Goal: Information Seeking & Learning: Find specific fact

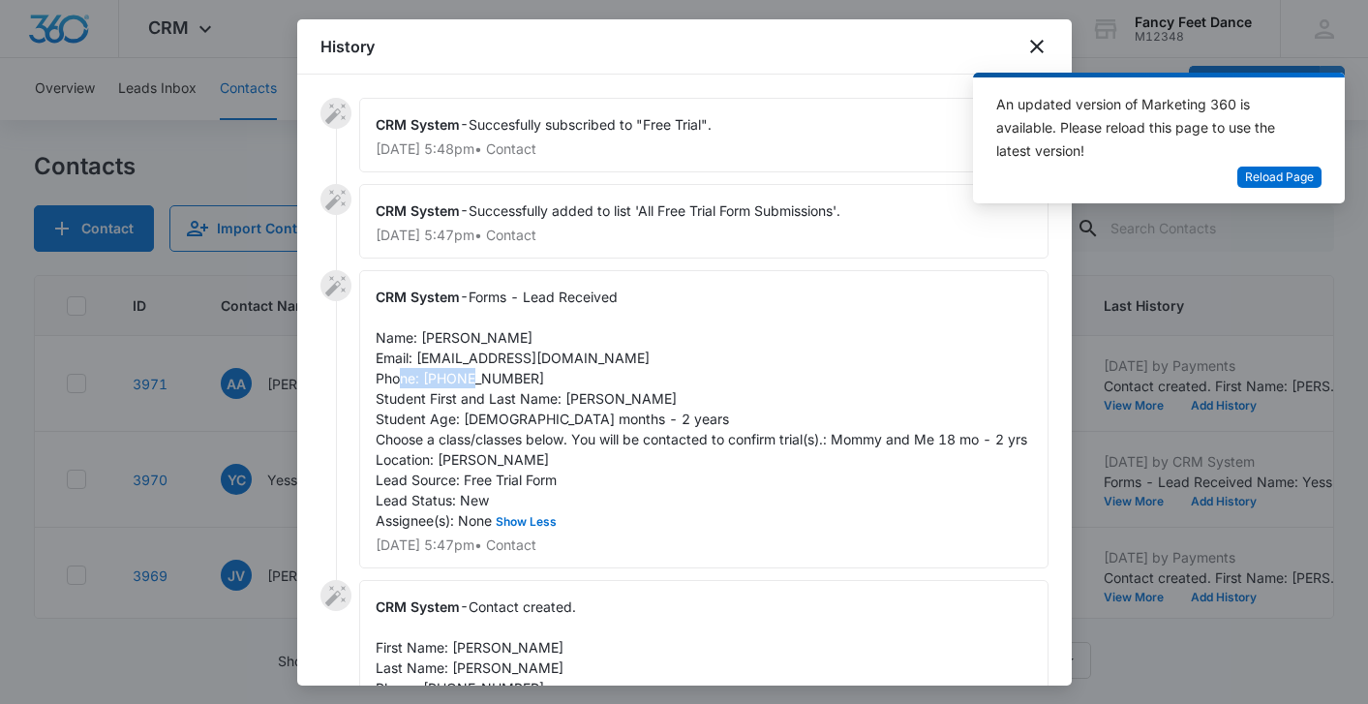
scroll to position [421, 0]
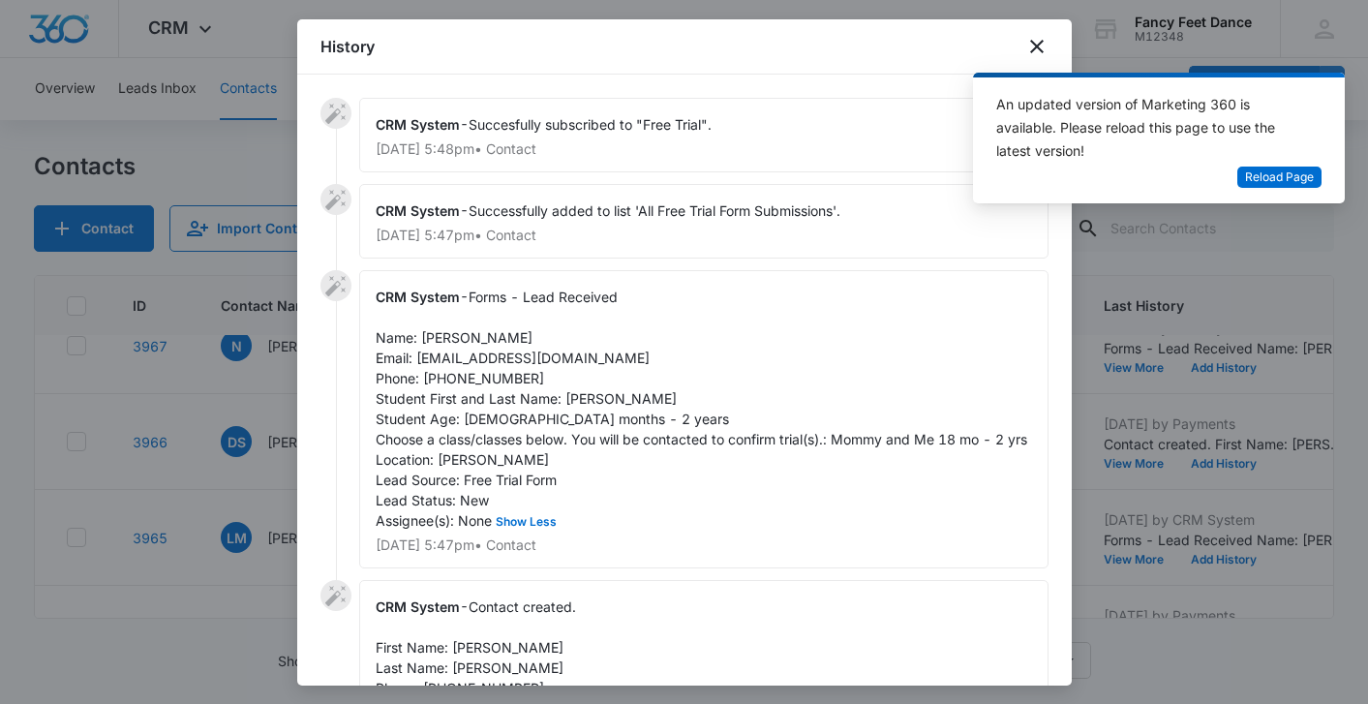
click at [254, 442] on div at bounding box center [684, 352] width 1368 height 704
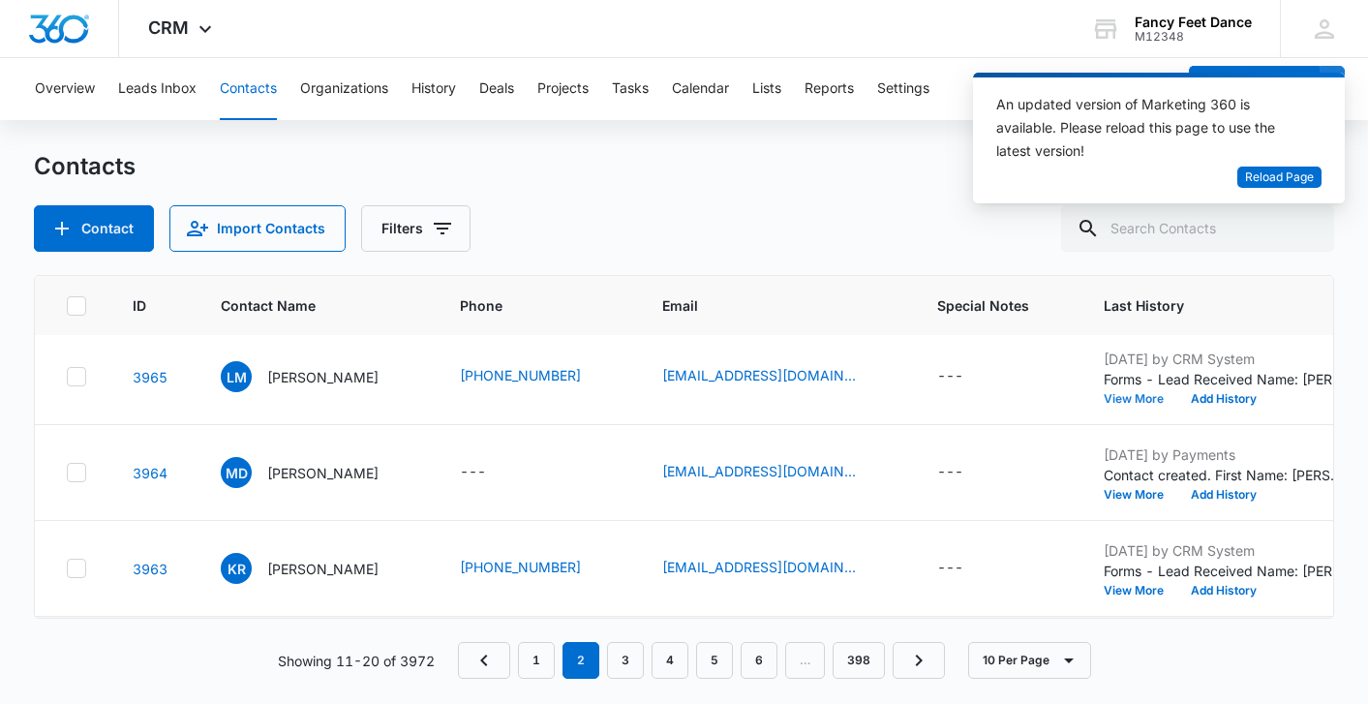
scroll to position [676, 0]
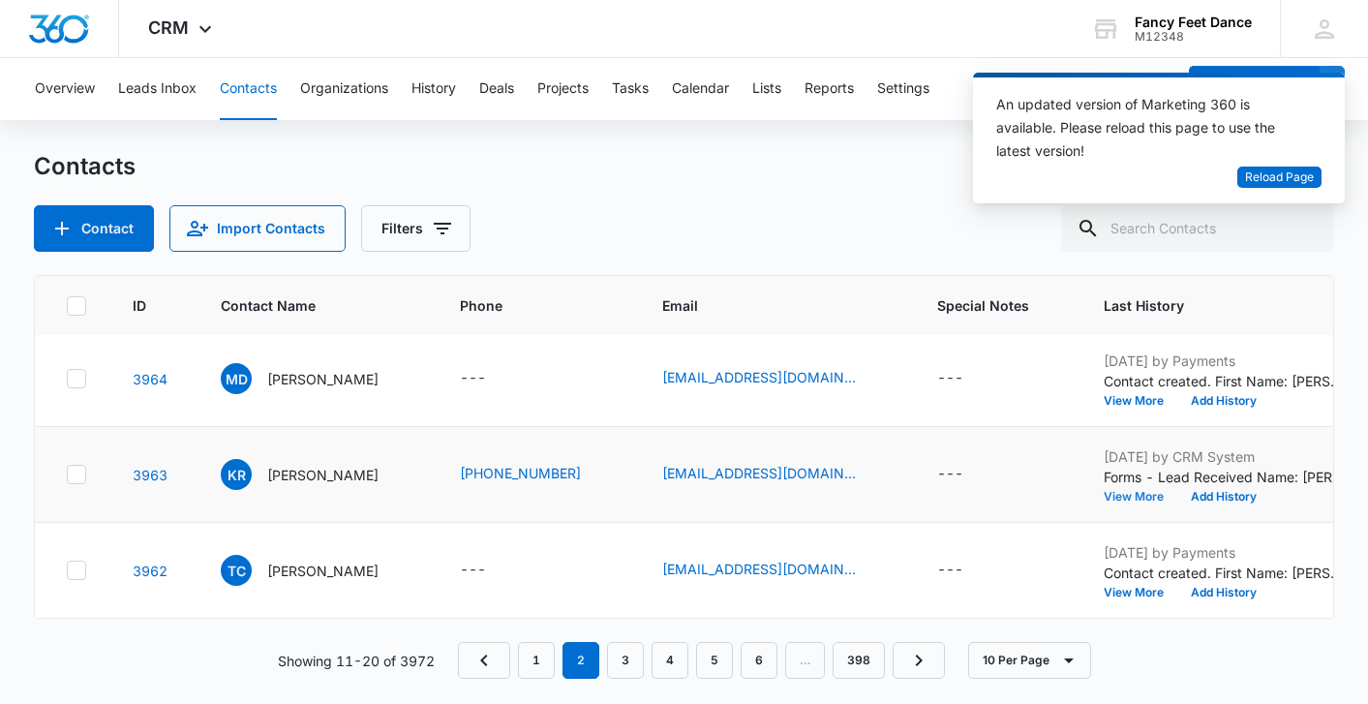
click at [1138, 491] on button "View More" at bounding box center [1140, 497] width 74 height 12
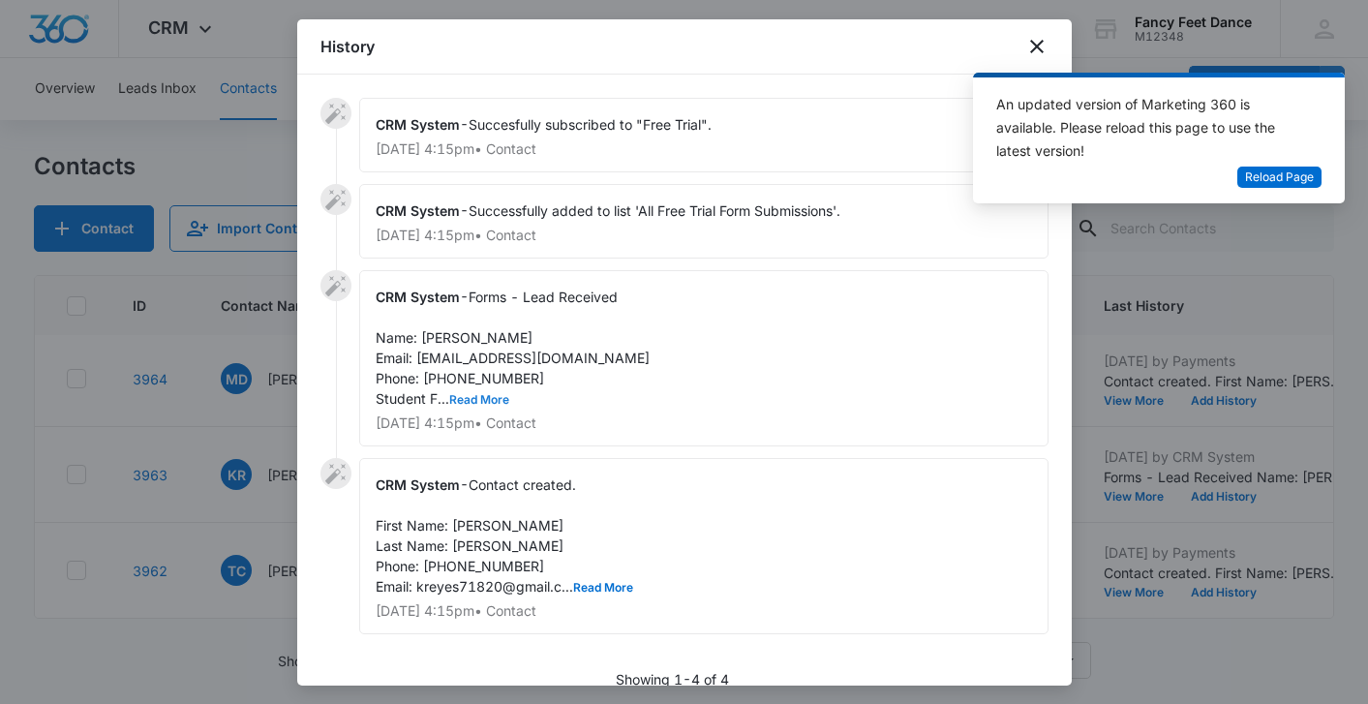
click at [488, 394] on button "Read More" at bounding box center [479, 400] width 60 height 12
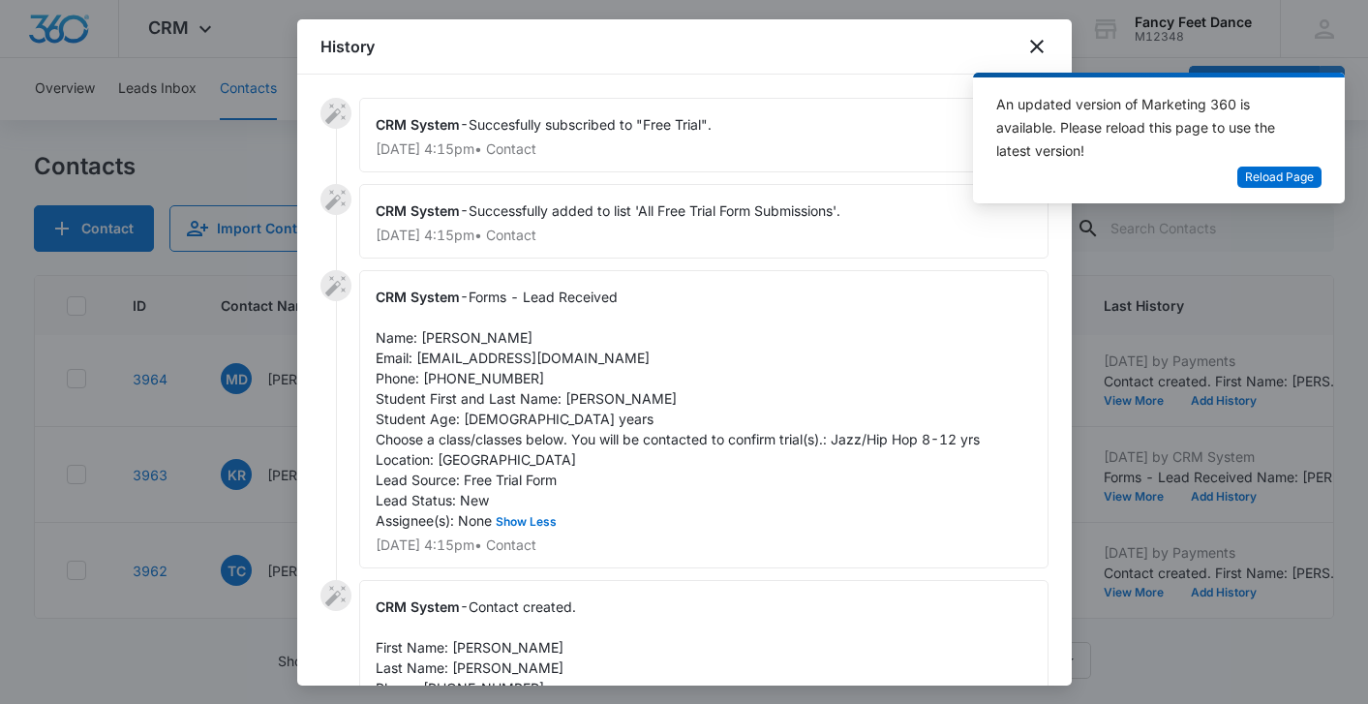
click at [248, 460] on div at bounding box center [684, 352] width 1368 height 704
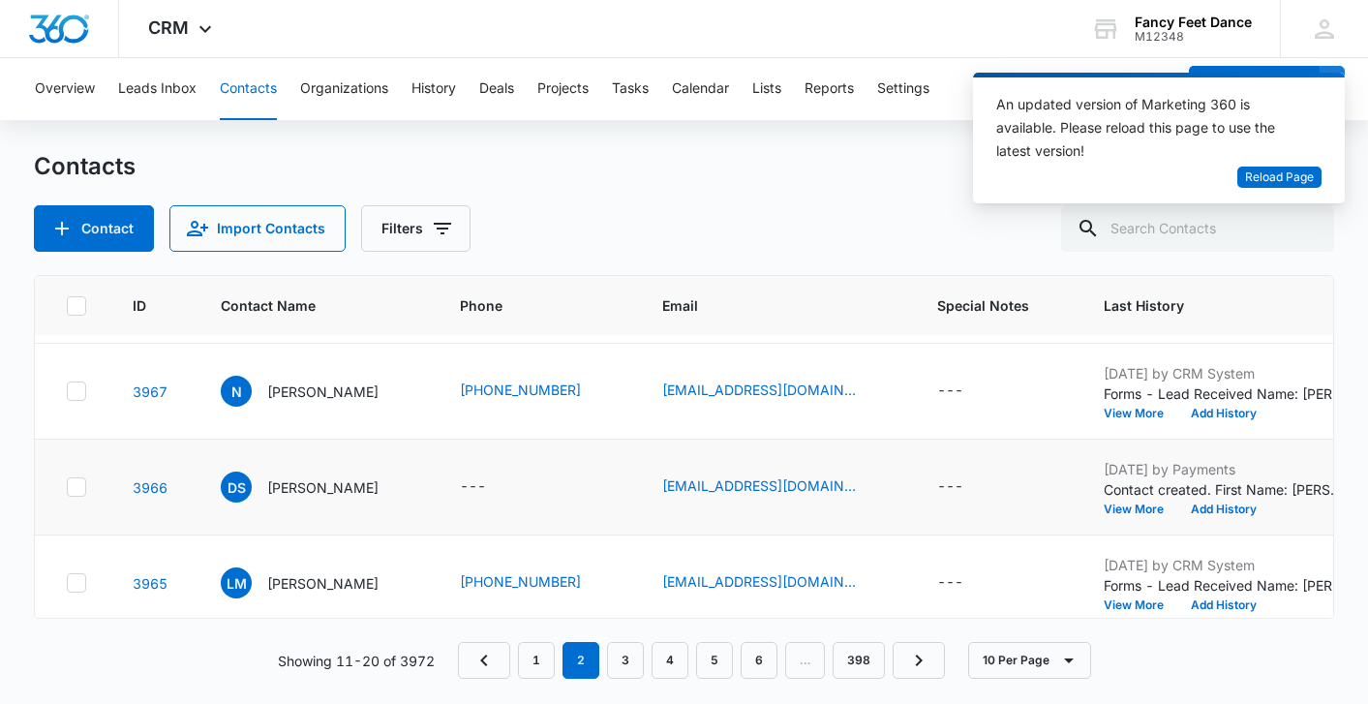
scroll to position [421, 0]
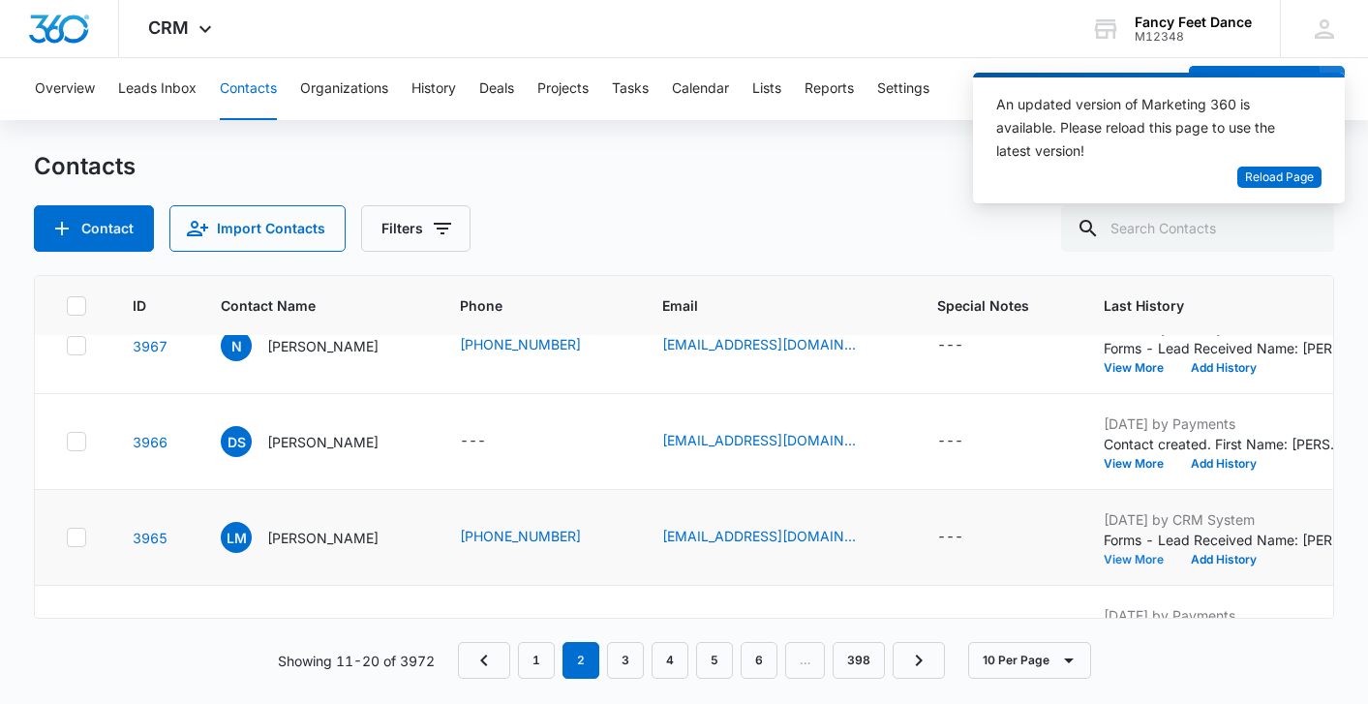
click at [1126, 556] on button "View More" at bounding box center [1140, 560] width 74 height 12
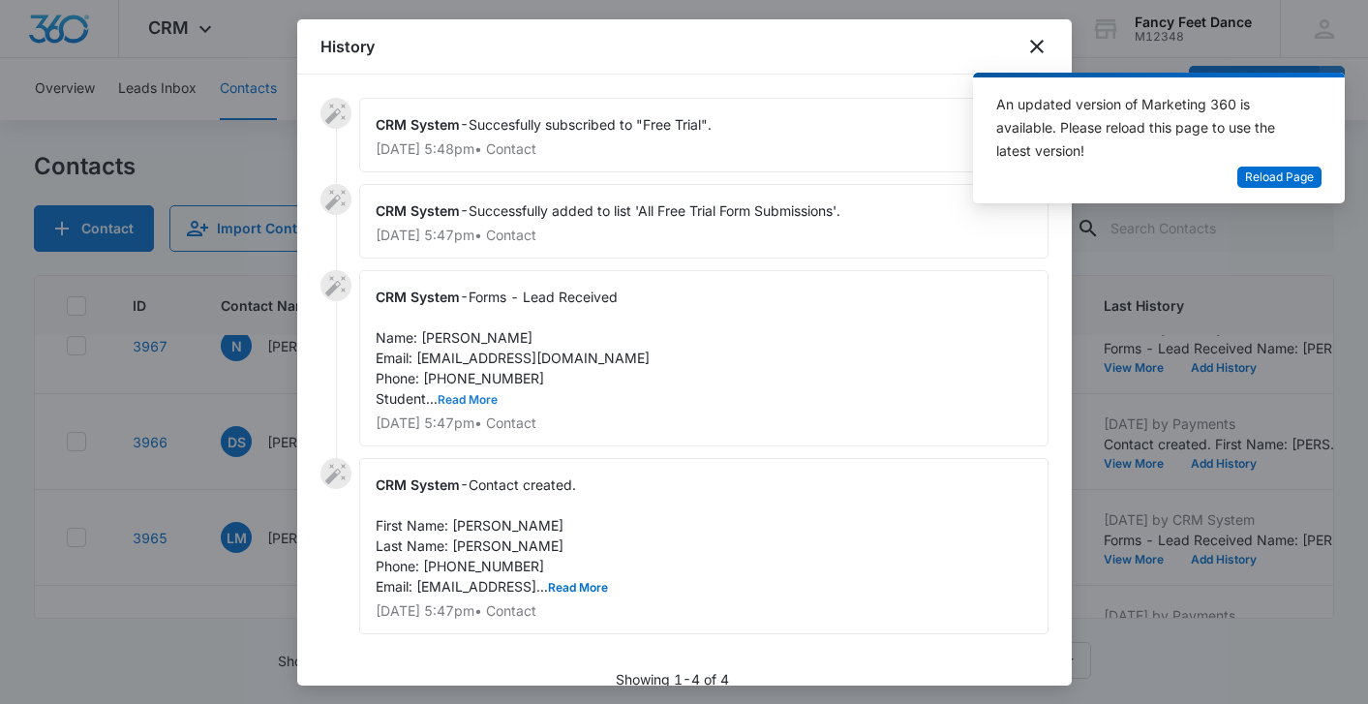
click at [469, 403] on button "Read More" at bounding box center [467, 400] width 60 height 12
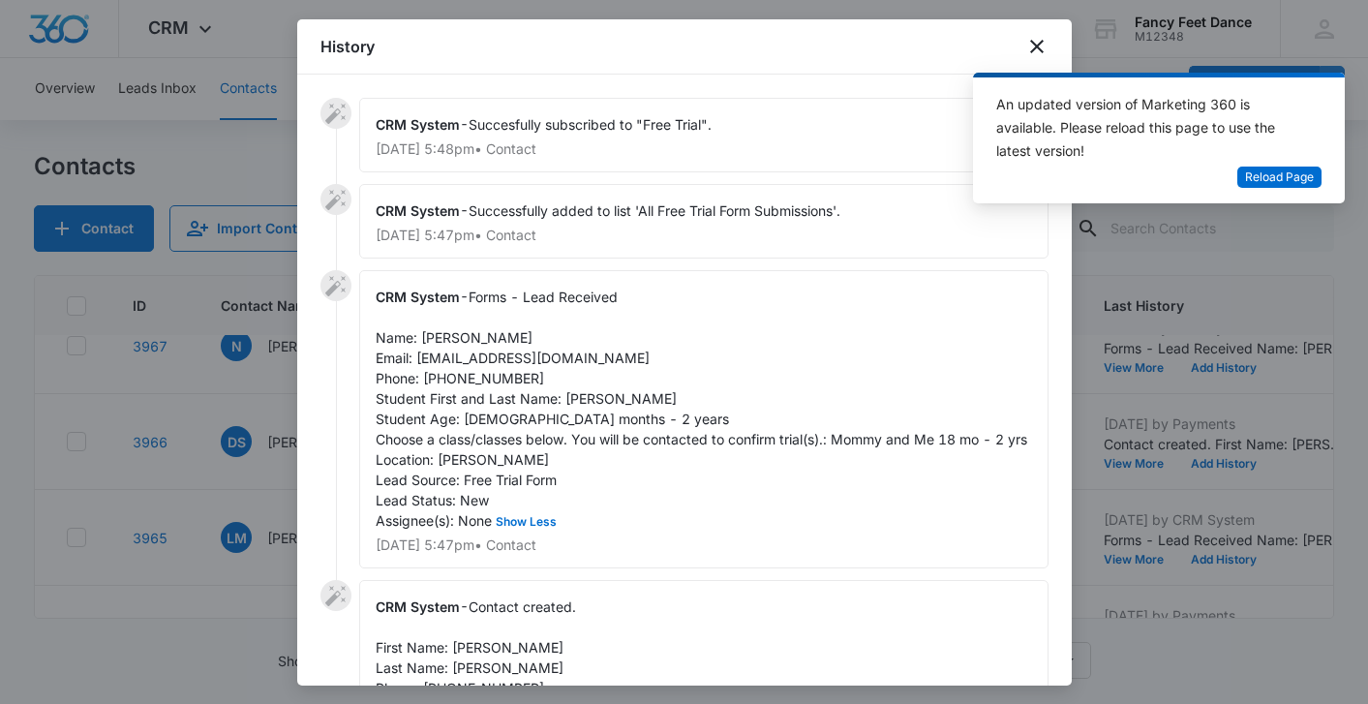
click at [480, 375] on span "Forms - Lead Received Name: [PERSON_NAME] Email: [EMAIL_ADDRESS][DOMAIN_NAME] P…" at bounding box center [701, 408] width 651 height 240
copy span "6463458363"
click at [589, 398] on span "Forms - Lead Received Name: [PERSON_NAME] Email: [EMAIL_ADDRESS][DOMAIN_NAME] P…" at bounding box center [701, 408] width 651 height 240
click at [590, 398] on span "Forms - Lead Received Name: [PERSON_NAME] Email: [EMAIL_ADDRESS][DOMAIN_NAME] P…" at bounding box center [701, 408] width 651 height 240
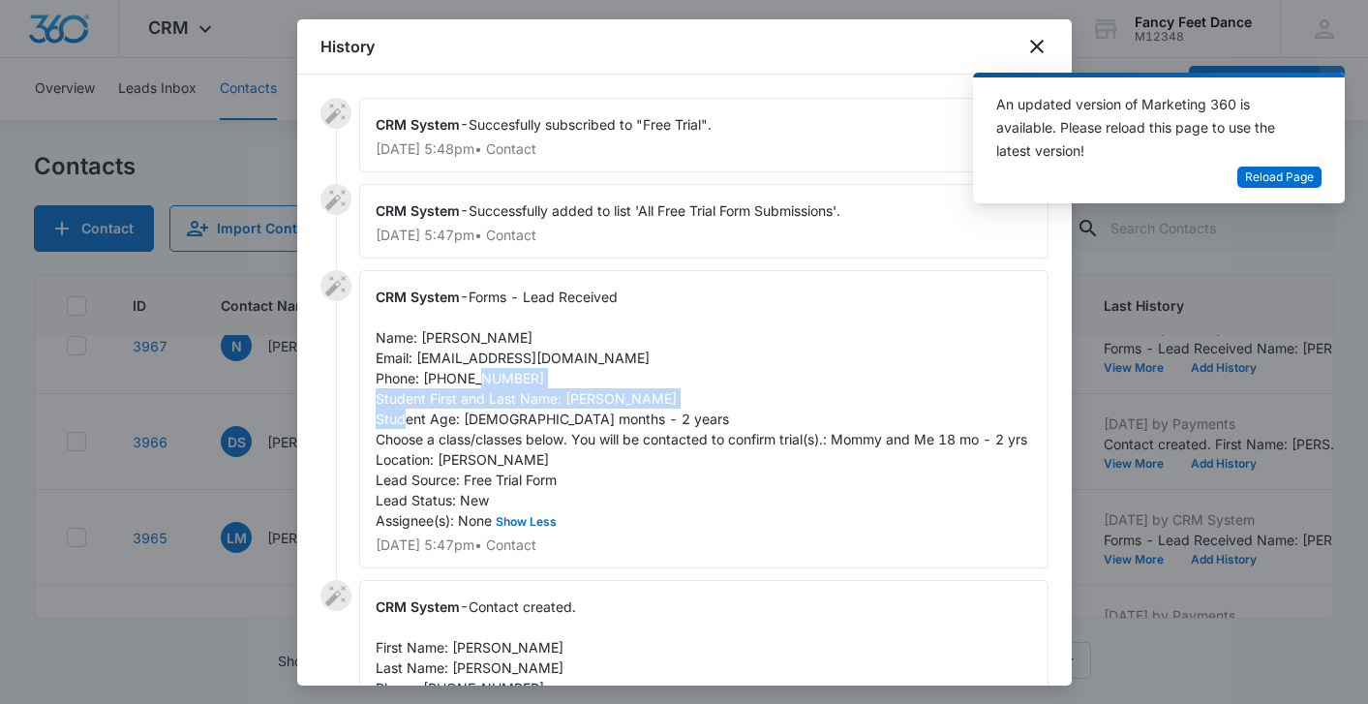
click at [589, 398] on span "Forms - Lead Received Name: [PERSON_NAME] Email: [EMAIL_ADDRESS][DOMAIN_NAME] P…" at bounding box center [701, 408] width 651 height 240
click at [593, 393] on span "Forms - Lead Received Name: [PERSON_NAME] Email: [EMAIL_ADDRESS][DOMAIN_NAME] P…" at bounding box center [701, 408] width 651 height 240
copy span "[PERSON_NAME]"
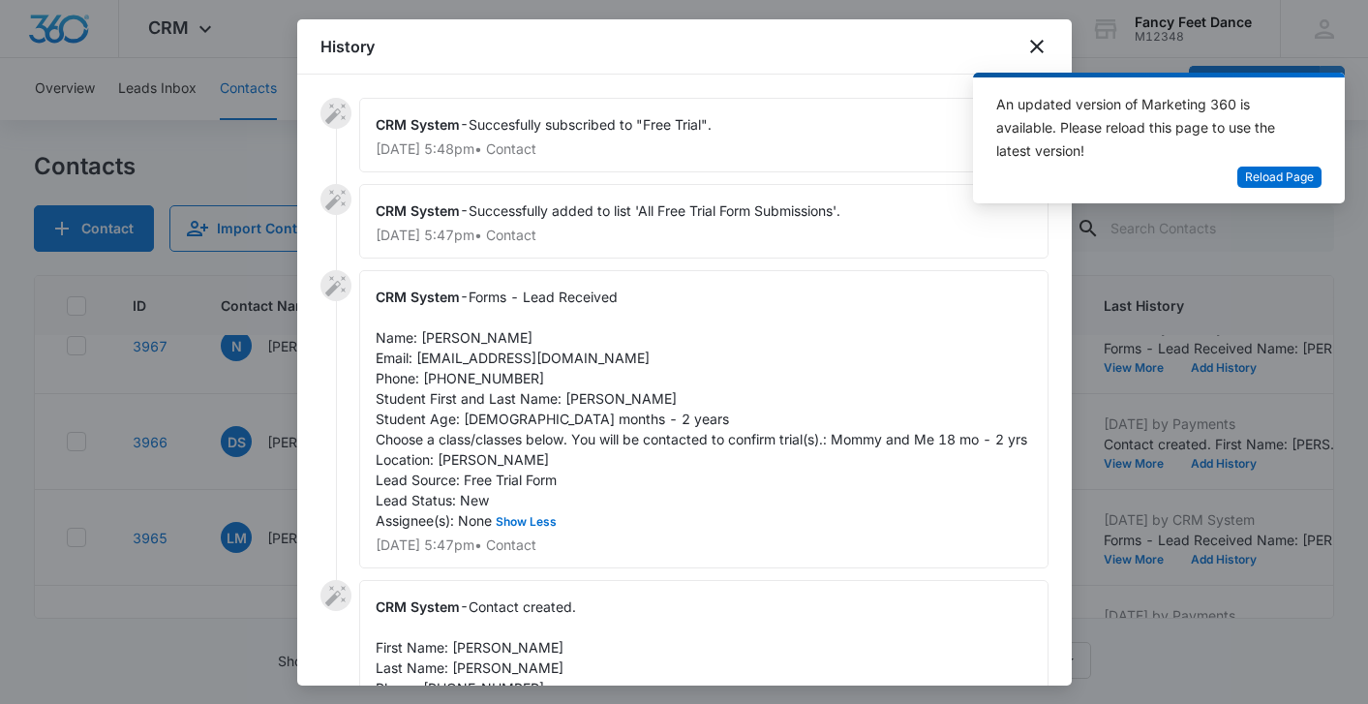
click at [445, 345] on span "Forms - Lead Received Name: [PERSON_NAME] Email: [EMAIL_ADDRESS][DOMAIN_NAME] P…" at bounding box center [701, 408] width 651 height 240
click at [455, 338] on span "Forms - Lead Received Name: [PERSON_NAME] Email: [EMAIL_ADDRESS][DOMAIN_NAME] P…" at bounding box center [701, 408] width 651 height 240
copy span "[PERSON_NAME]"
click at [479, 385] on span "Forms - Lead Received Name: [PERSON_NAME] Email: [EMAIL_ADDRESS][DOMAIN_NAME] P…" at bounding box center [701, 408] width 651 height 240
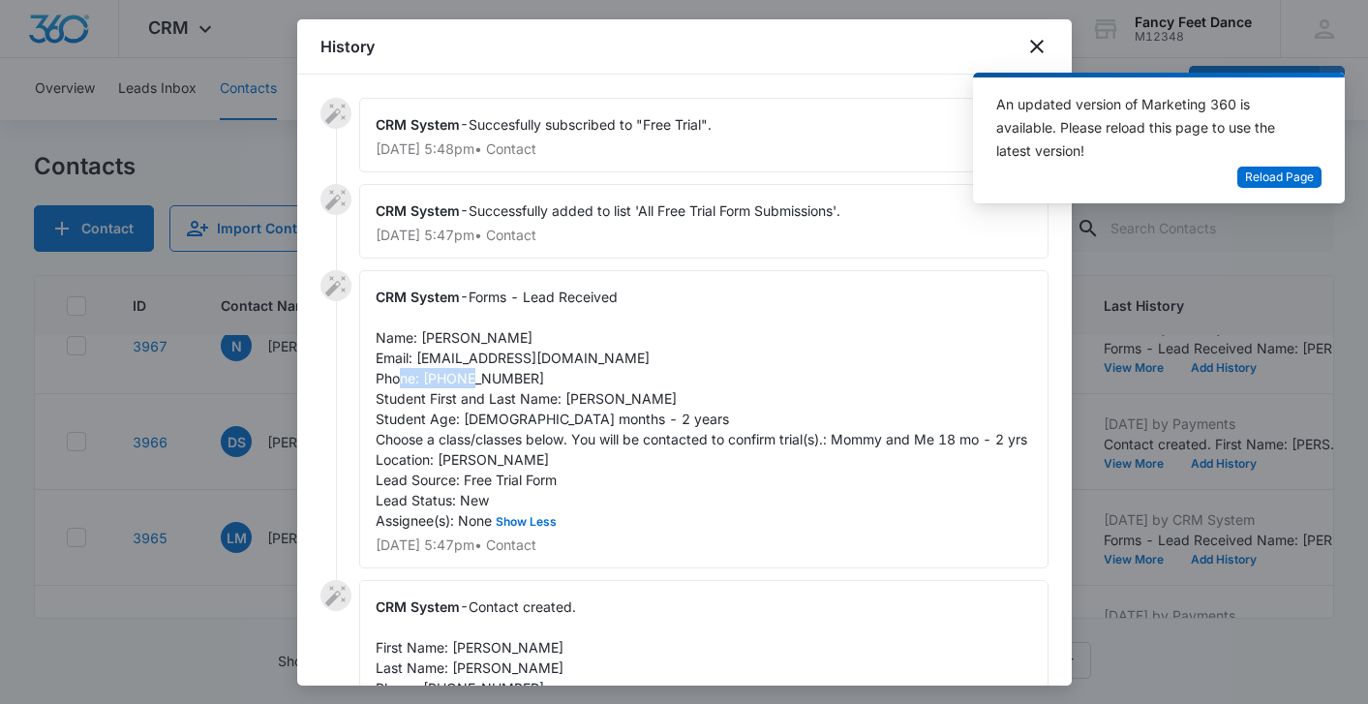
click at [479, 385] on span "Forms - Lead Received Name: [PERSON_NAME] Email: [EMAIL_ADDRESS][DOMAIN_NAME] P…" at bounding box center [701, 408] width 651 height 240
copy span "6463458363"
click at [767, 325] on div "CRM System - Forms - Lead Received Name: [PERSON_NAME] Email: [EMAIL_ADDRESS][D…" at bounding box center [703, 419] width 689 height 298
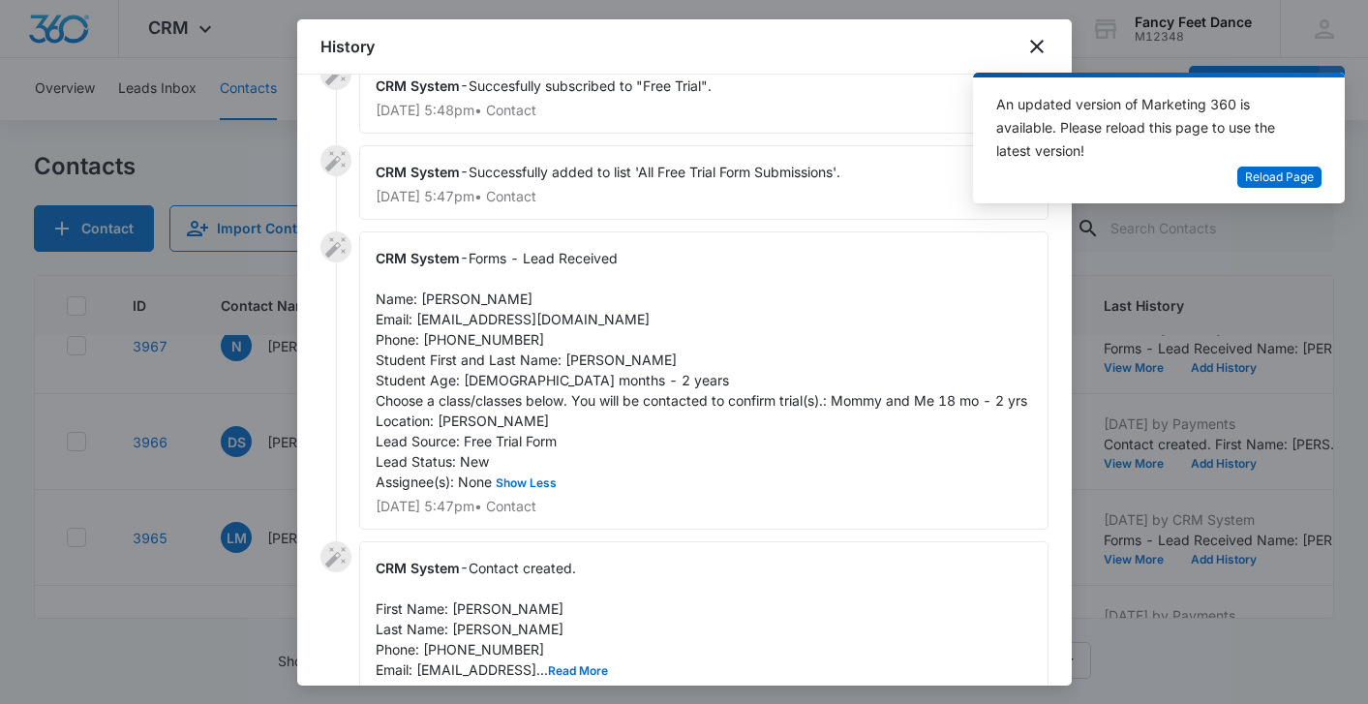
scroll to position [41, 0]
click at [228, 517] on div at bounding box center [684, 352] width 1368 height 704
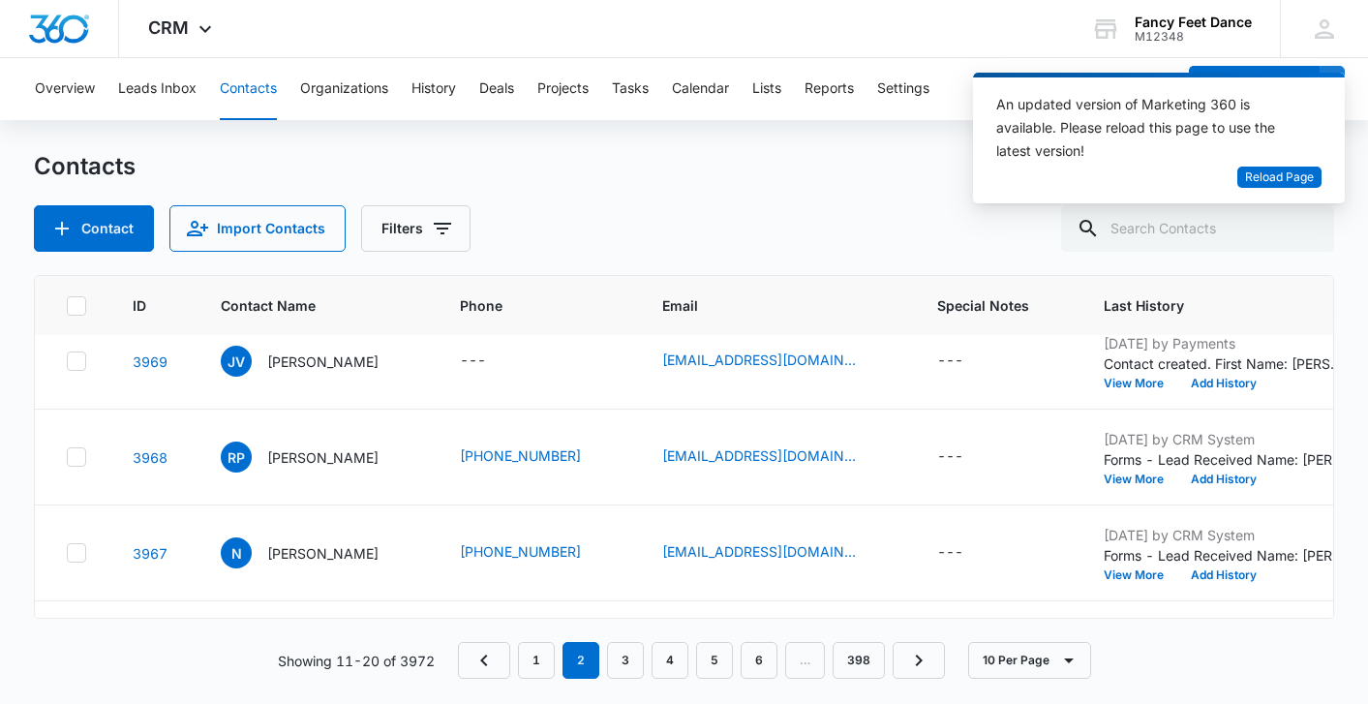
scroll to position [194, 0]
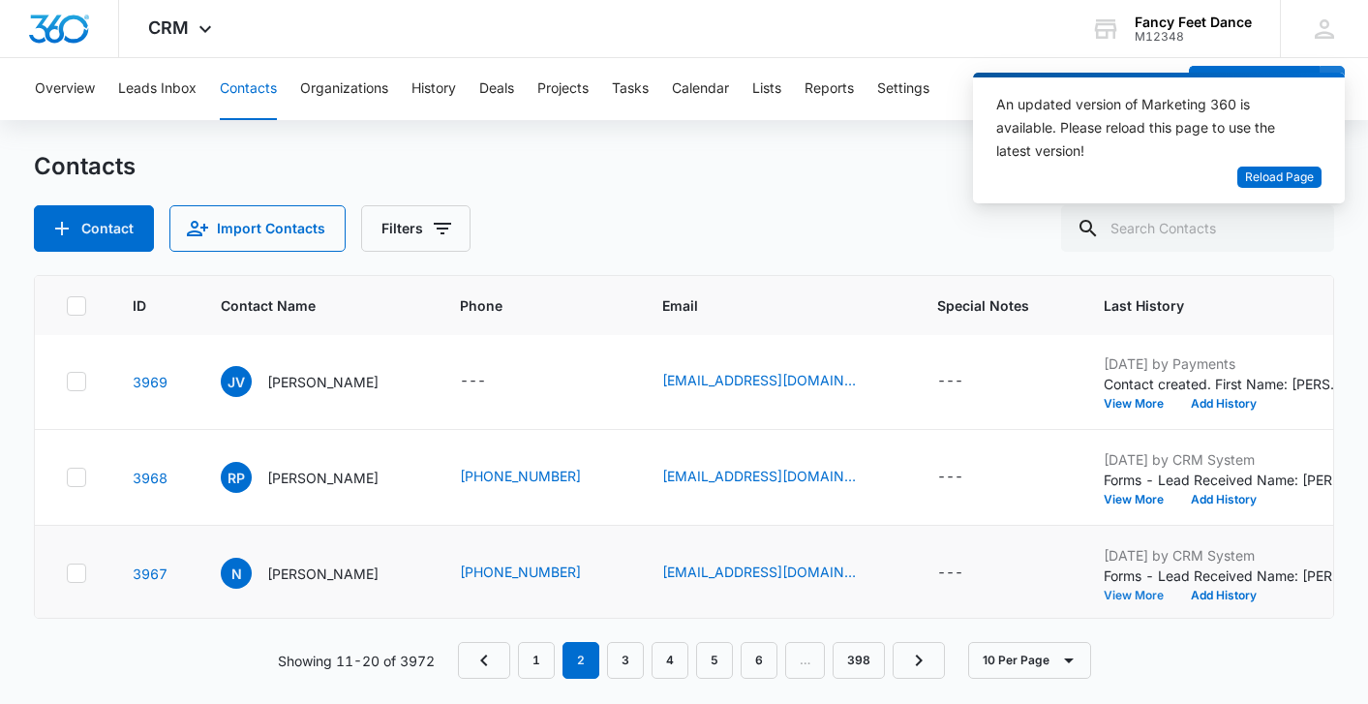
click at [1145, 599] on button "View More" at bounding box center [1140, 595] width 74 height 12
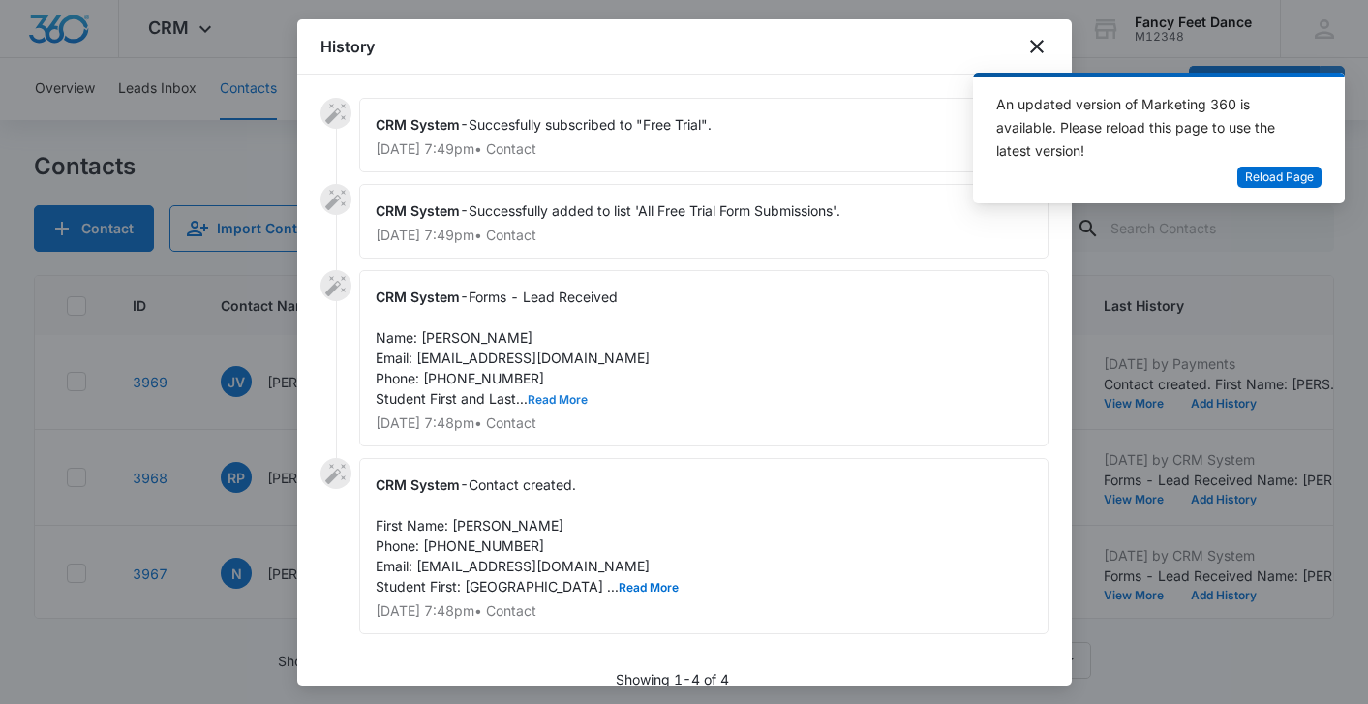
click at [550, 406] on button "Read More" at bounding box center [558, 400] width 60 height 12
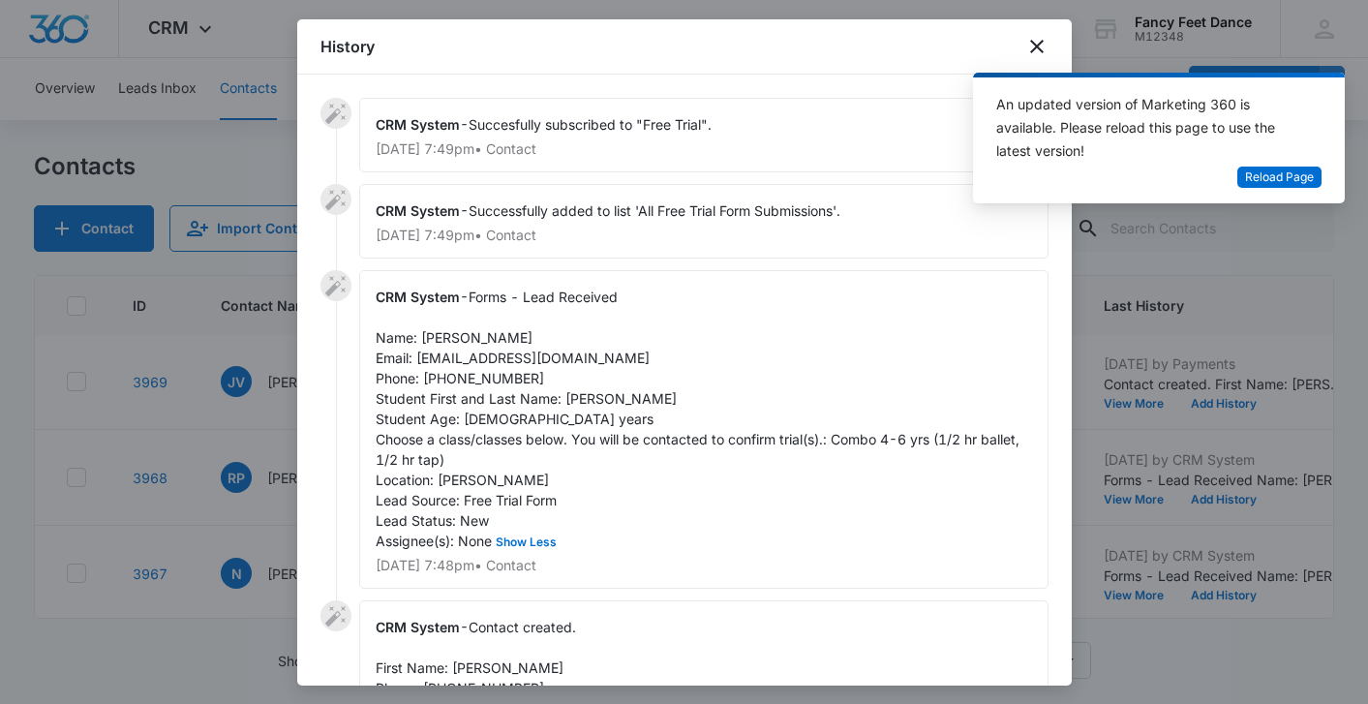
click at [552, 406] on span "Forms - Lead Received Name: [PERSON_NAME] Email: [EMAIL_ADDRESS][DOMAIN_NAME] P…" at bounding box center [700, 418] width 648 height 260
click at [581, 397] on span "Forms - Lead Received Name: [PERSON_NAME] Email: [EMAIL_ADDRESS][DOMAIN_NAME] P…" at bounding box center [700, 418] width 648 height 260
copy span "[GEOGRAPHIC_DATA]"
click at [439, 333] on span "Forms - Lead Received Name: [PERSON_NAME] Email: [EMAIL_ADDRESS][DOMAIN_NAME] P…" at bounding box center [700, 418] width 648 height 260
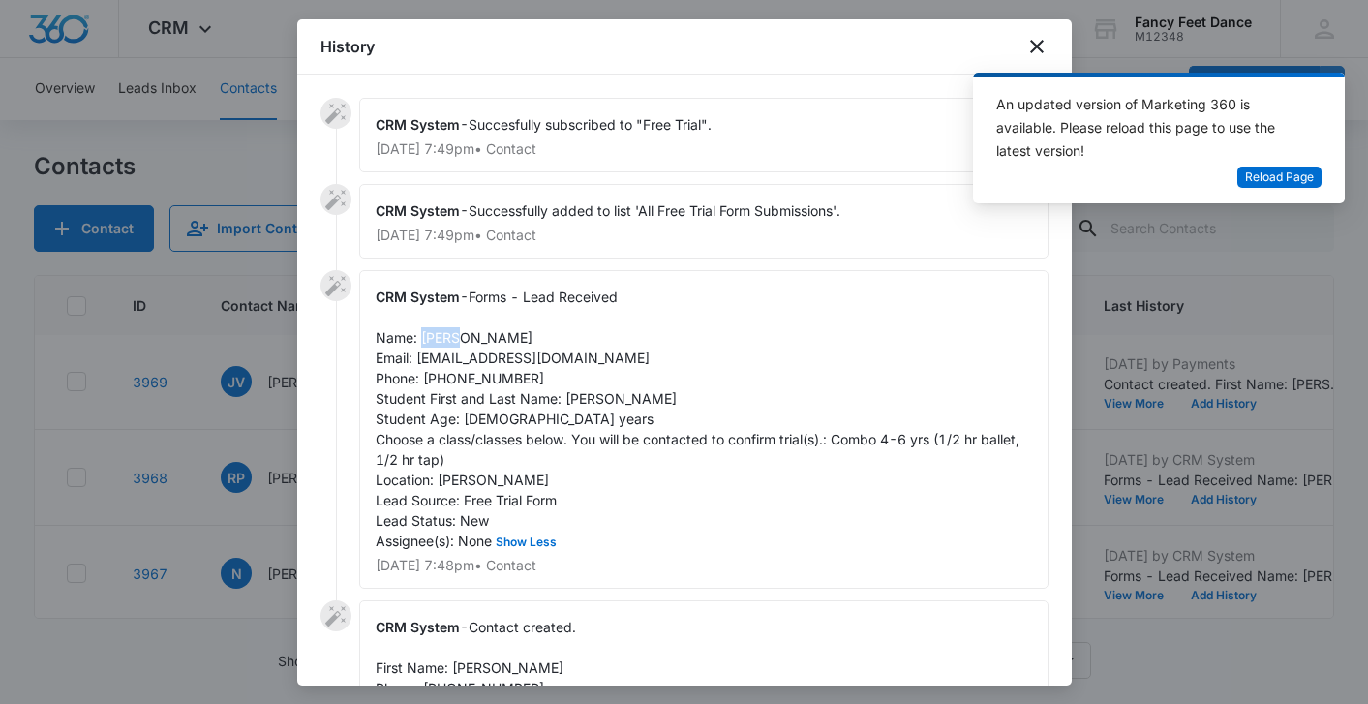
click at [439, 333] on span "Forms - Lead Received Name: [PERSON_NAME] Email: [EMAIL_ADDRESS][DOMAIN_NAME] P…" at bounding box center [700, 418] width 648 height 260
copy span "[PERSON_NAME]"
click at [602, 393] on span "Forms - Lead Received Name: [PERSON_NAME] Email: [EMAIL_ADDRESS][DOMAIN_NAME] P…" at bounding box center [700, 418] width 648 height 260
click at [490, 369] on div "CRM System - Forms - Lead Received Name: [PERSON_NAME] Email: [EMAIL_ADDRESS][D…" at bounding box center [703, 429] width 689 height 318
click at [490, 372] on span "Forms - Lead Received Name: [PERSON_NAME] Email: [EMAIL_ADDRESS][DOMAIN_NAME] P…" at bounding box center [700, 418] width 648 height 260
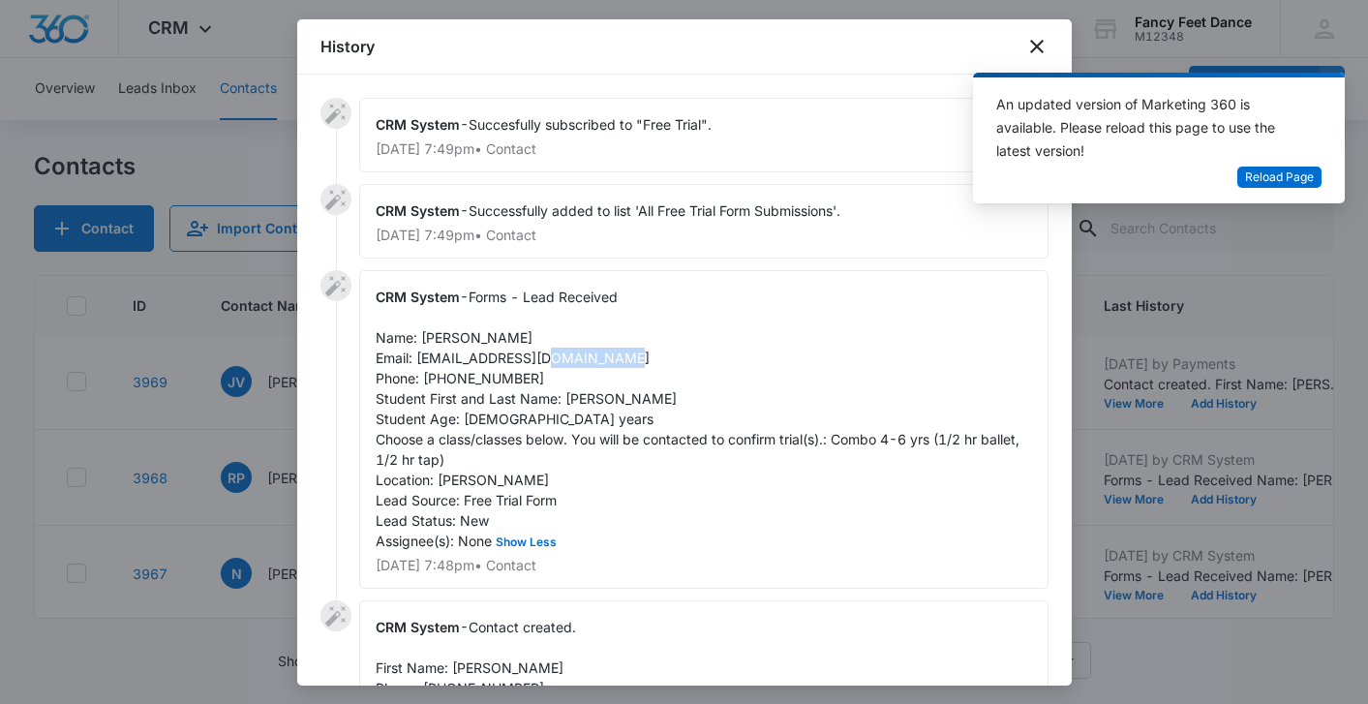
click at [490, 372] on span "Forms - Lead Received Name: [PERSON_NAME] Email: [EMAIL_ADDRESS][DOMAIN_NAME] P…" at bounding box center [700, 418] width 648 height 260
copy span "3473601751"
click at [203, 396] on div at bounding box center [684, 352] width 1368 height 704
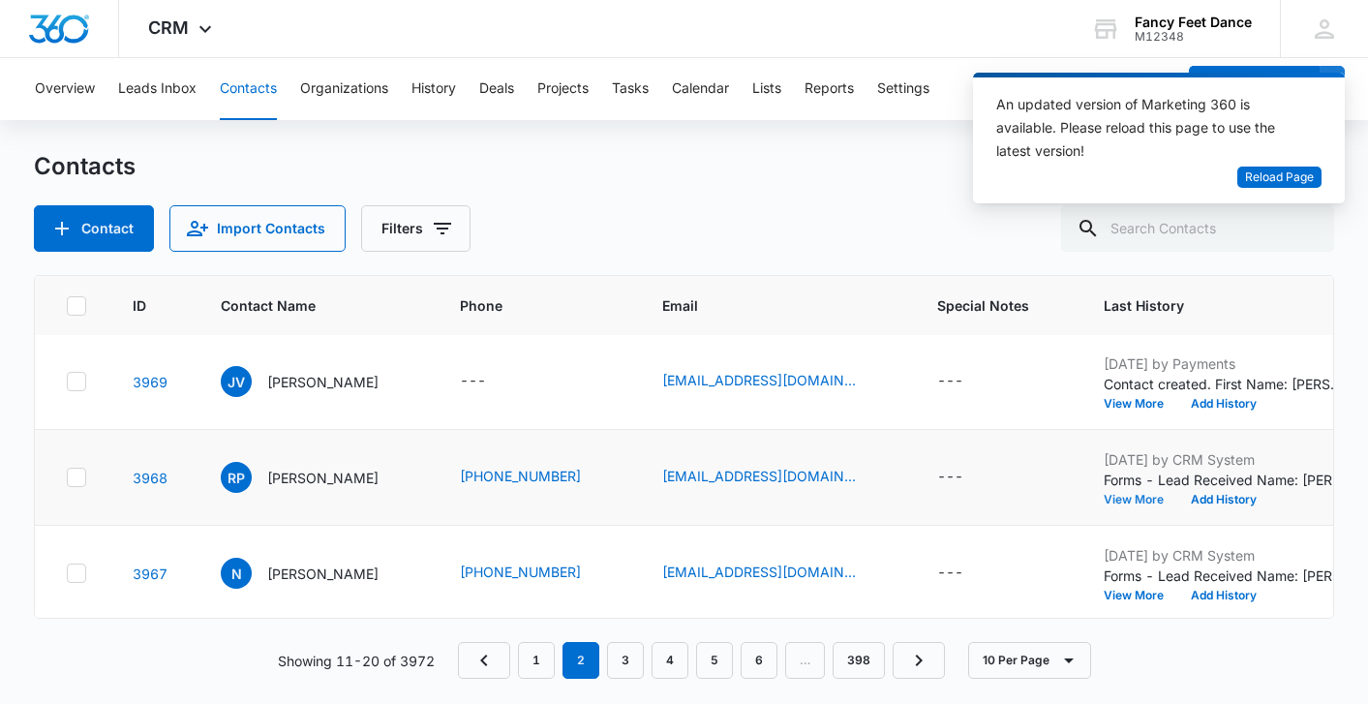
click at [1123, 494] on button "View More" at bounding box center [1140, 500] width 74 height 12
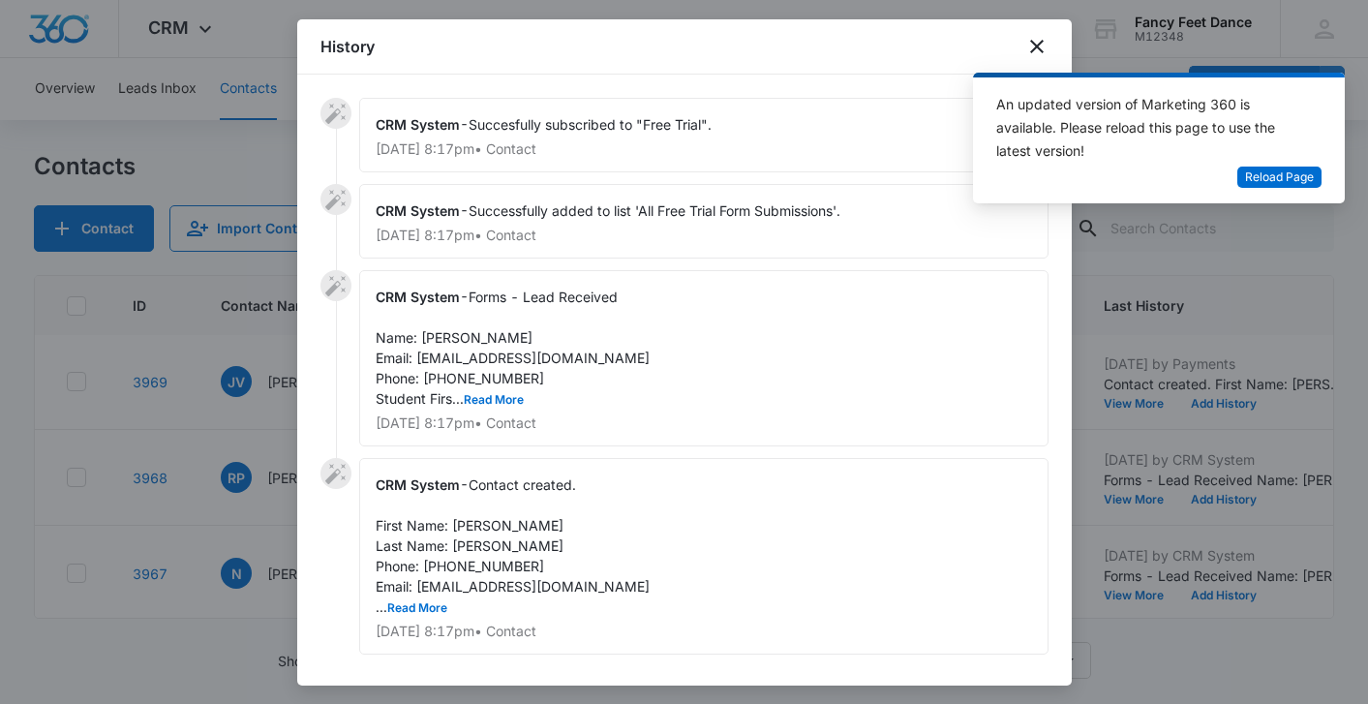
click at [490, 387] on div "CRM System - Forms - Lead Received Name: [PERSON_NAME] Email: [EMAIL_ADDRESS][D…" at bounding box center [703, 358] width 689 height 176
click at [490, 395] on button "Read More" at bounding box center [494, 400] width 60 height 12
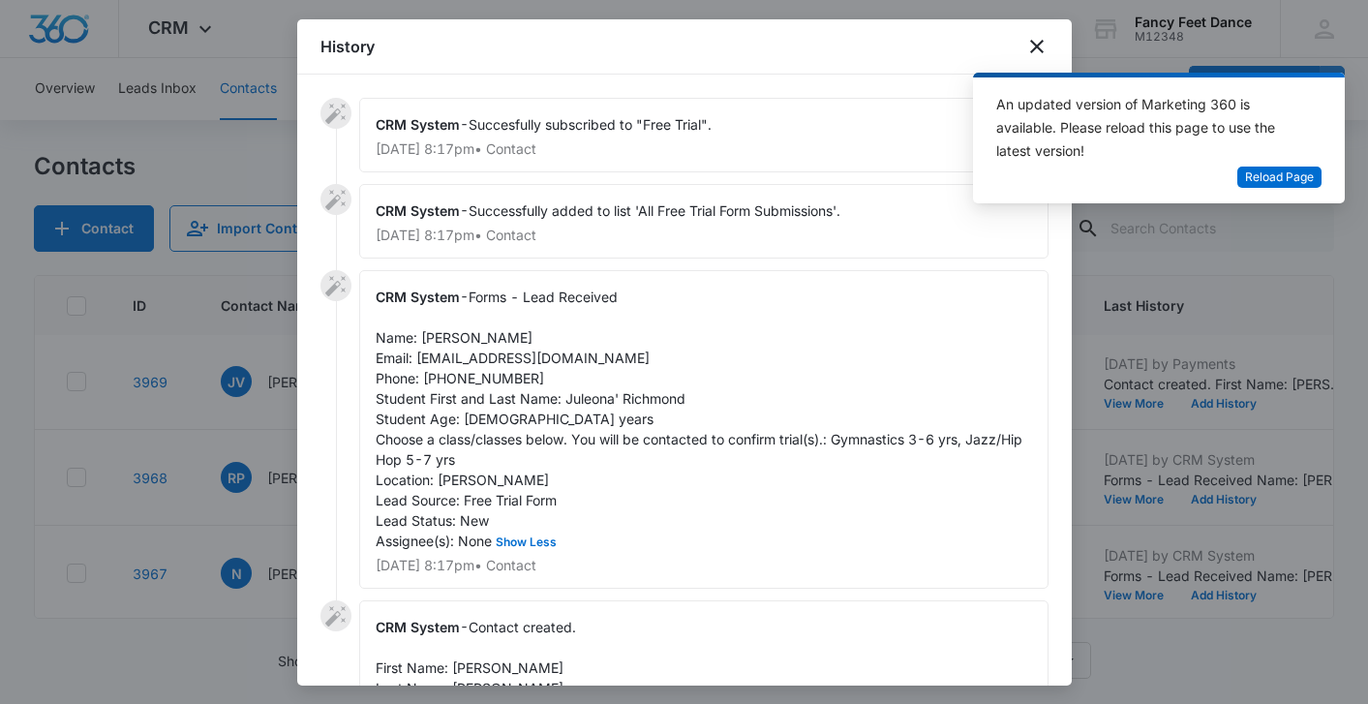
click at [575, 399] on span "Forms - Lead Received Name: [PERSON_NAME] Email: [EMAIL_ADDRESS][DOMAIN_NAME] P…" at bounding box center [701, 418] width 650 height 260
copy span "Juleona"
click at [435, 336] on span "Forms - Lead Received Name: [PERSON_NAME] Email: [EMAIL_ADDRESS][DOMAIN_NAME] P…" at bounding box center [701, 418] width 650 height 260
click at [435, 335] on span "Forms - Lead Received Name: [PERSON_NAME] Email: [EMAIL_ADDRESS][DOMAIN_NAME] P…" at bounding box center [701, 418] width 650 height 260
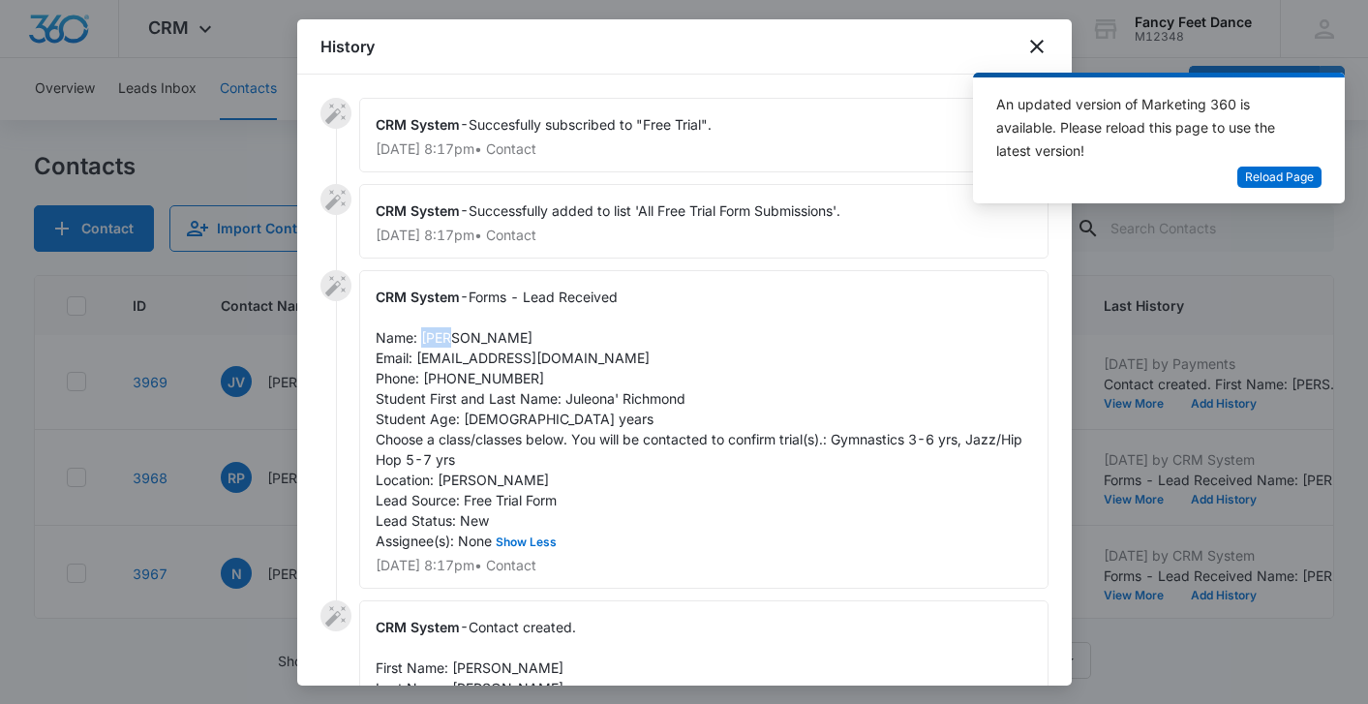
copy span "[PERSON_NAME]"
click at [498, 377] on span "Forms - Lead Received Name: [PERSON_NAME] Email: [EMAIL_ADDRESS][DOMAIN_NAME] P…" at bounding box center [701, 418] width 650 height 260
copy span "8392018710"
click at [235, 442] on div at bounding box center [684, 352] width 1368 height 704
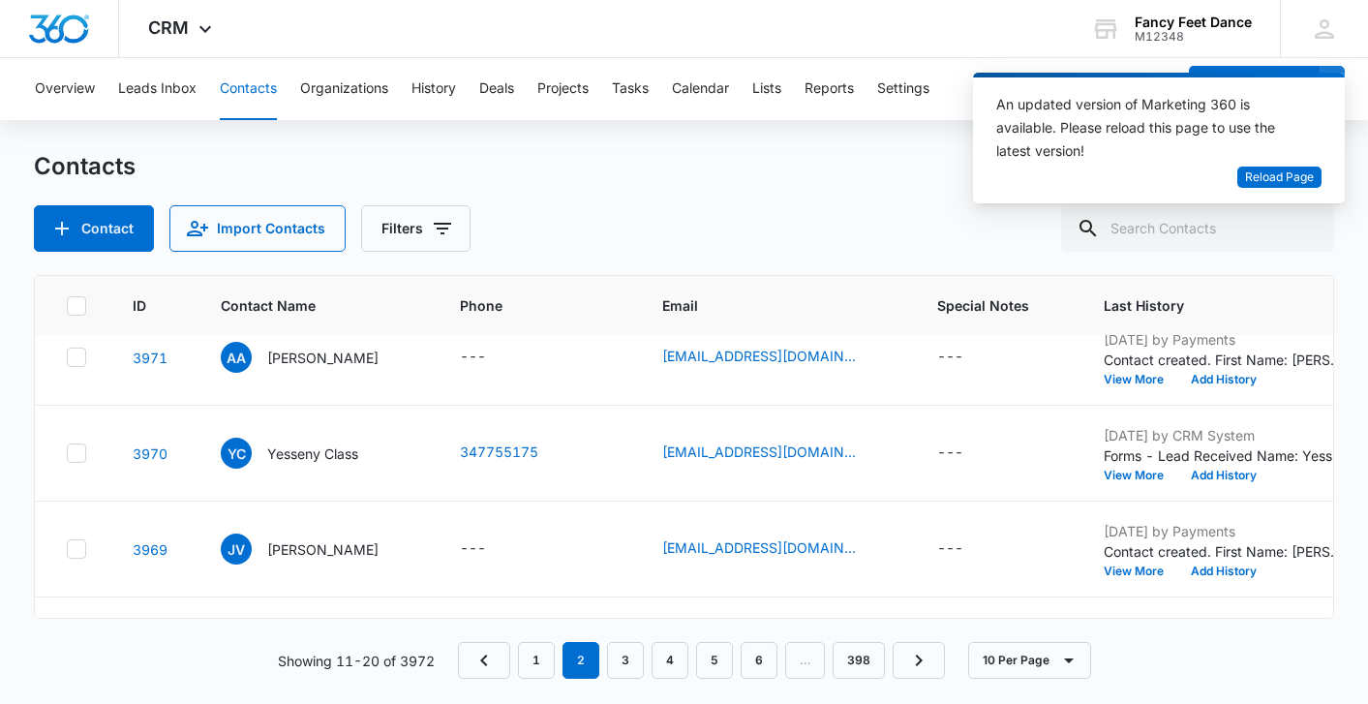
scroll to position [0, 0]
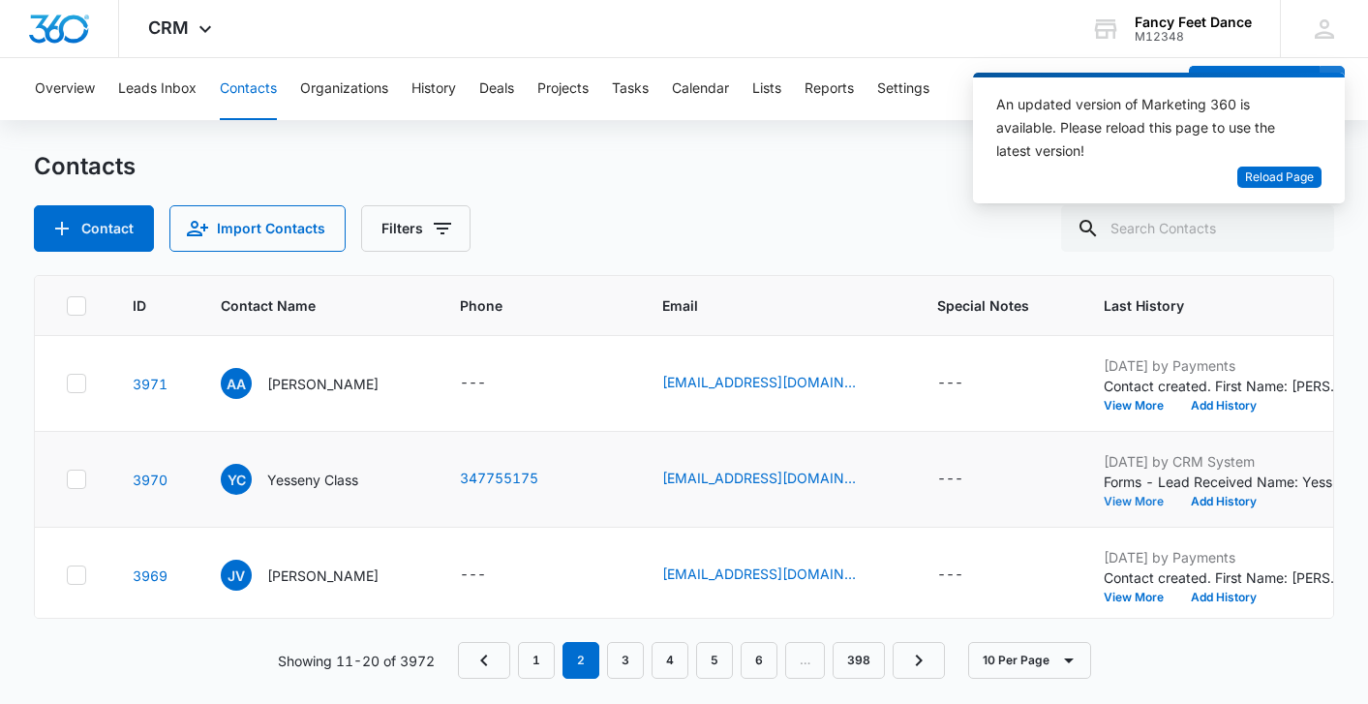
click at [1151, 505] on button "View More" at bounding box center [1140, 502] width 74 height 12
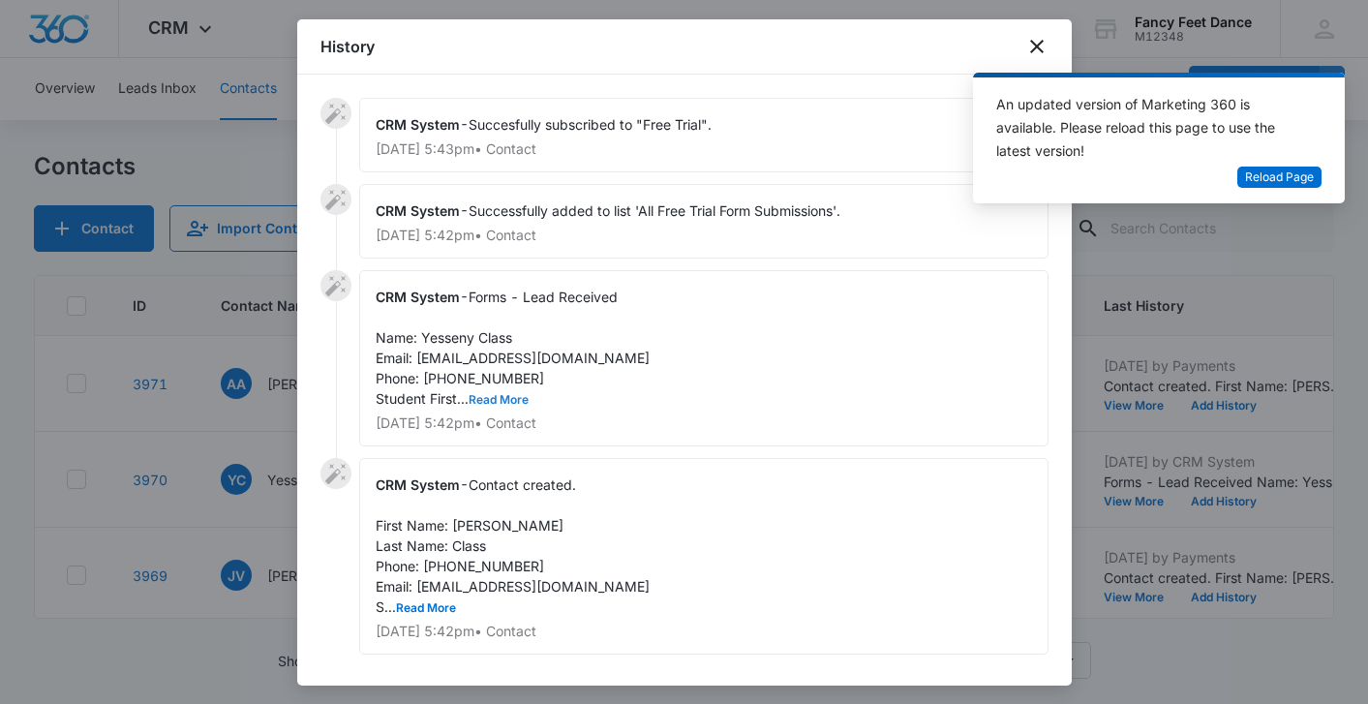
click at [498, 400] on button "Read More" at bounding box center [498, 400] width 60 height 12
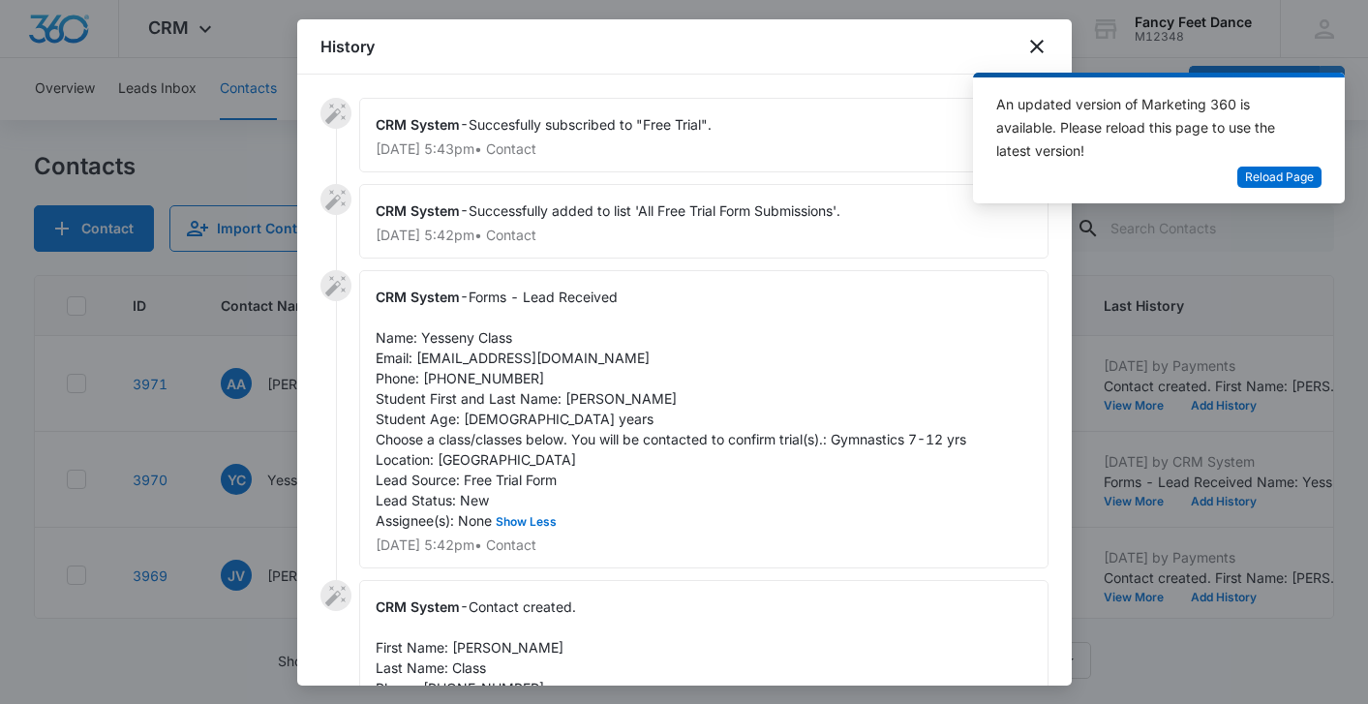
click at [584, 390] on span "Forms - Lead Received Name: Yesseny Class Email: [EMAIL_ADDRESS][DOMAIN_NAME] P…" at bounding box center [671, 408] width 590 height 240
click at [584, 391] on span "Forms - Lead Received Name: Yesseny Class Email: [EMAIL_ADDRESS][DOMAIN_NAME] P…" at bounding box center [671, 408] width 590 height 240
click at [449, 343] on span "Forms - Lead Received Name: Yesseny Class Email: [EMAIL_ADDRESS][DOMAIN_NAME] P…" at bounding box center [671, 408] width 590 height 240
click at [487, 386] on div "CRM System - Forms - Lead Received Name: Yesseny Class Email: [EMAIL_ADDRESS][D…" at bounding box center [703, 419] width 689 height 298
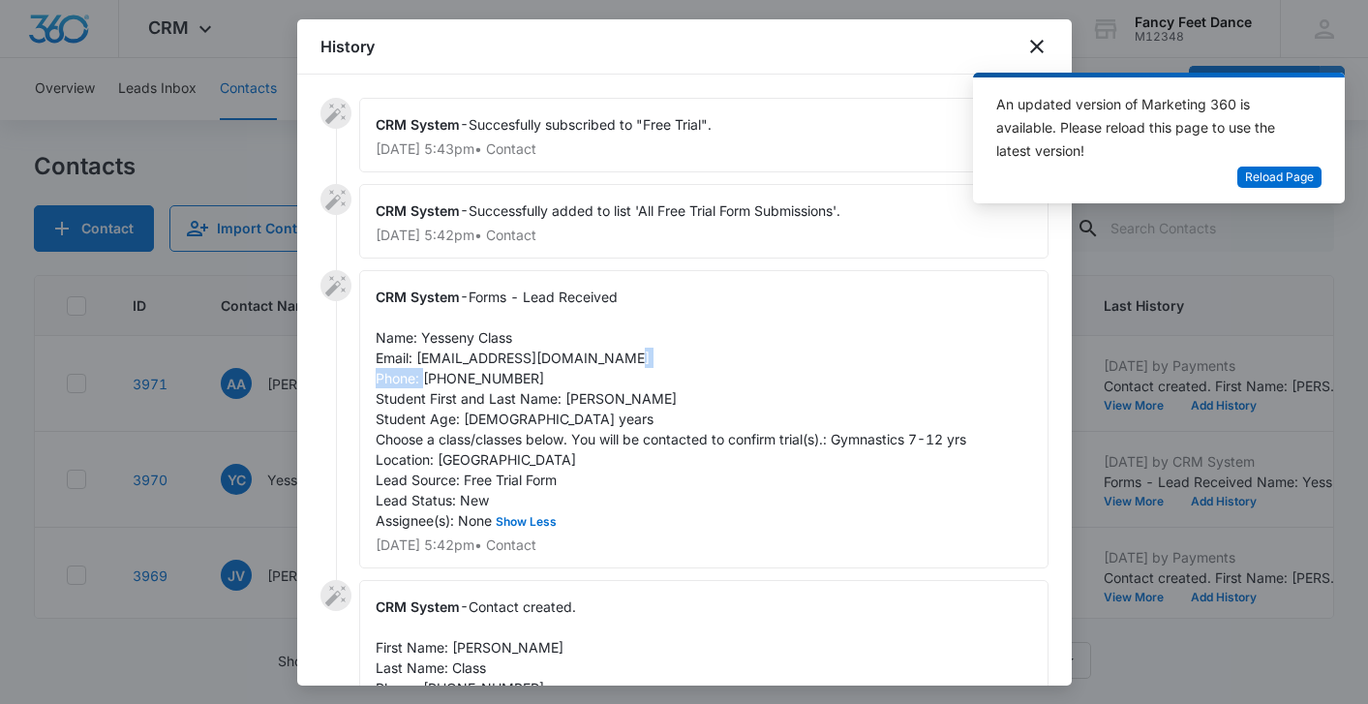
click at [487, 386] on div "CRM System - Forms - Lead Received Name: Yesseny Class Email: [EMAIL_ADDRESS][D…" at bounding box center [703, 419] width 689 height 298
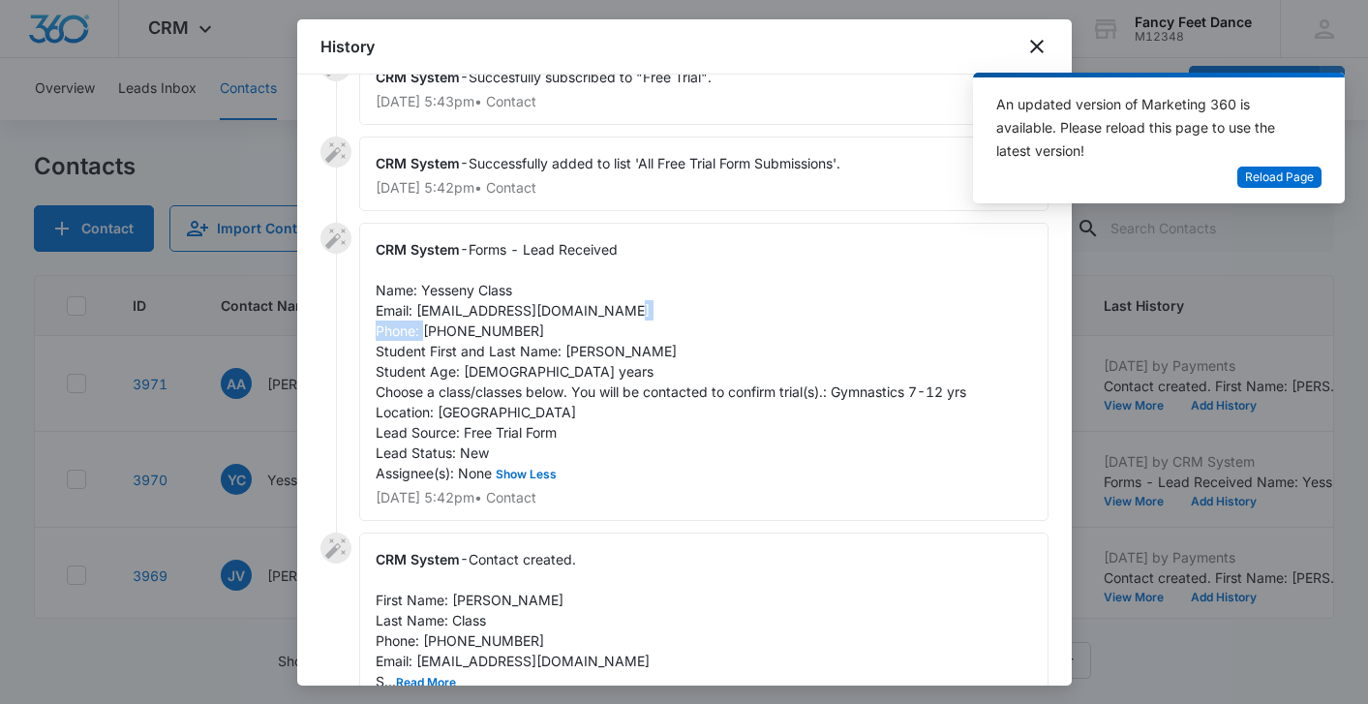
scroll to position [169, 0]
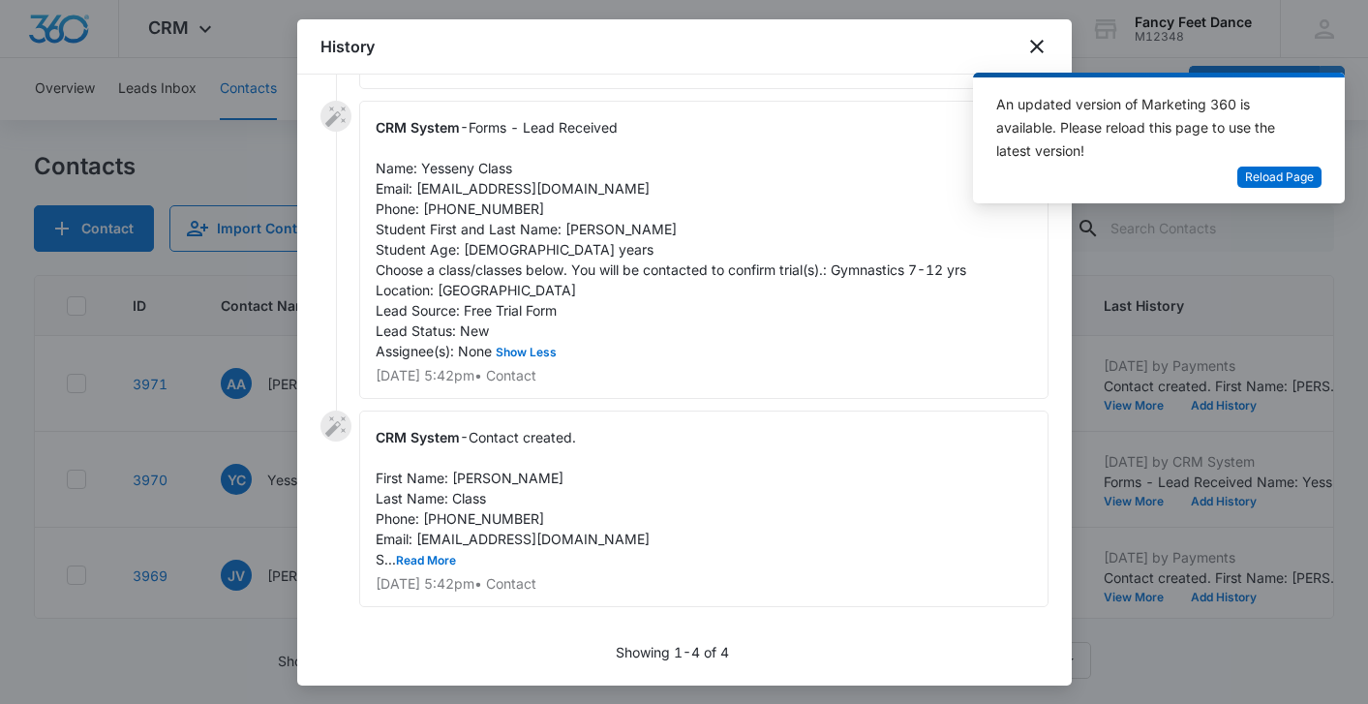
click at [488, 538] on span "Contact created. First Name: [PERSON_NAME] Last Name: Class Phone: [PHONE_NUMBE…" at bounding box center [513, 498] width 274 height 138
click at [436, 569] on div "CRM System - Contact created. First Name: [PERSON_NAME] Last Name: Class Phone:…" at bounding box center [703, 508] width 689 height 196
click at [438, 555] on button "Read More" at bounding box center [426, 561] width 60 height 12
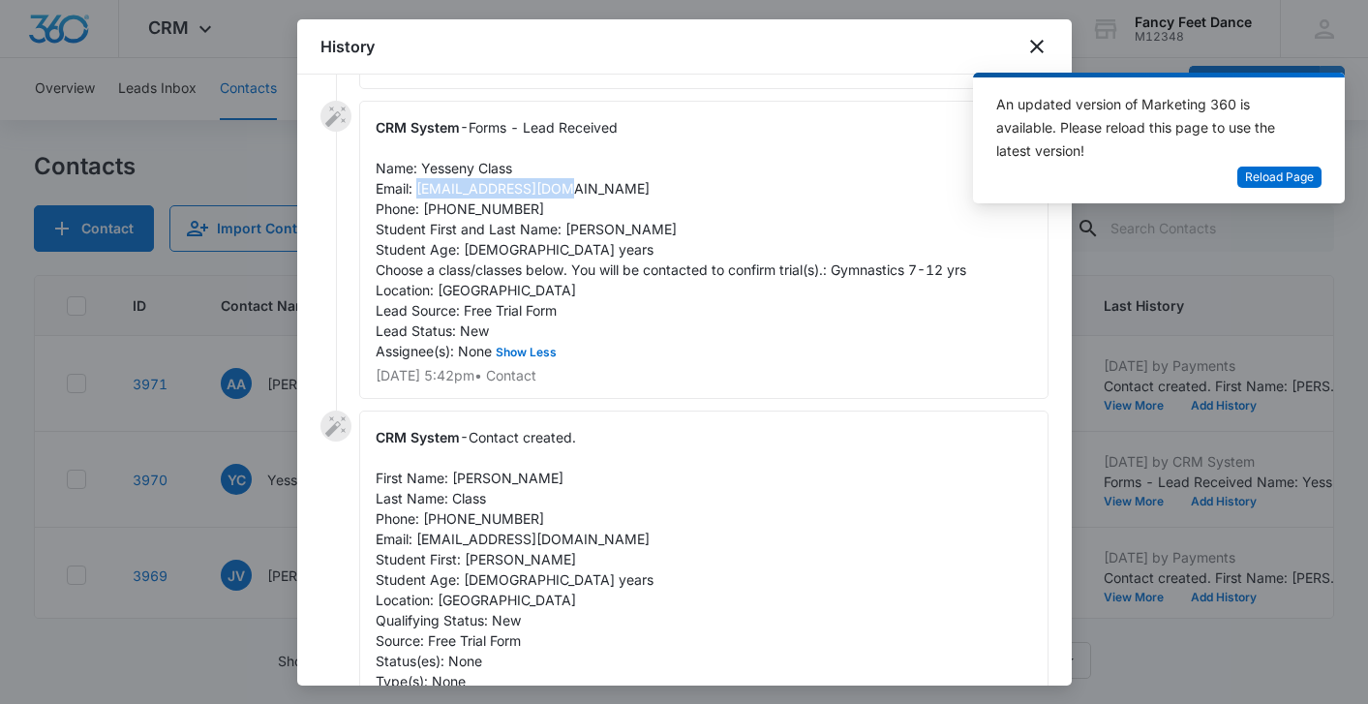
drag, startPoint x: 415, startPoint y: 188, endPoint x: 568, endPoint y: 189, distance: 152.9
click at [568, 189] on div "CRM System - Forms - Lead Received Name: Yesseny Class Email: [EMAIL_ADDRESS][D…" at bounding box center [703, 250] width 689 height 298
click at [219, 387] on div at bounding box center [684, 352] width 1368 height 704
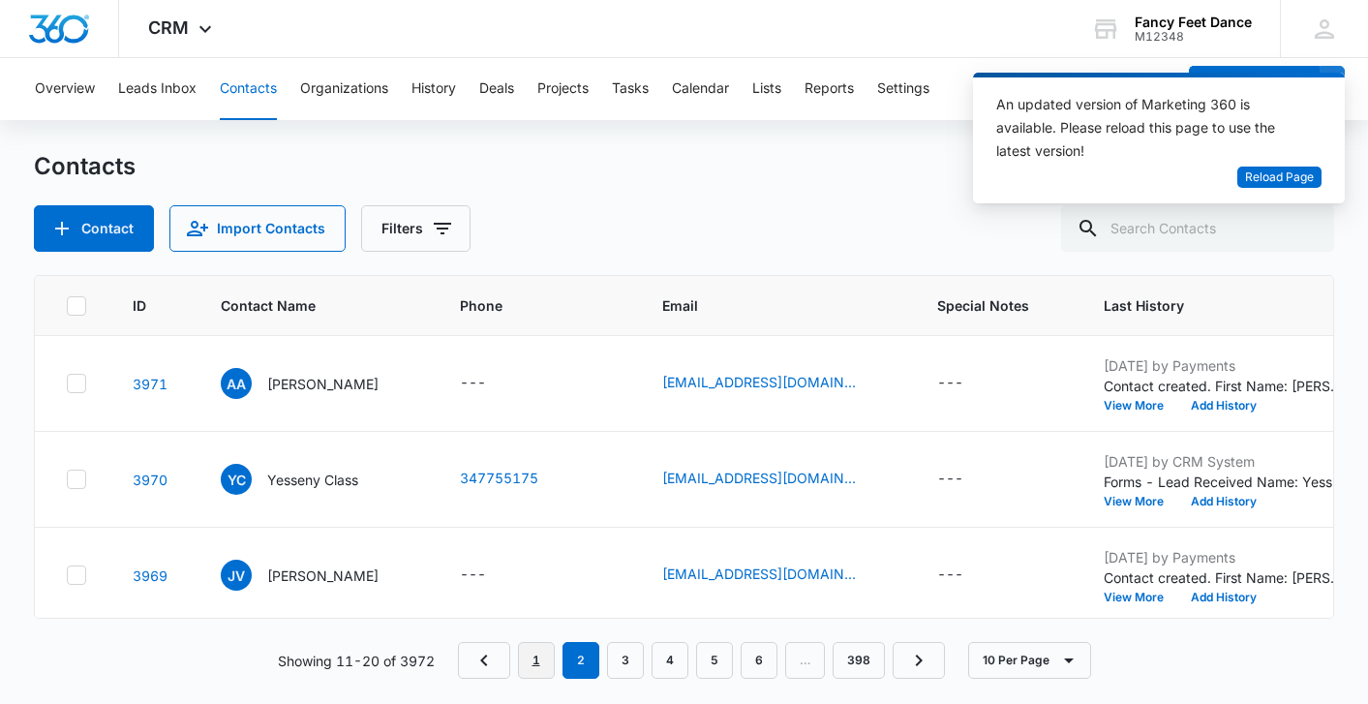
click at [536, 665] on link "1" at bounding box center [536, 660] width 37 height 37
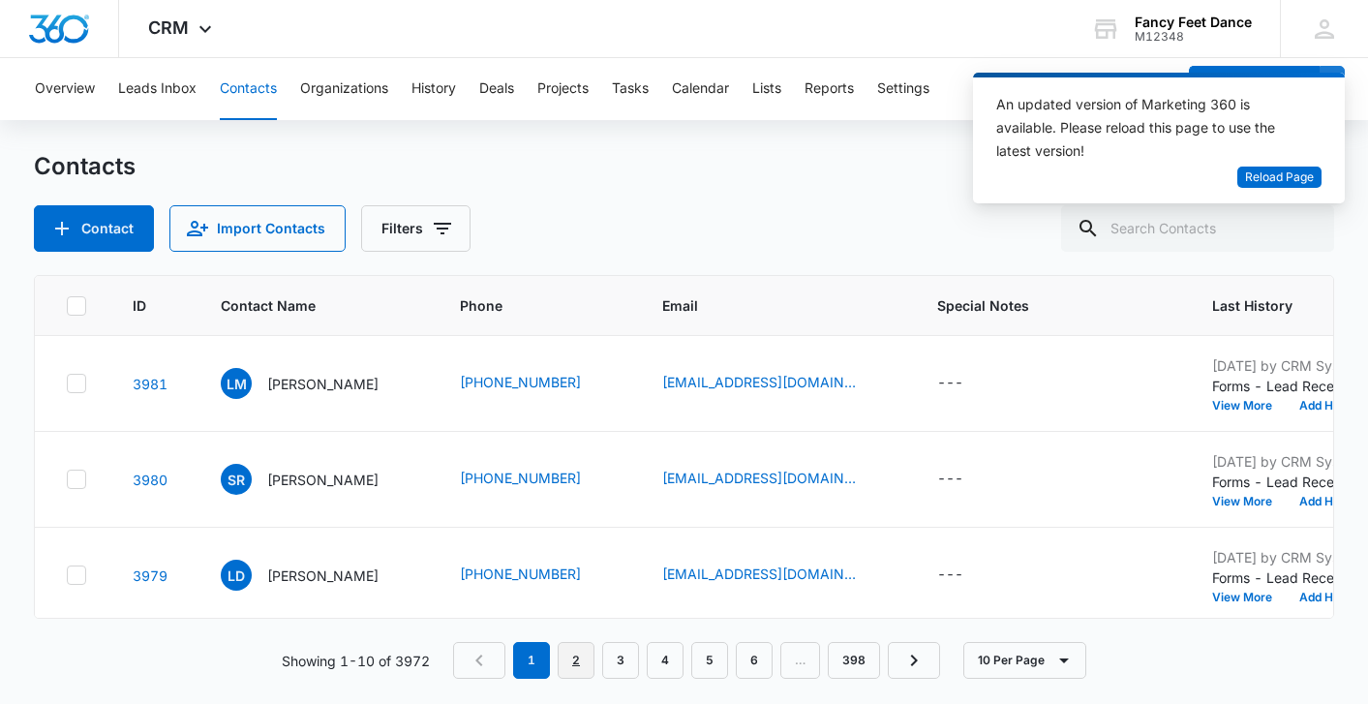
click at [574, 658] on link "2" at bounding box center [576, 660] width 37 height 37
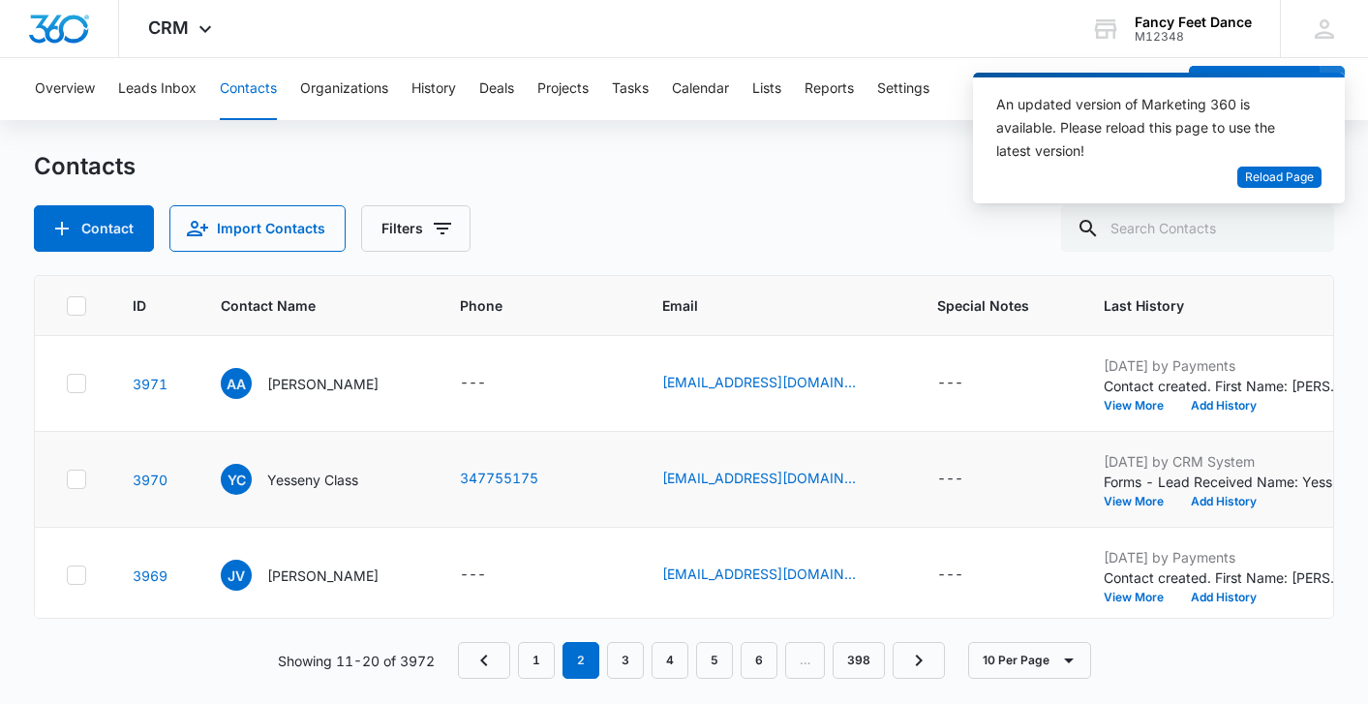
scroll to position [676, 0]
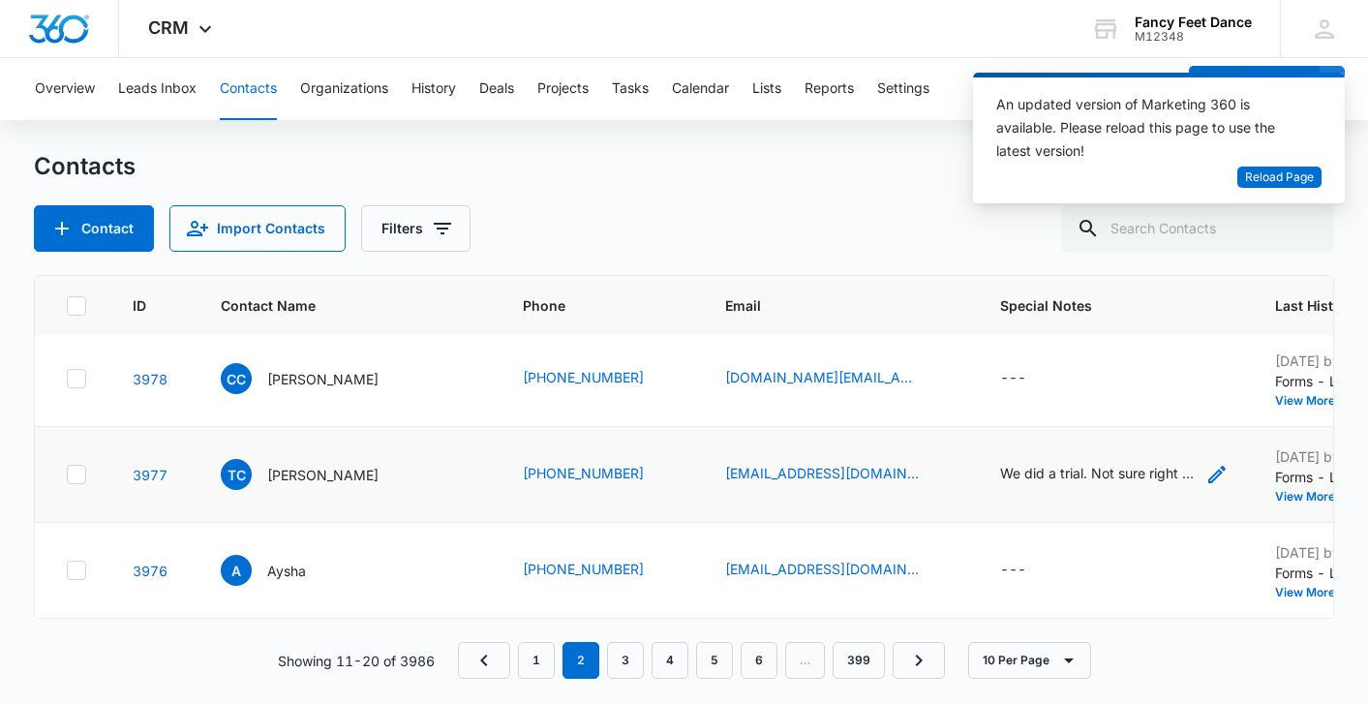
click at [1008, 472] on div "We did a trial. Not sure right class. Please call me, Mrs. [PERSON_NAME]/manage…" at bounding box center [1097, 473] width 194 height 20
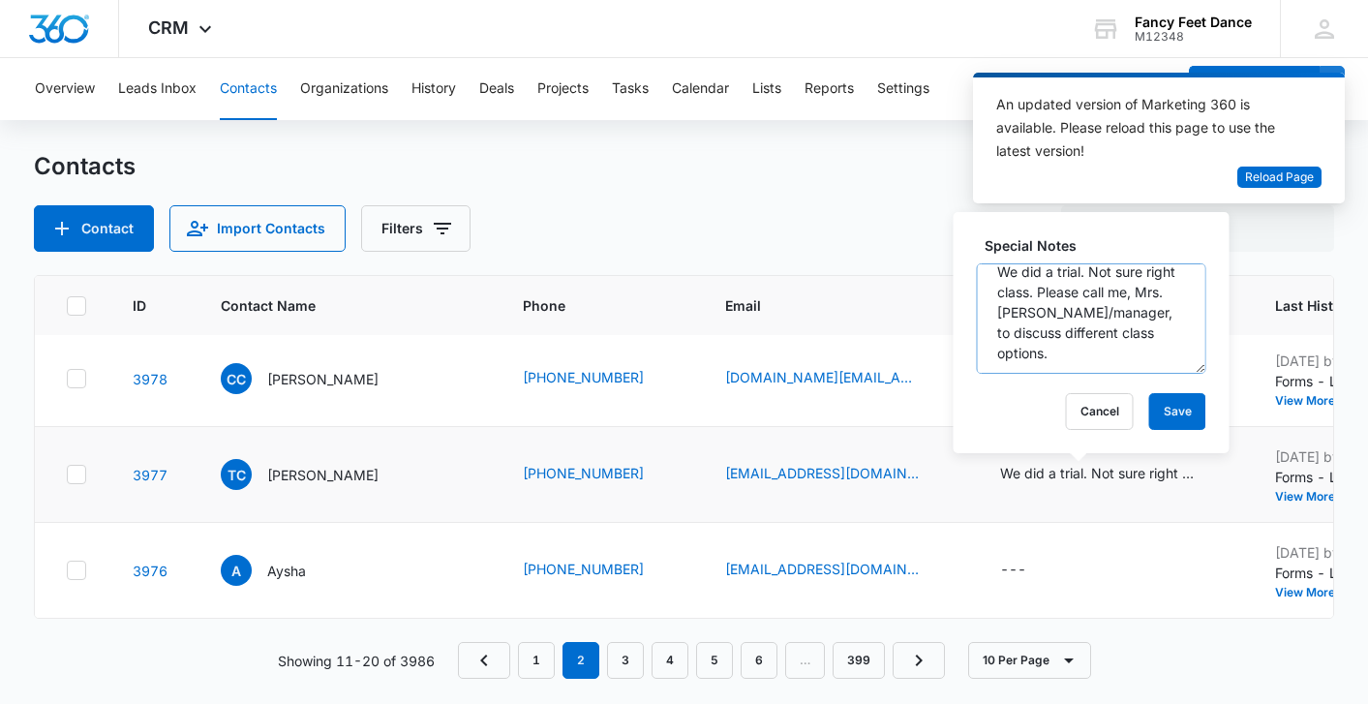
scroll to position [0, 0]
click at [826, 206] on div "Contact Import Contacts Filters" at bounding box center [683, 228] width 1299 height 46
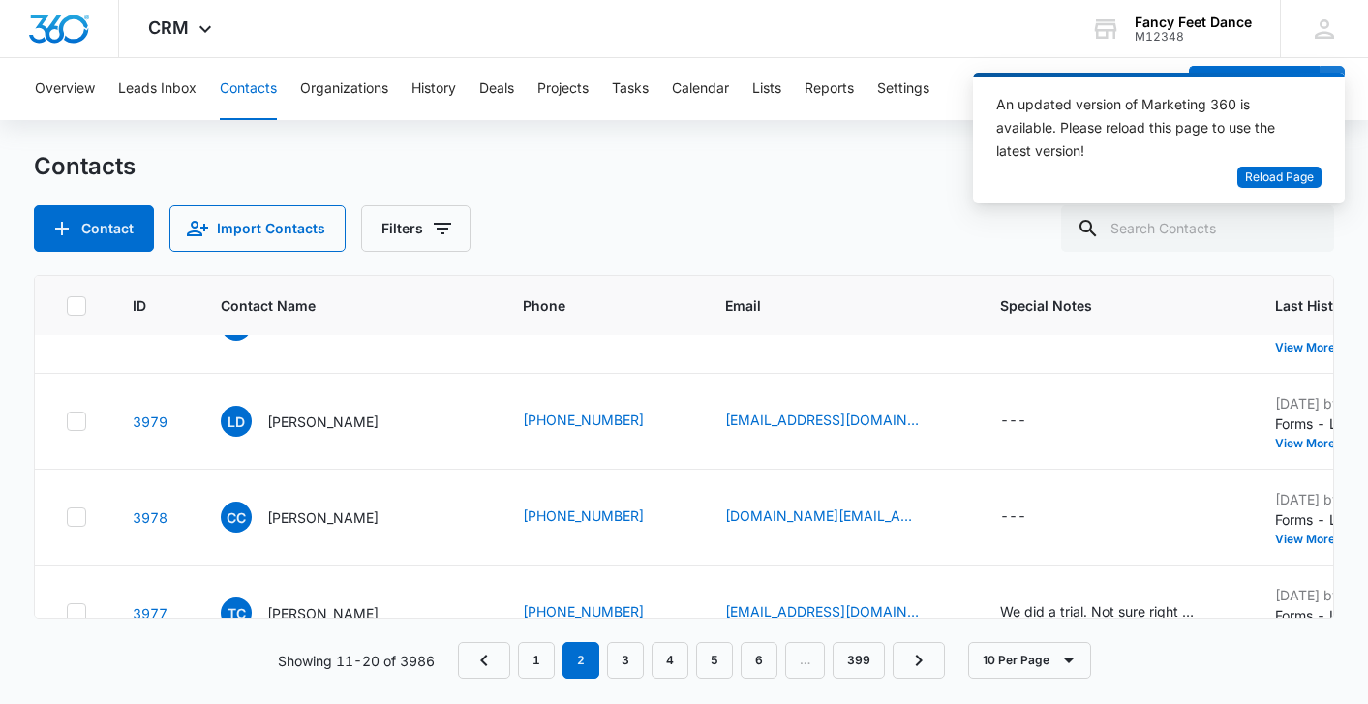
scroll to position [568, 0]
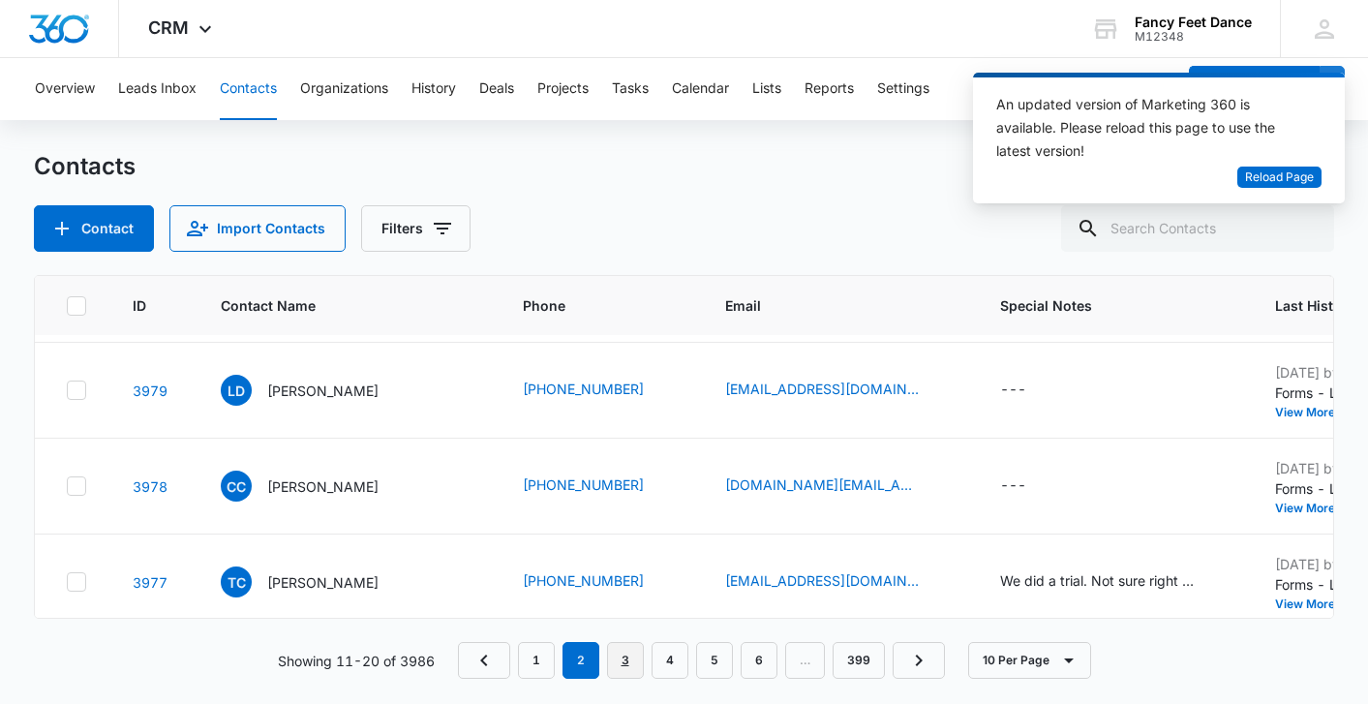
click at [619, 651] on link "3" at bounding box center [625, 660] width 37 height 37
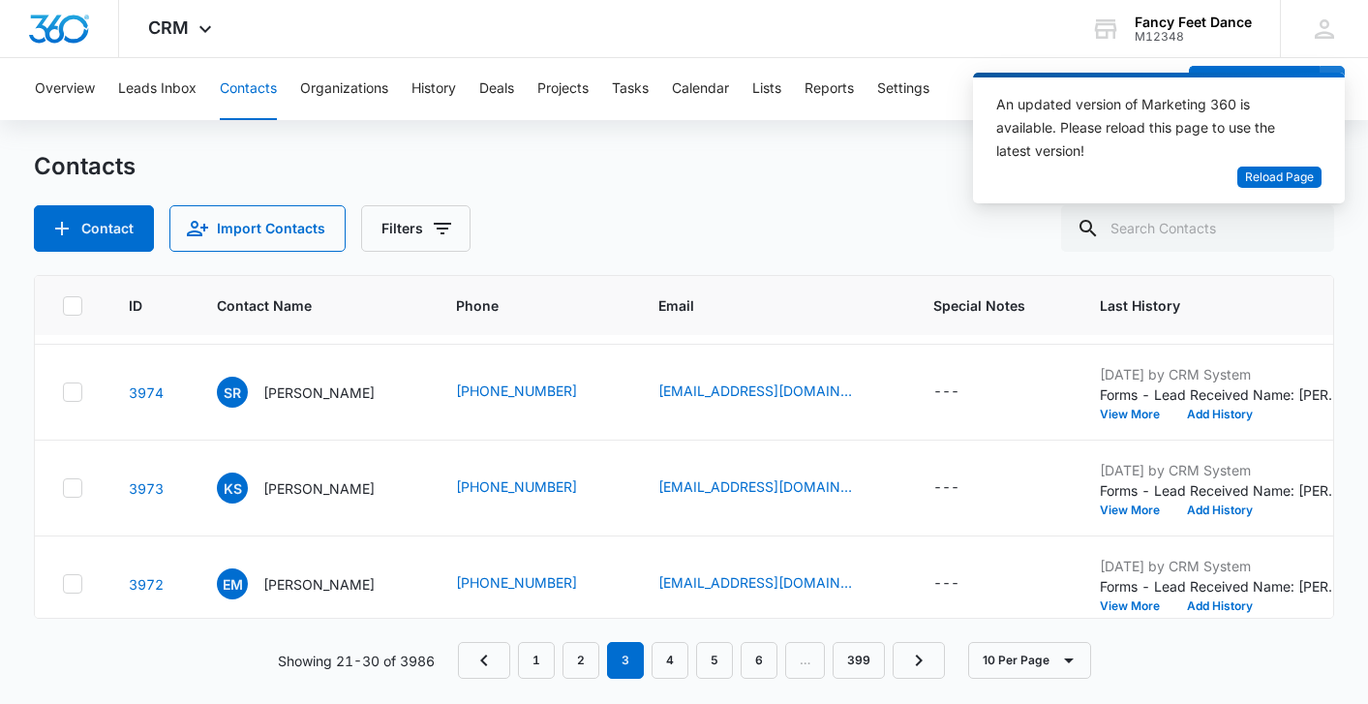
scroll to position [89, 4]
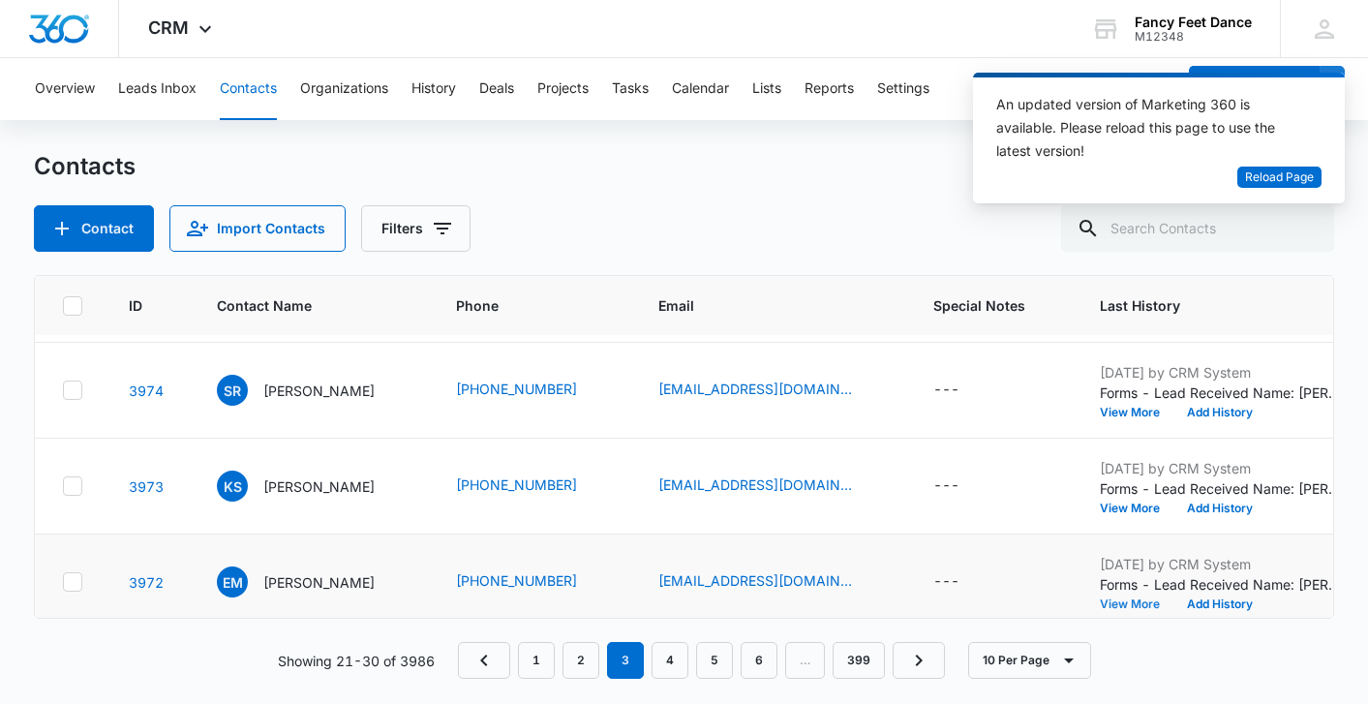
click at [1131, 607] on button "View More" at bounding box center [1137, 604] width 74 height 12
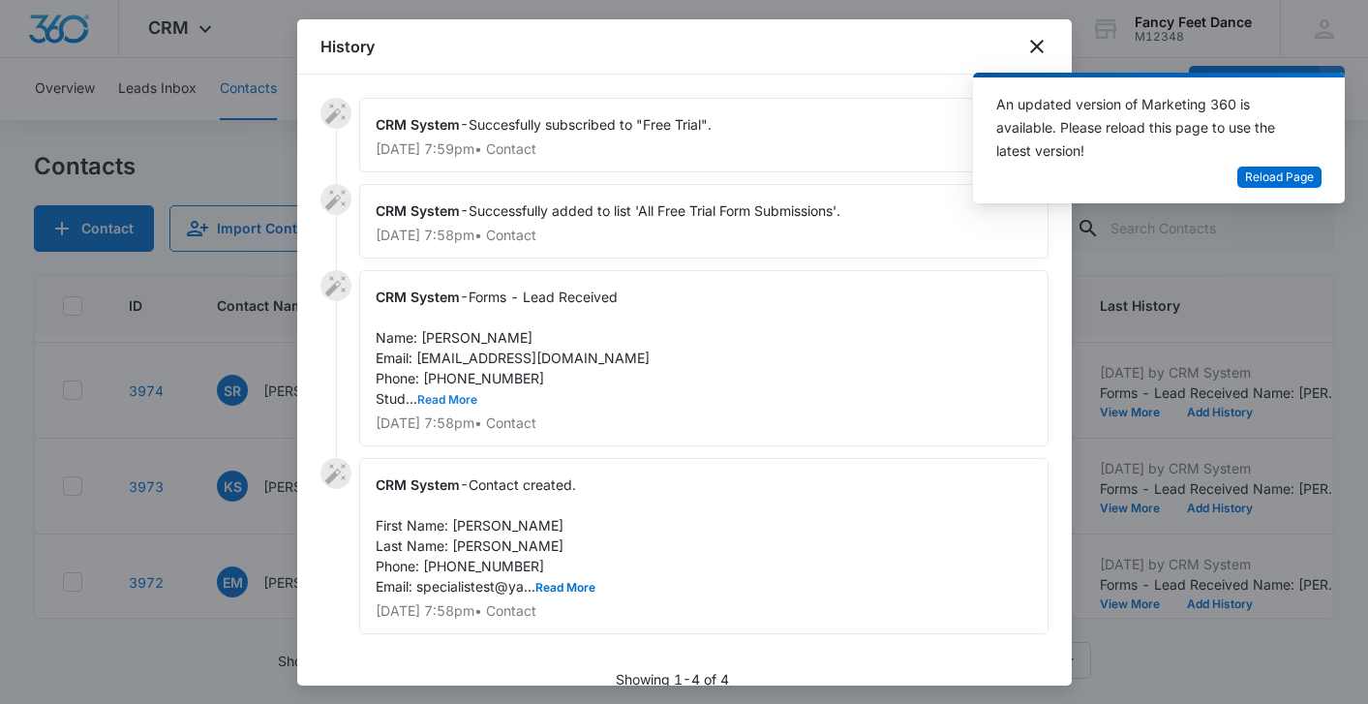
click at [446, 401] on button "Read More" at bounding box center [447, 400] width 60 height 12
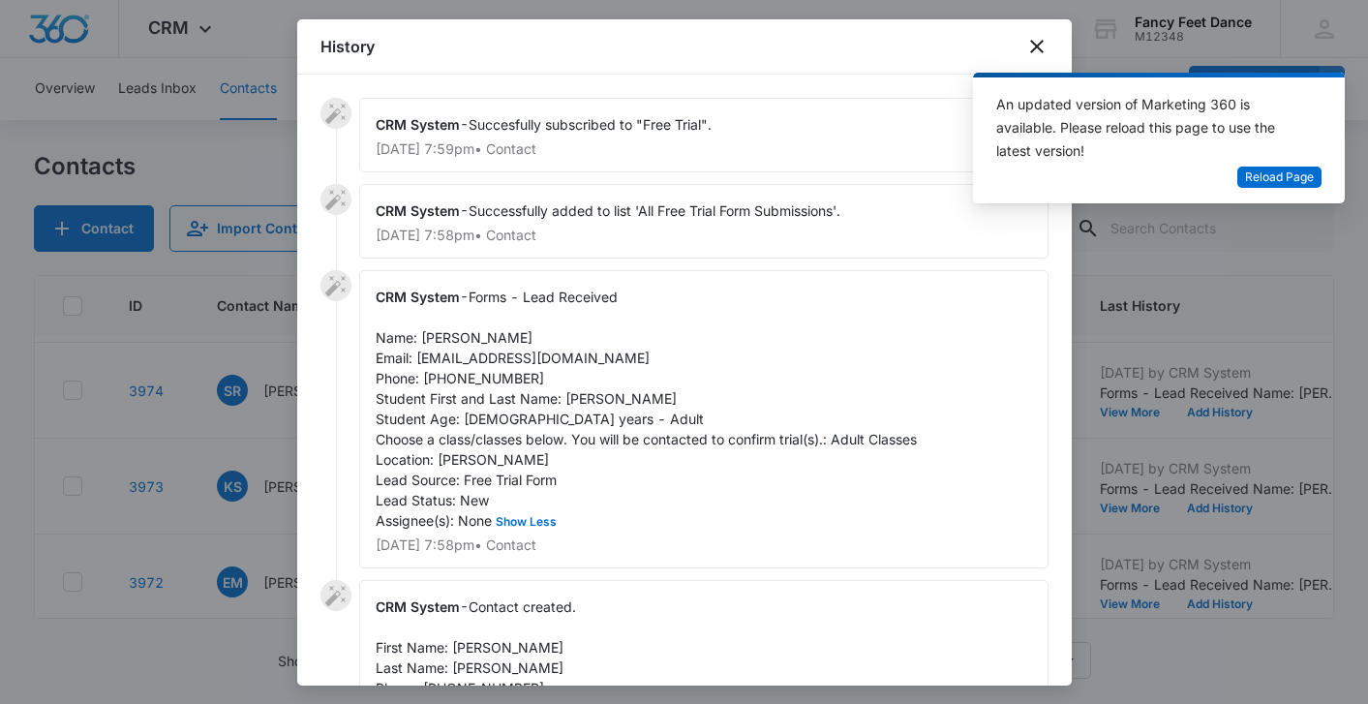
click at [236, 453] on div at bounding box center [684, 352] width 1368 height 704
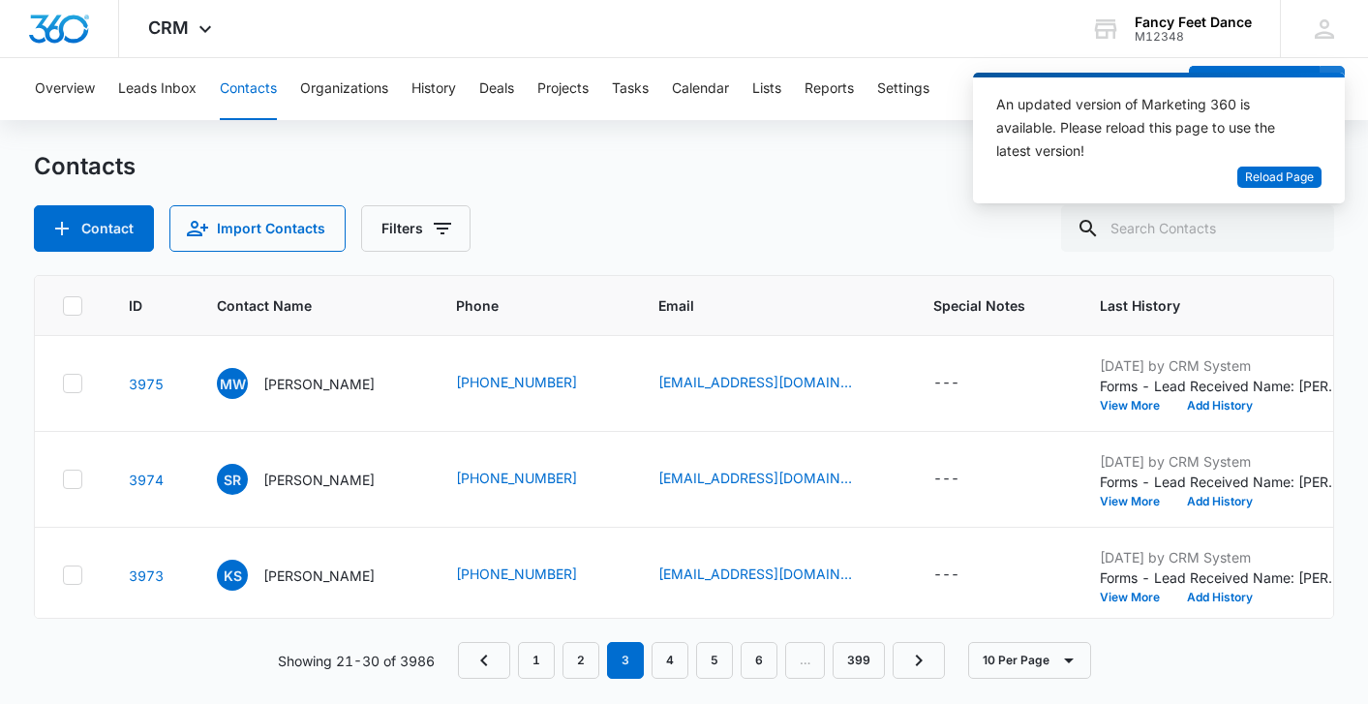
scroll to position [1, 4]
click at [1113, 592] on button "View More" at bounding box center [1137, 596] width 74 height 12
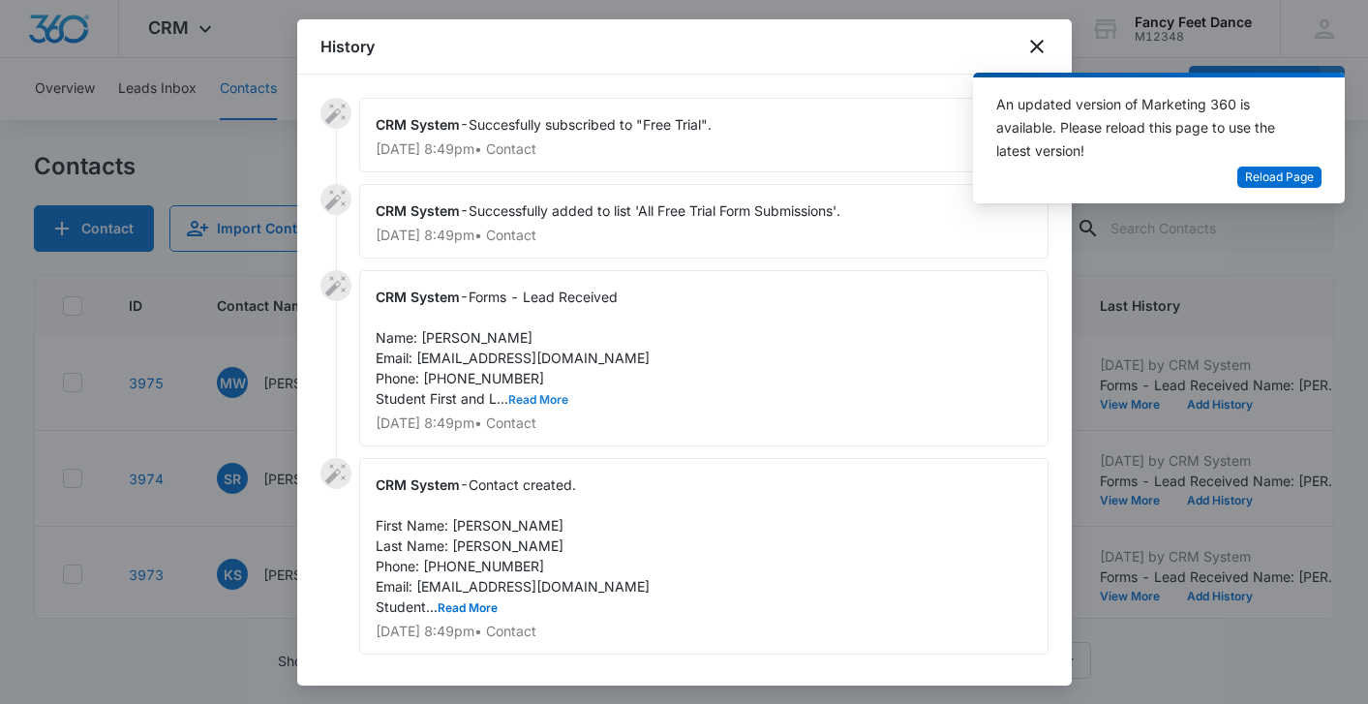
click at [525, 394] on button "Read More" at bounding box center [538, 400] width 60 height 12
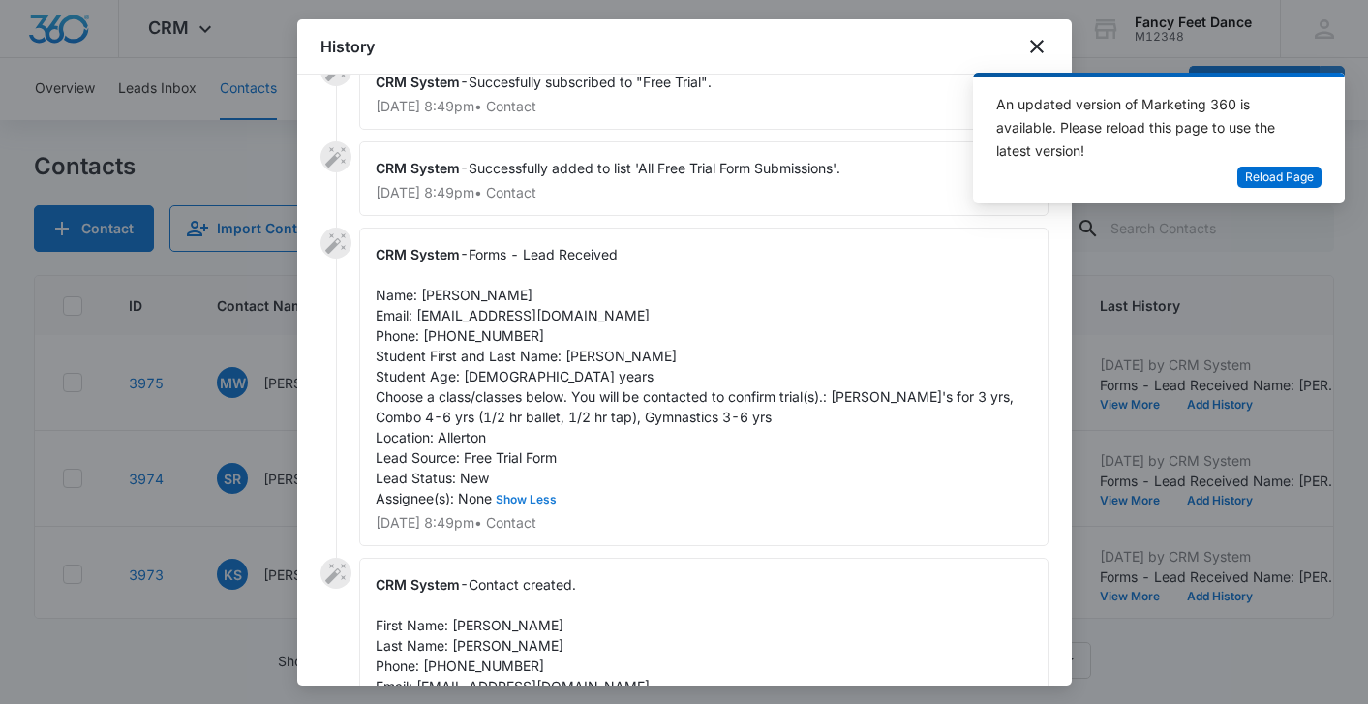
scroll to position [45, 0]
click at [577, 352] on span "Forms - Lead Received Name: [PERSON_NAME] Email: [EMAIL_ADDRESS][DOMAIN_NAME] P…" at bounding box center [697, 374] width 642 height 260
click at [576, 352] on span "Forms - Lead Received Name: [PERSON_NAME] Email: [EMAIL_ADDRESS][DOMAIN_NAME] P…" at bounding box center [697, 374] width 642 height 260
click at [433, 287] on span "Forms - Lead Received Name: [PERSON_NAME] Email: [EMAIL_ADDRESS][DOMAIN_NAME] P…" at bounding box center [697, 374] width 642 height 260
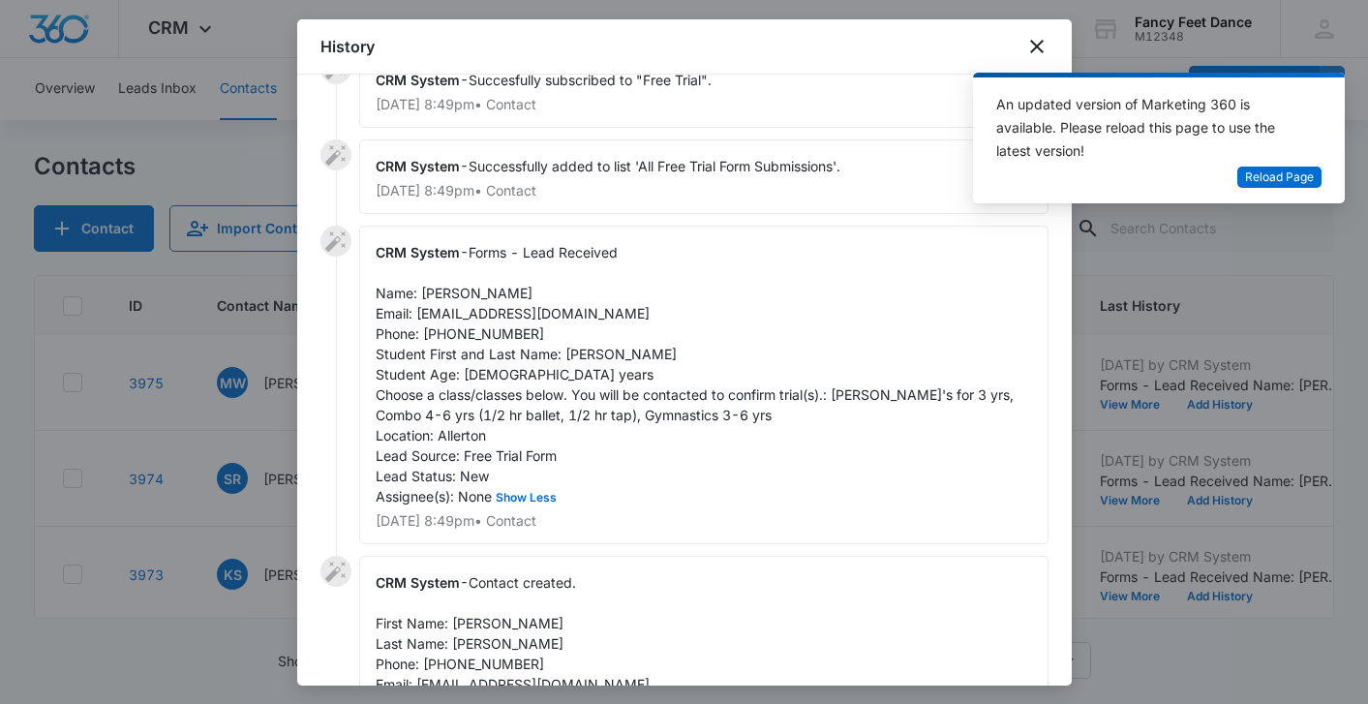
click at [477, 321] on div "CRM System - Forms - Lead Received Name: [PERSON_NAME] Email: [EMAIL_ADDRESS][D…" at bounding box center [703, 385] width 689 height 318
click at [477, 329] on span "Forms - Lead Received Name: [PERSON_NAME] Email: [EMAIL_ADDRESS][DOMAIN_NAME] P…" at bounding box center [697, 374] width 642 height 260
click at [226, 461] on div at bounding box center [684, 352] width 1368 height 704
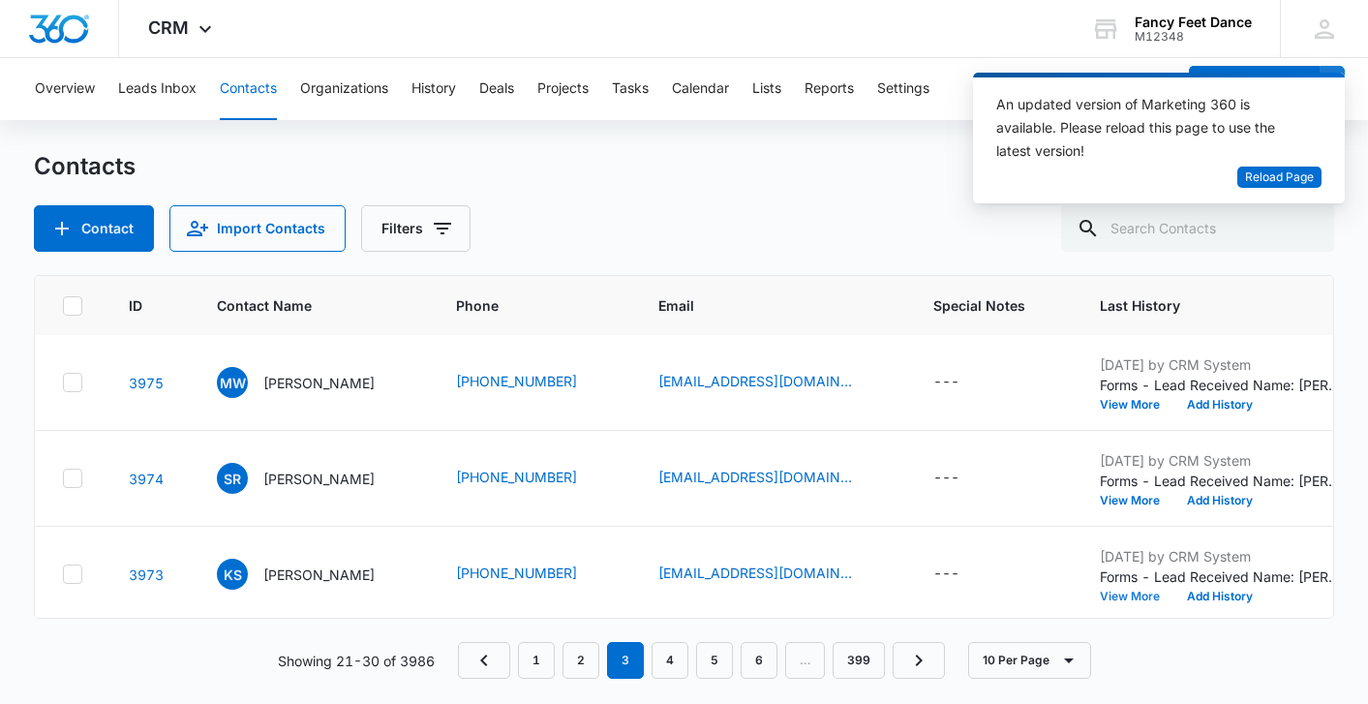
scroll to position [0, 4]
click at [1133, 498] on button "View More" at bounding box center [1137, 502] width 74 height 12
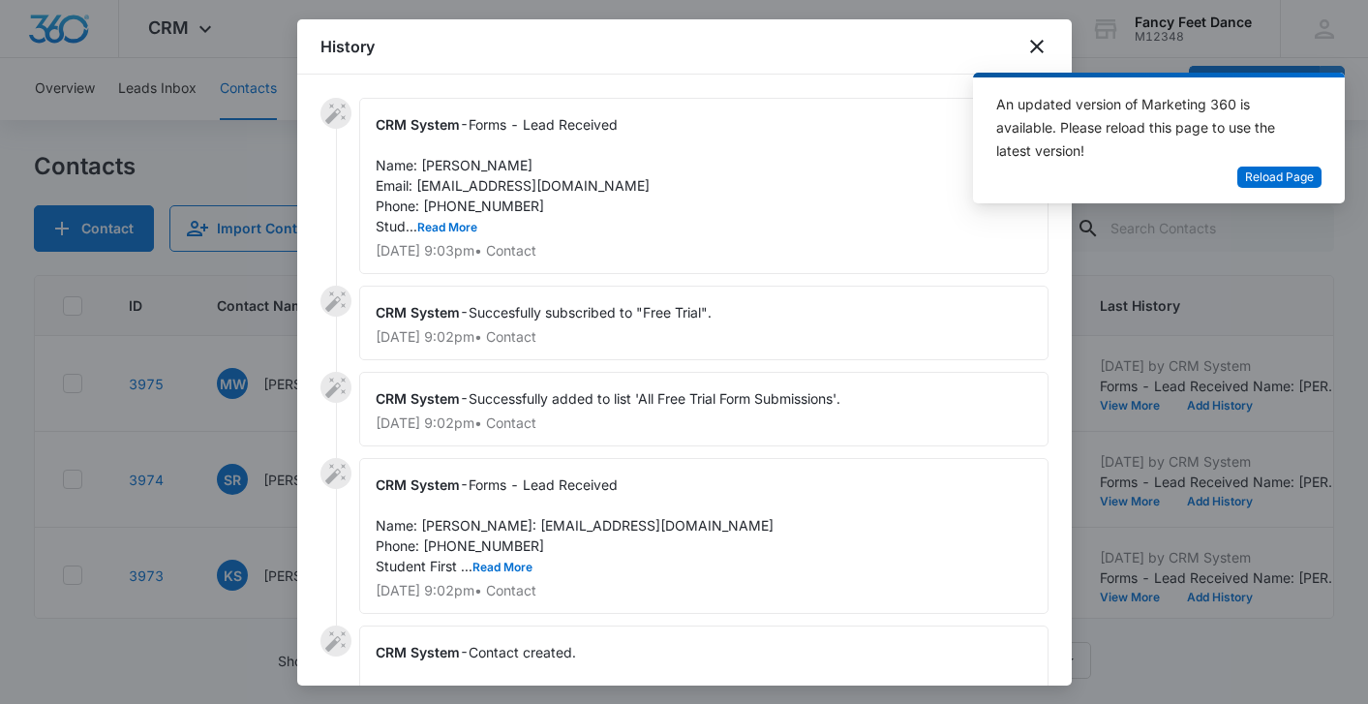
click at [445, 238] on div "CRM System - Forms - Lead Received Name: [PERSON_NAME] Email: [EMAIL_ADDRESS][D…" at bounding box center [703, 186] width 689 height 176
click at [449, 226] on button "Read More" at bounding box center [447, 228] width 60 height 12
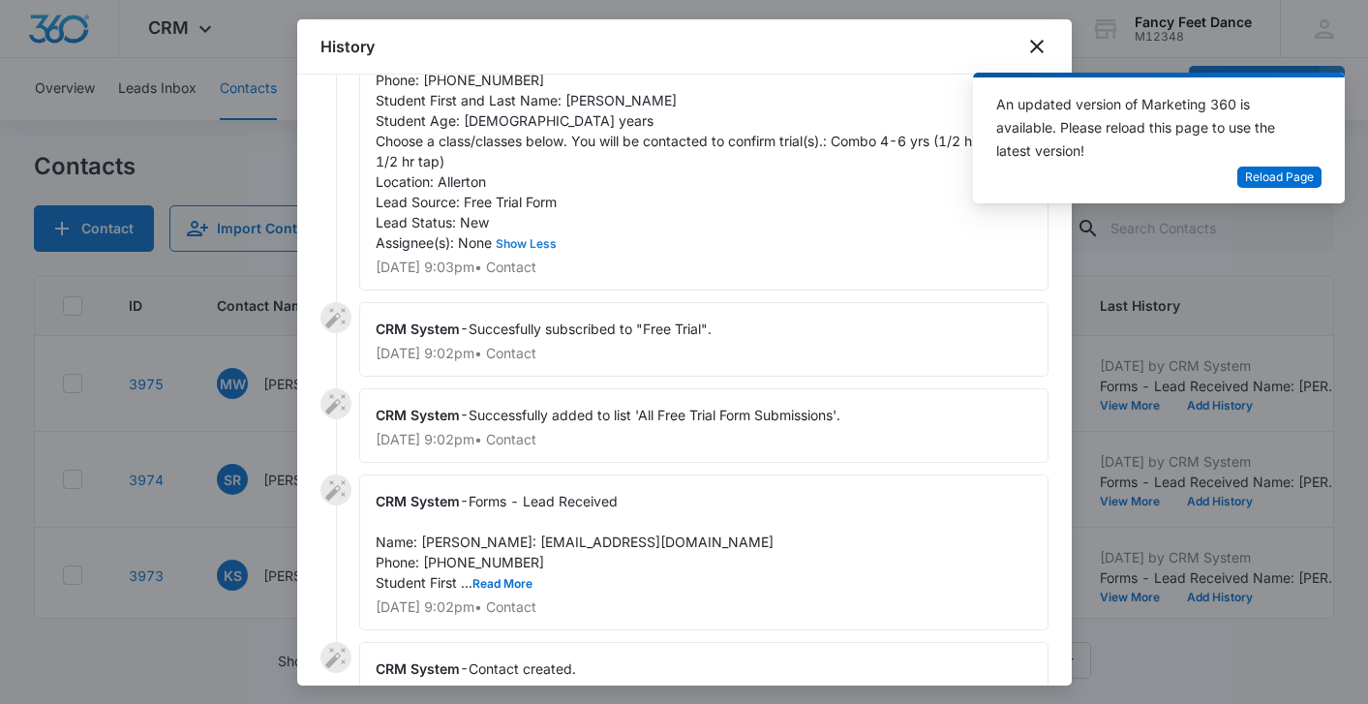
scroll to position [136, 0]
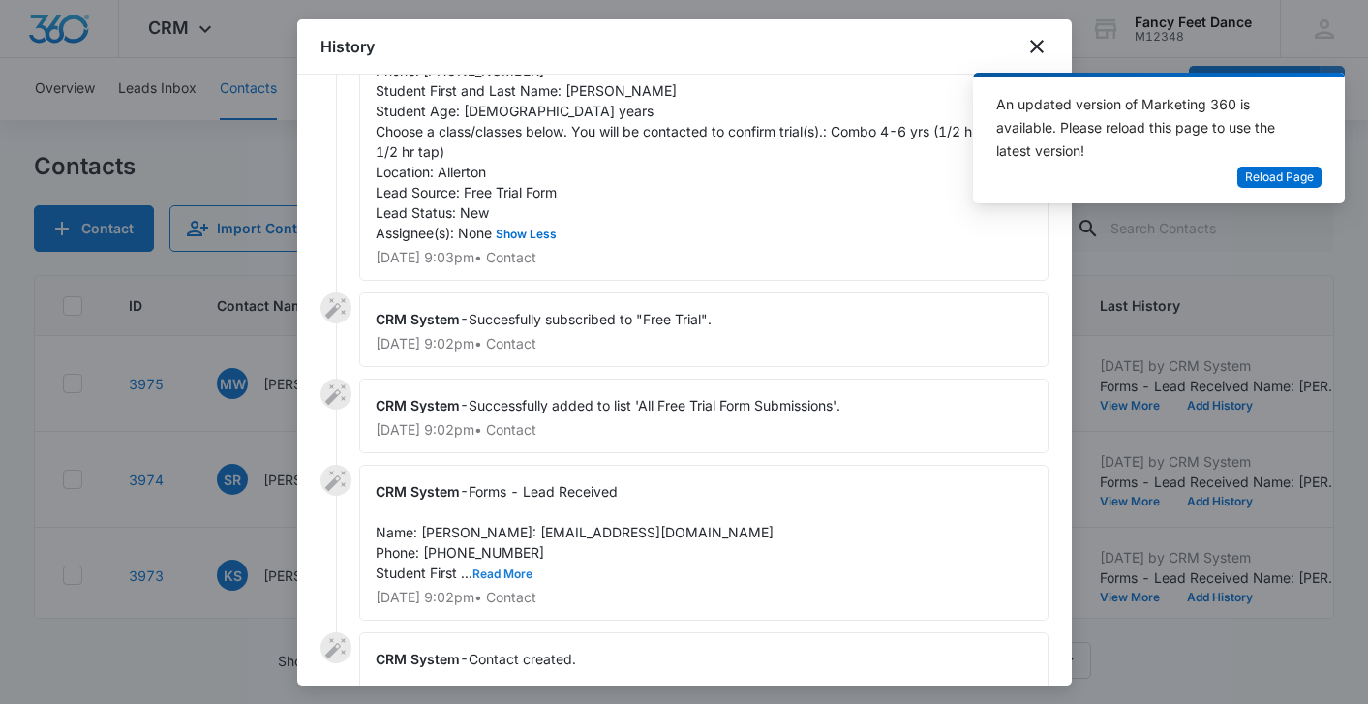
click at [526, 580] on button "Read More" at bounding box center [502, 574] width 60 height 12
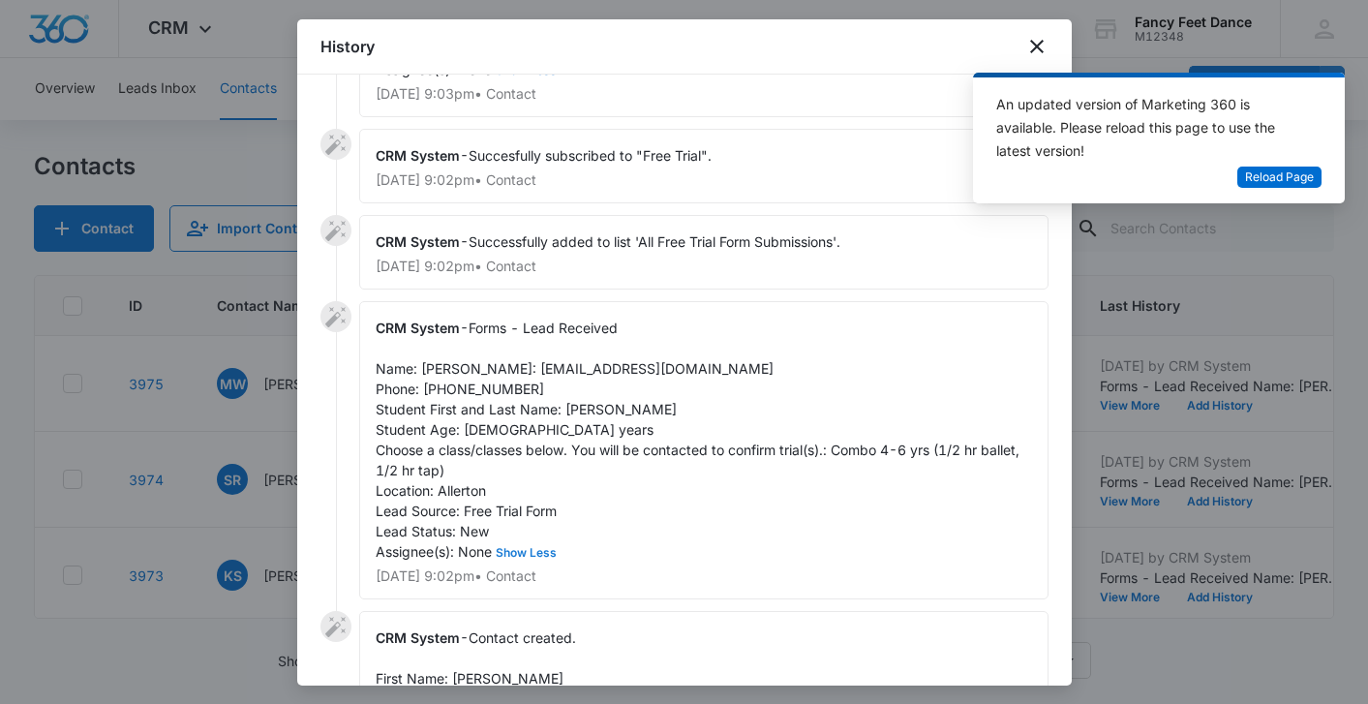
scroll to position [305, 0]
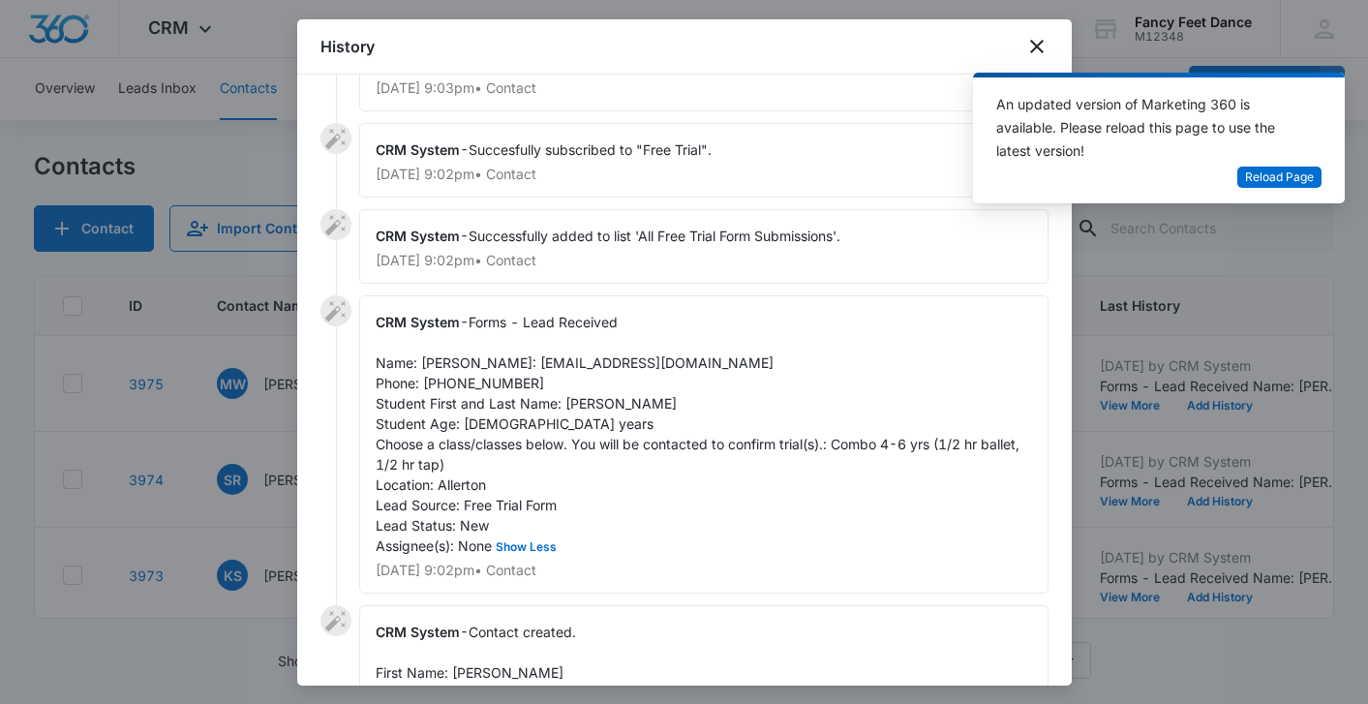
click at [575, 429] on span "Forms - Lead Received Name: [PERSON_NAME]: [EMAIL_ADDRESS][DOMAIN_NAME] Phone: …" at bounding box center [700, 434] width 648 height 240
click at [438, 355] on span "Forms - Lead Received Name: [PERSON_NAME]: [EMAIL_ADDRESS][DOMAIN_NAME] Phone: …" at bounding box center [700, 434] width 648 height 240
click at [498, 401] on span "Forms - Lead Received Name: [PERSON_NAME]: [EMAIL_ADDRESS][DOMAIN_NAME] Phone: …" at bounding box center [700, 434] width 648 height 240
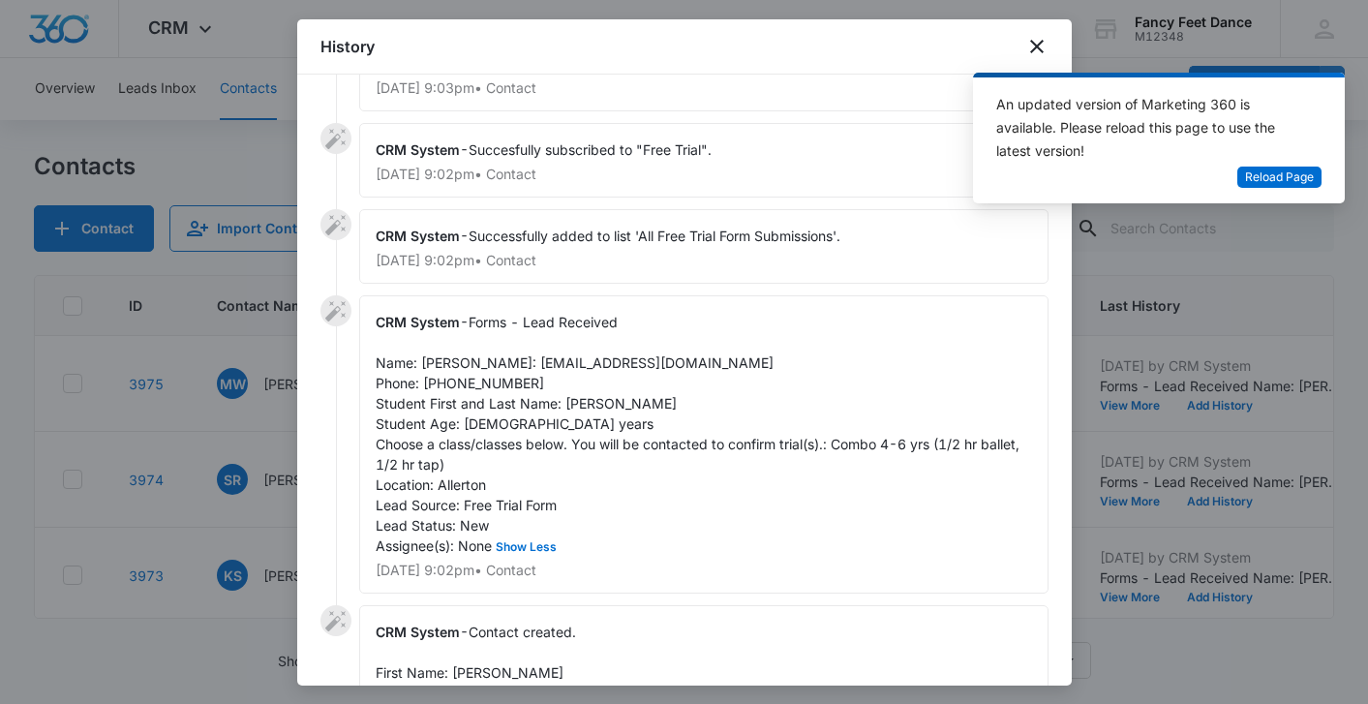
click at [498, 401] on span "Forms - Lead Received Name: [PERSON_NAME]: [EMAIL_ADDRESS][DOMAIN_NAME] Phone: …" at bounding box center [700, 434] width 648 height 240
click at [235, 412] on div at bounding box center [684, 352] width 1368 height 704
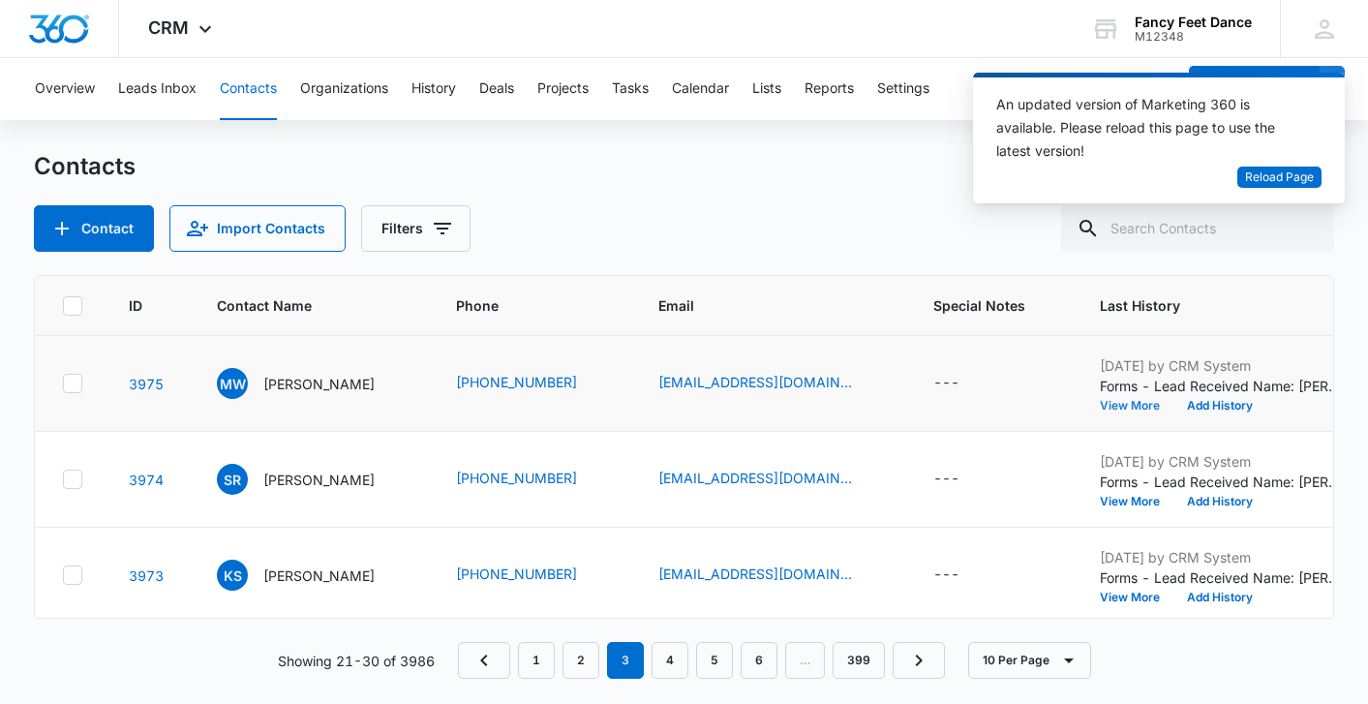
click at [1116, 403] on button "View More" at bounding box center [1137, 406] width 74 height 12
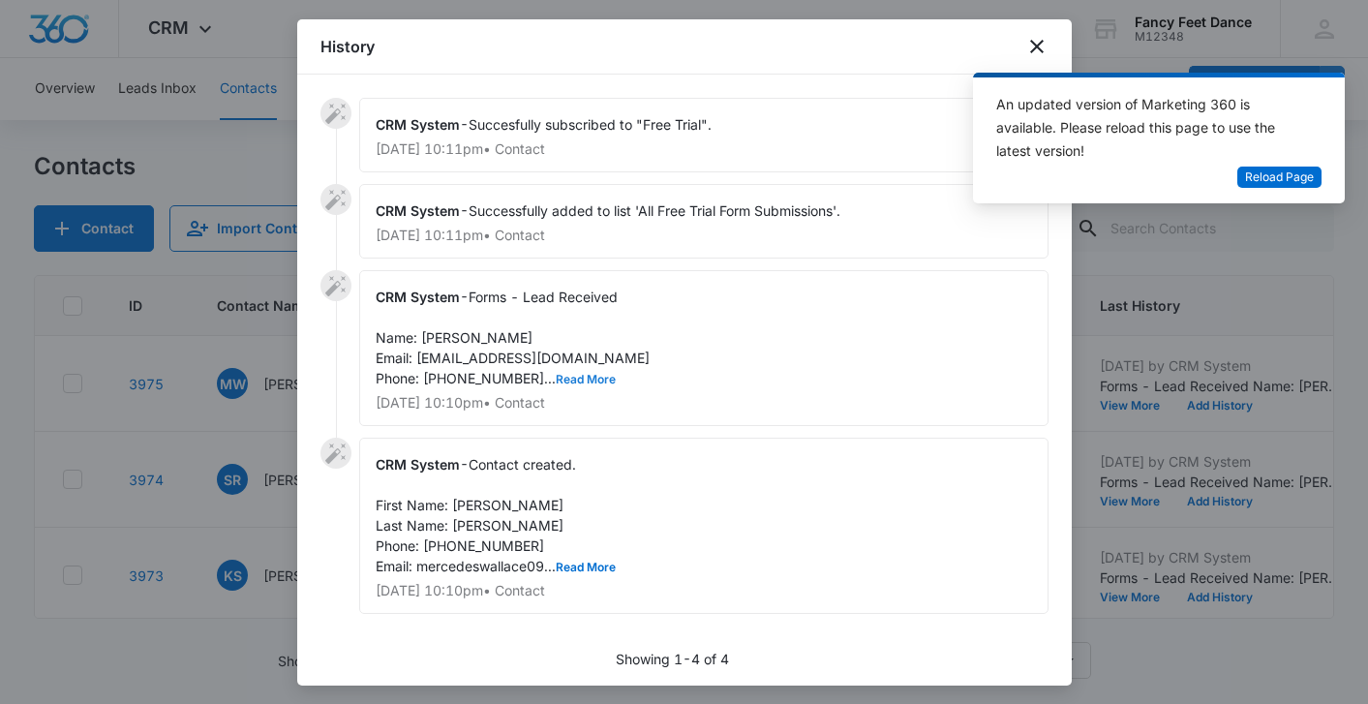
click at [556, 377] on button "Read More" at bounding box center [586, 380] width 60 height 12
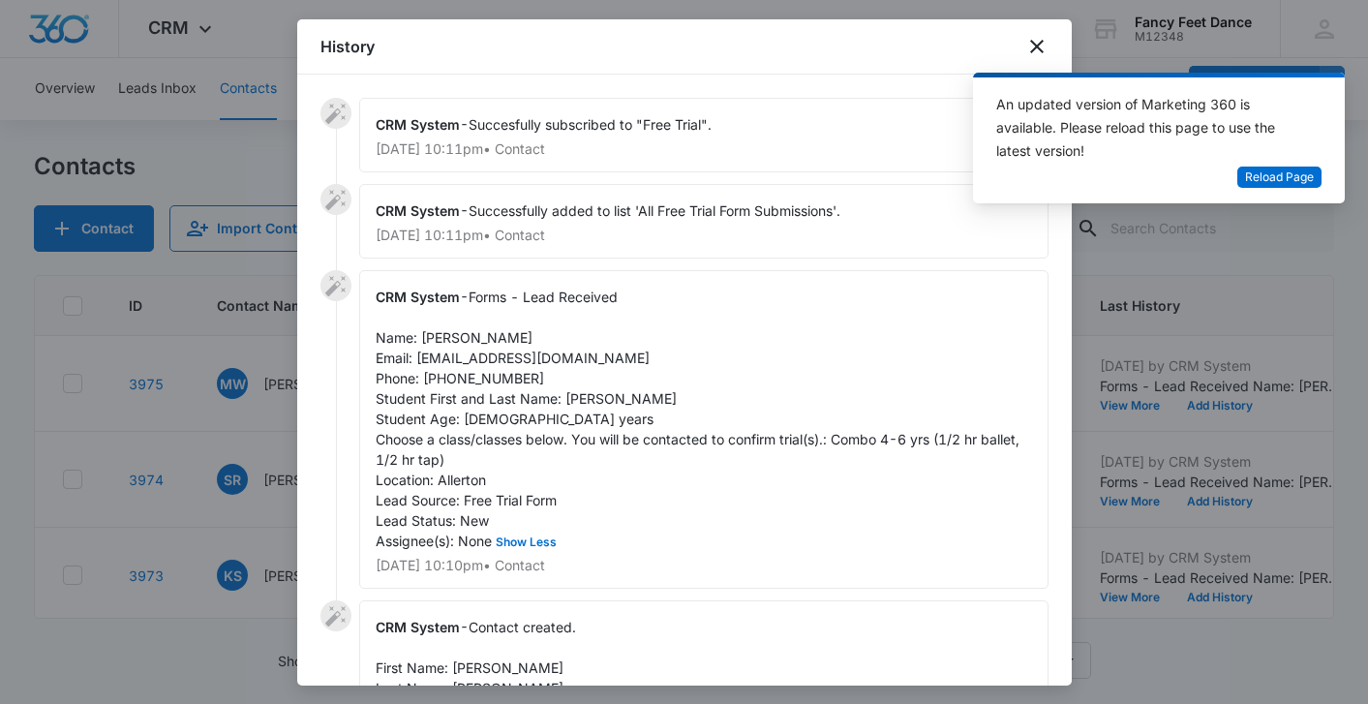
click at [589, 401] on span "Forms - Lead Received Name: [PERSON_NAME] Email: [EMAIL_ADDRESS][DOMAIN_NAME] P…" at bounding box center [700, 418] width 648 height 260
click at [486, 374] on span "Forms - Lead Received Name: [PERSON_NAME] Email: [EMAIL_ADDRESS][DOMAIN_NAME] P…" at bounding box center [700, 418] width 648 height 260
click at [448, 338] on span "Forms - Lead Received Name: [PERSON_NAME] Email: [EMAIL_ADDRESS][DOMAIN_NAME] P…" at bounding box center [700, 418] width 648 height 260
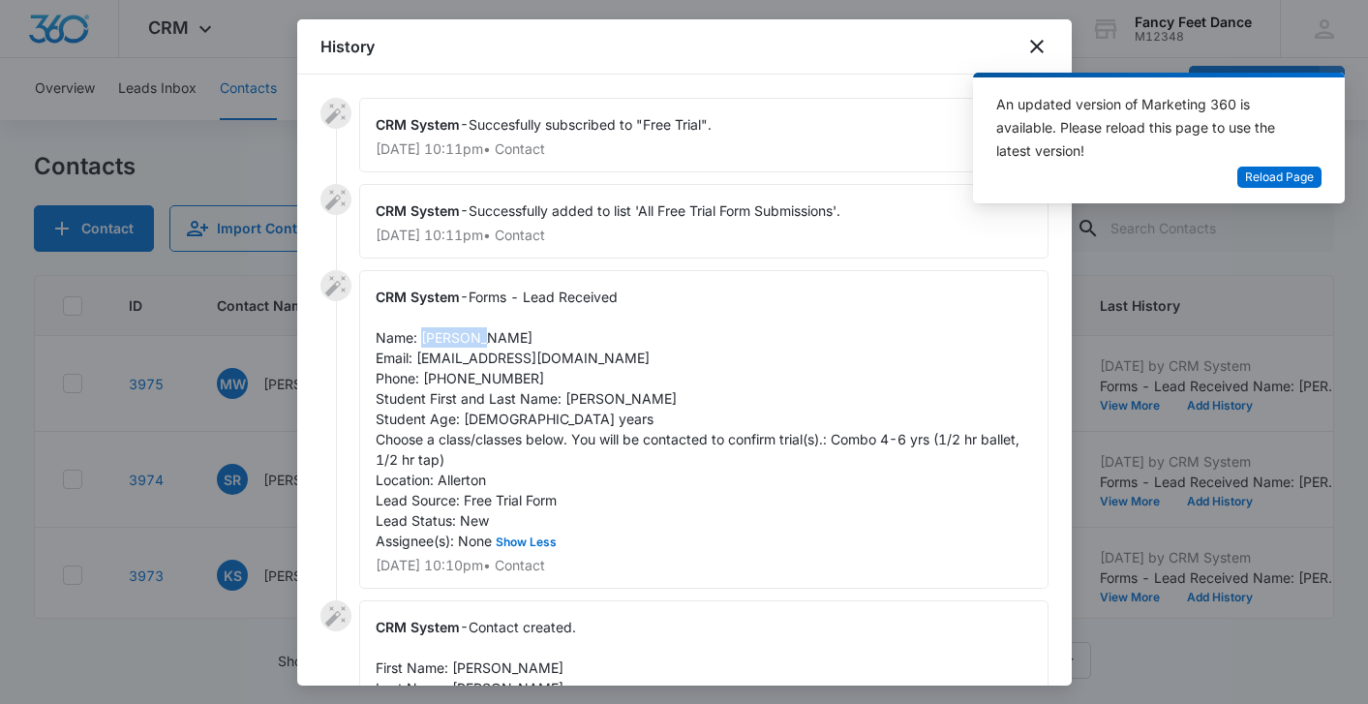
click at [448, 338] on span "Forms - Lead Received Name: [PERSON_NAME] Email: [EMAIL_ADDRESS][DOMAIN_NAME] P…" at bounding box center [700, 418] width 648 height 260
click at [169, 392] on div at bounding box center [684, 352] width 1368 height 704
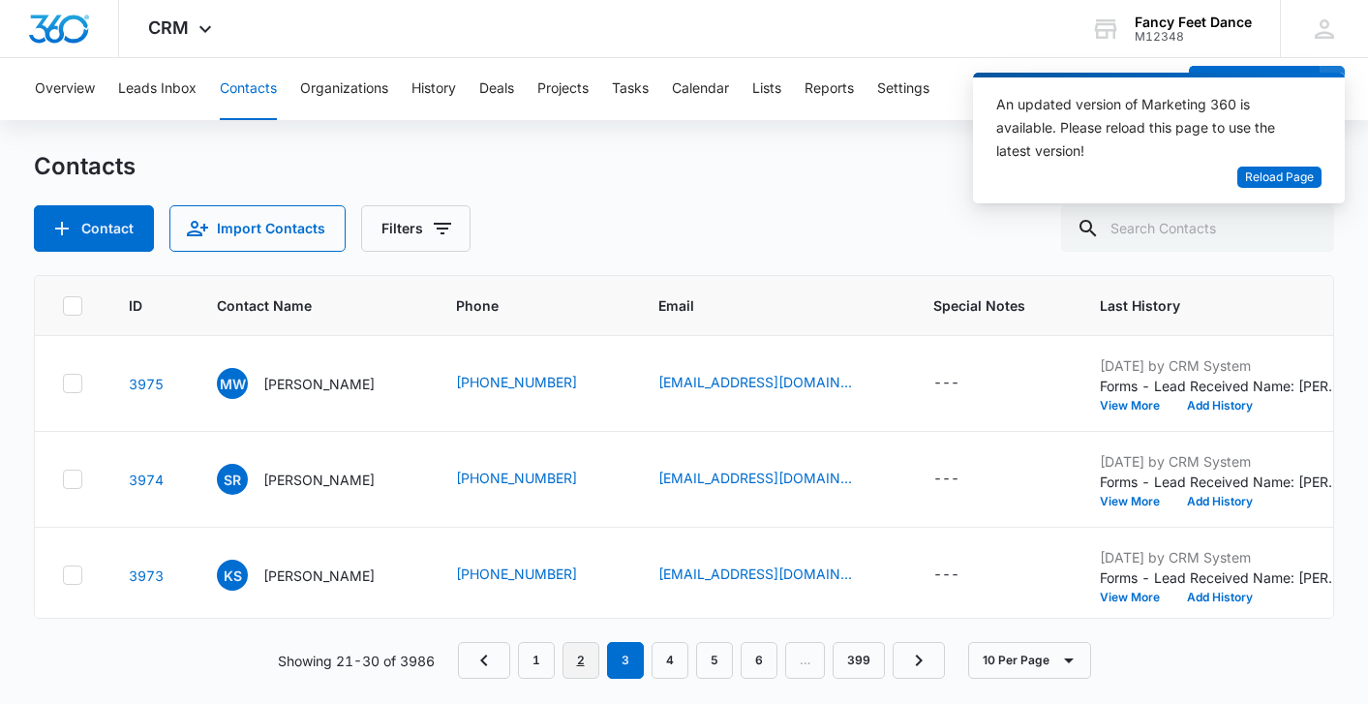
click at [582, 656] on link "2" at bounding box center [580, 660] width 37 height 37
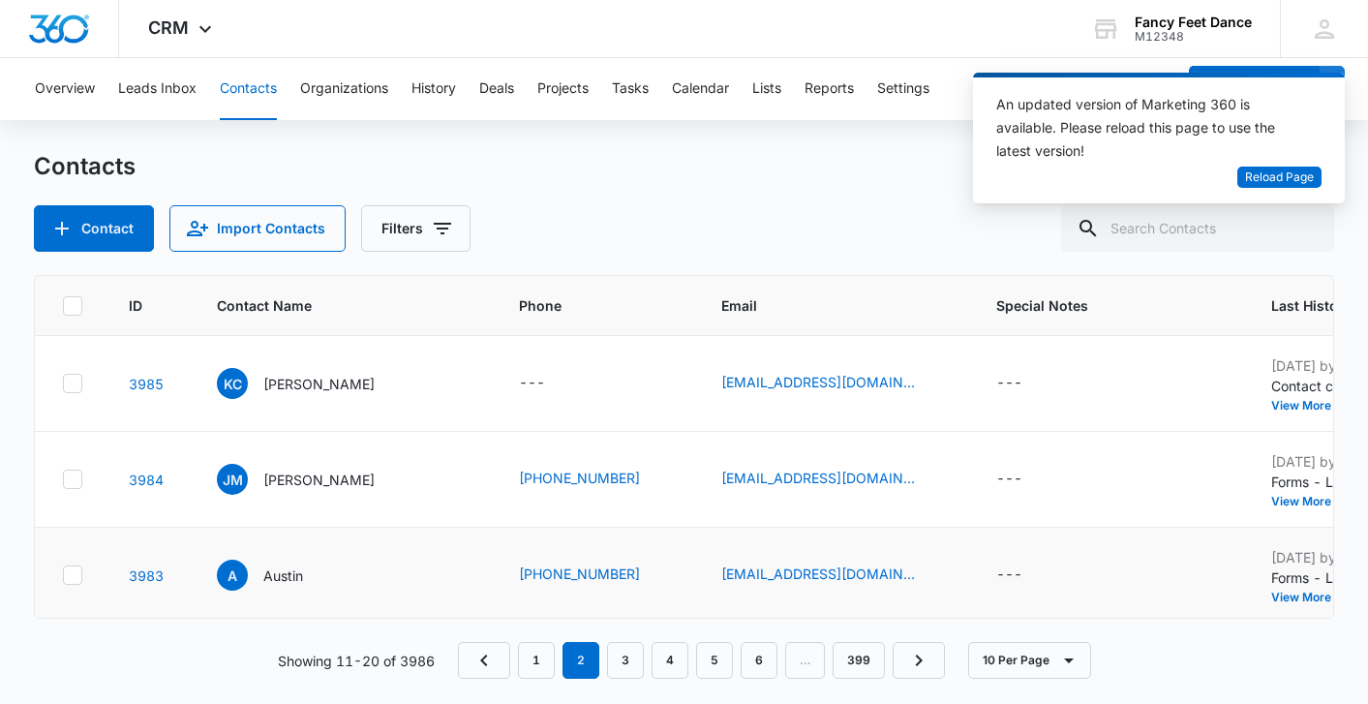
scroll to position [676, 4]
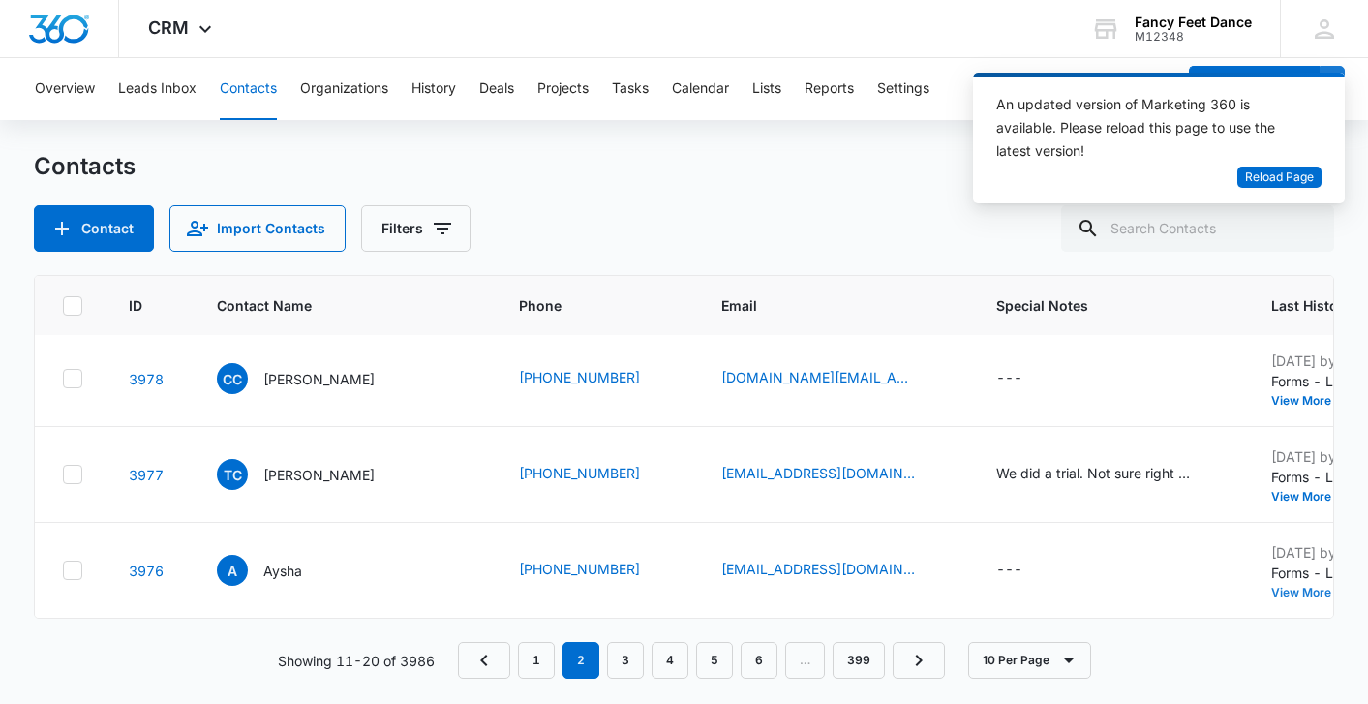
click at [1271, 594] on button "View More" at bounding box center [1308, 593] width 74 height 12
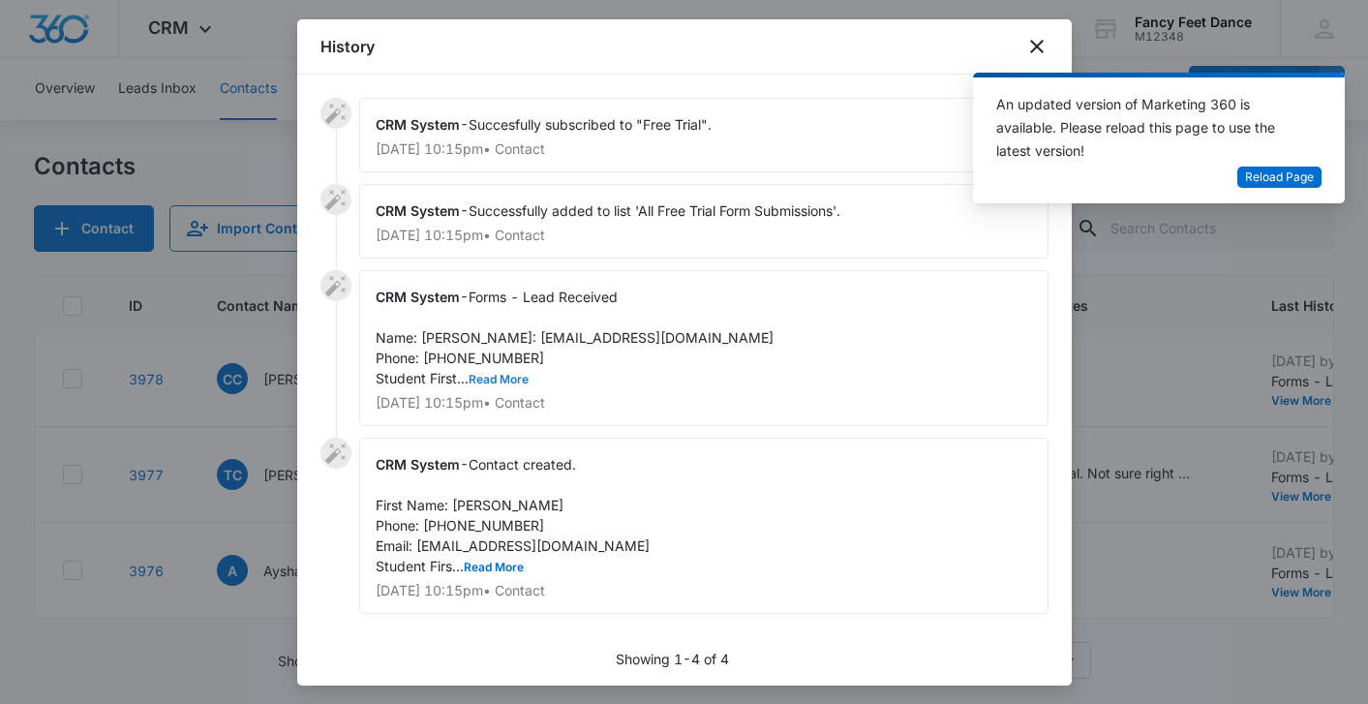
click at [504, 385] on button "Read More" at bounding box center [498, 380] width 60 height 12
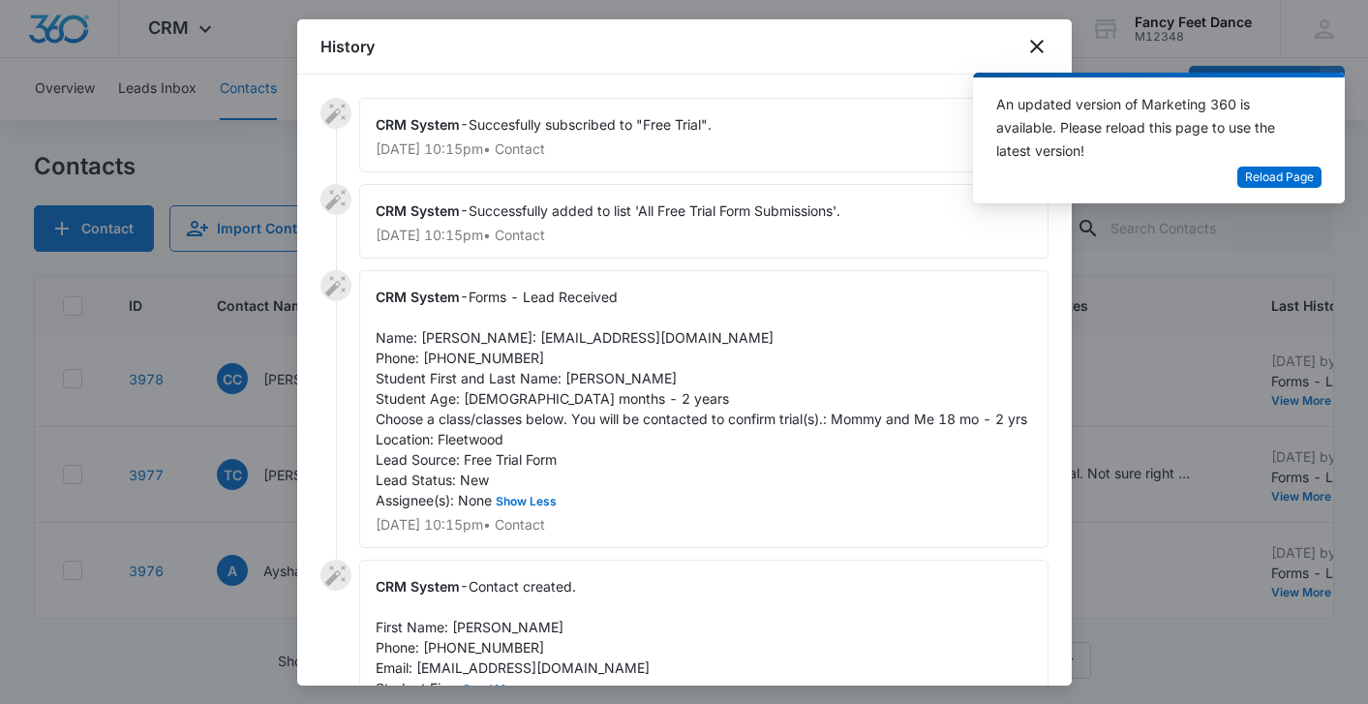
click at [574, 390] on span "Forms - Lead Received Name: [PERSON_NAME]: [EMAIL_ADDRESS][DOMAIN_NAME] Phone: …" at bounding box center [701, 398] width 651 height 220
click at [437, 336] on span "Forms - Lead Received Name: [PERSON_NAME]: [EMAIL_ADDRESS][DOMAIN_NAME] Phone: …" at bounding box center [701, 398] width 651 height 220
click at [475, 382] on span "Forms - Lead Received Name: [PERSON_NAME]: [EMAIL_ADDRESS][DOMAIN_NAME] Phone: …" at bounding box center [701, 398] width 651 height 220
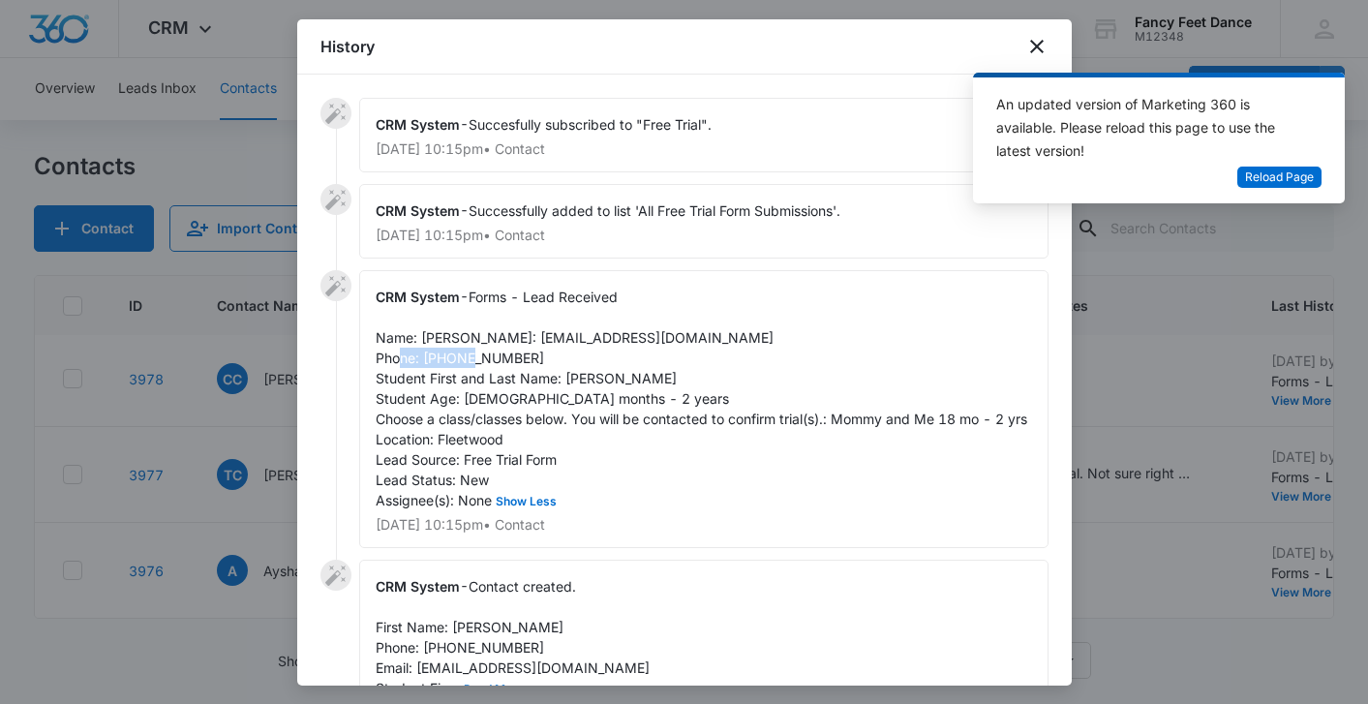
click at [475, 382] on span "Forms - Lead Received Name: [PERSON_NAME]: [EMAIL_ADDRESS][DOMAIN_NAME] Phone: …" at bounding box center [701, 398] width 651 height 220
click at [270, 442] on div at bounding box center [684, 352] width 1368 height 704
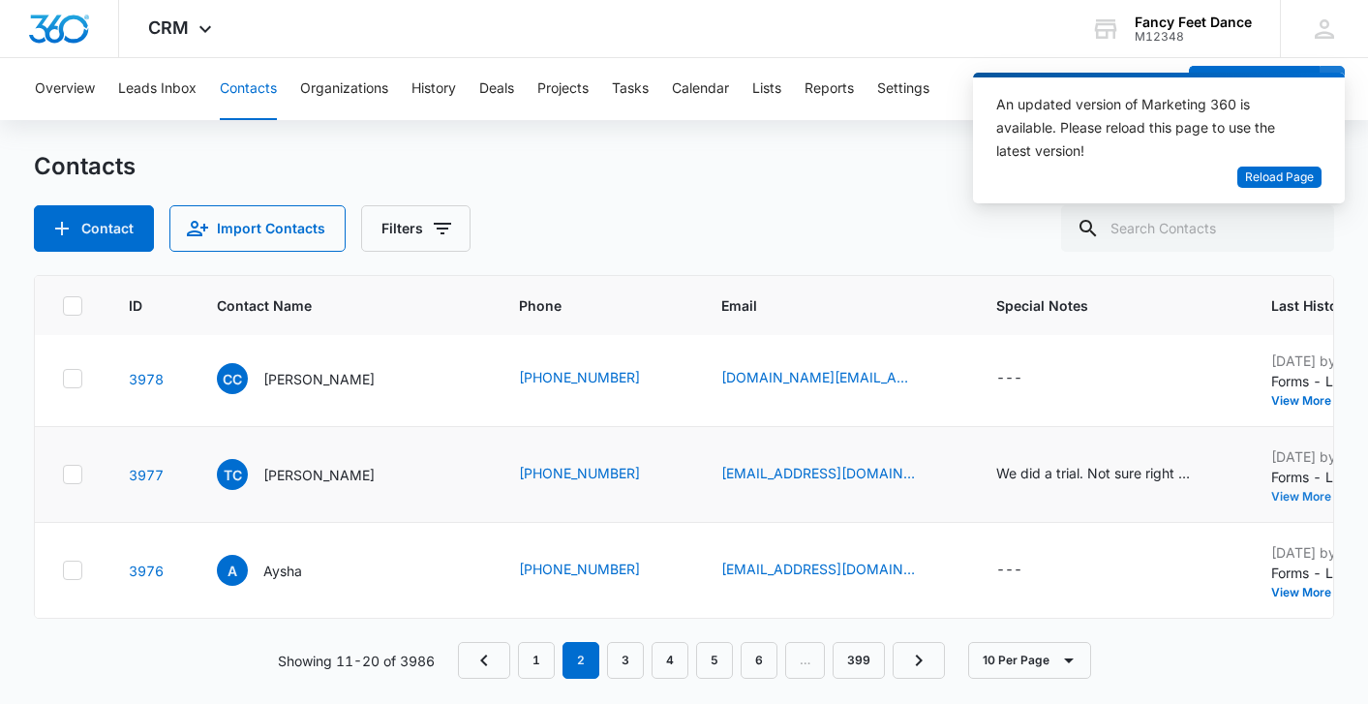
click at [1271, 493] on button "View More" at bounding box center [1308, 497] width 74 height 12
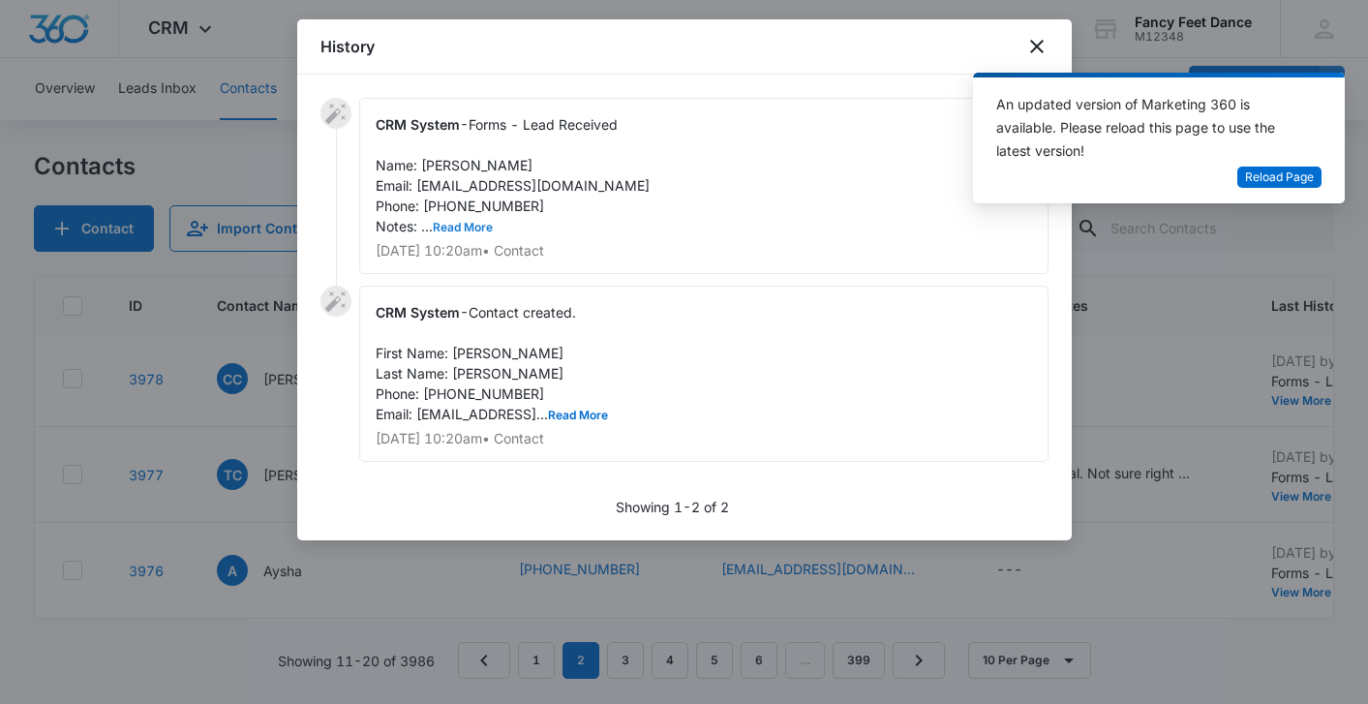
click at [461, 226] on button "Read More" at bounding box center [463, 228] width 60 height 12
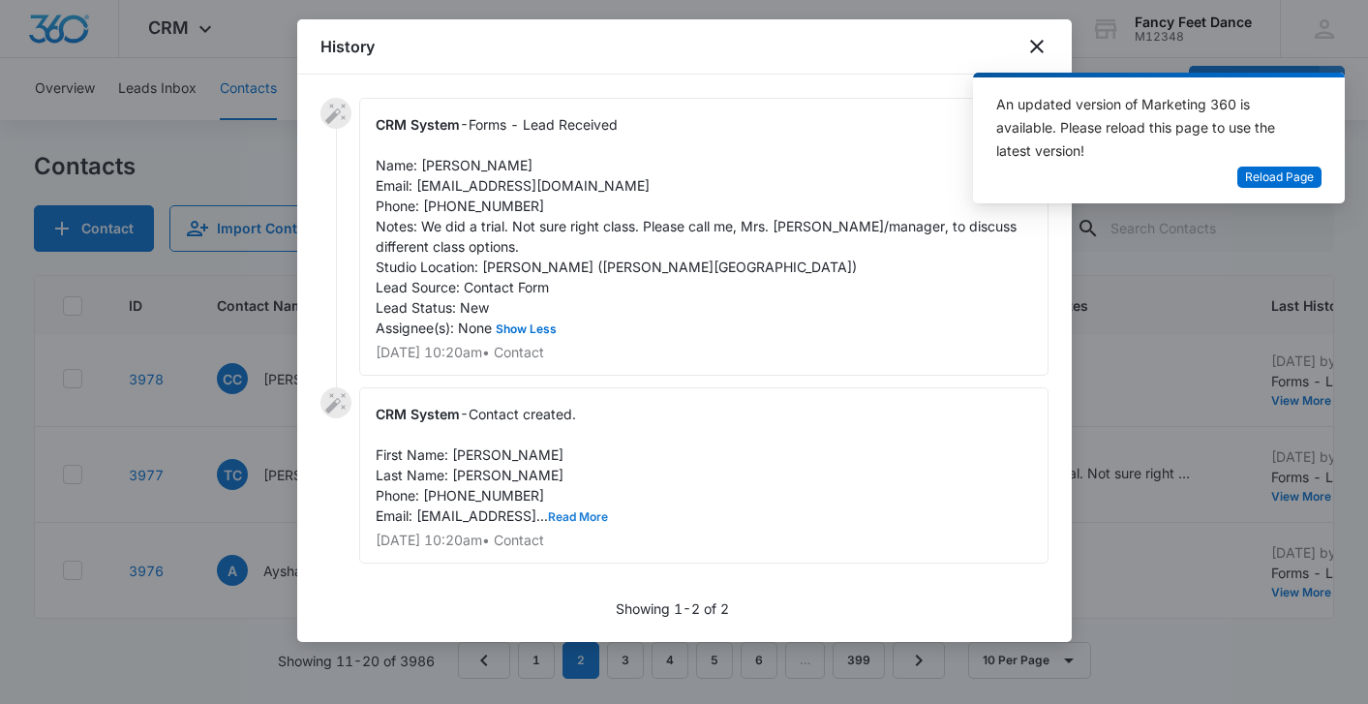
click at [588, 517] on button "Read More" at bounding box center [578, 517] width 60 height 12
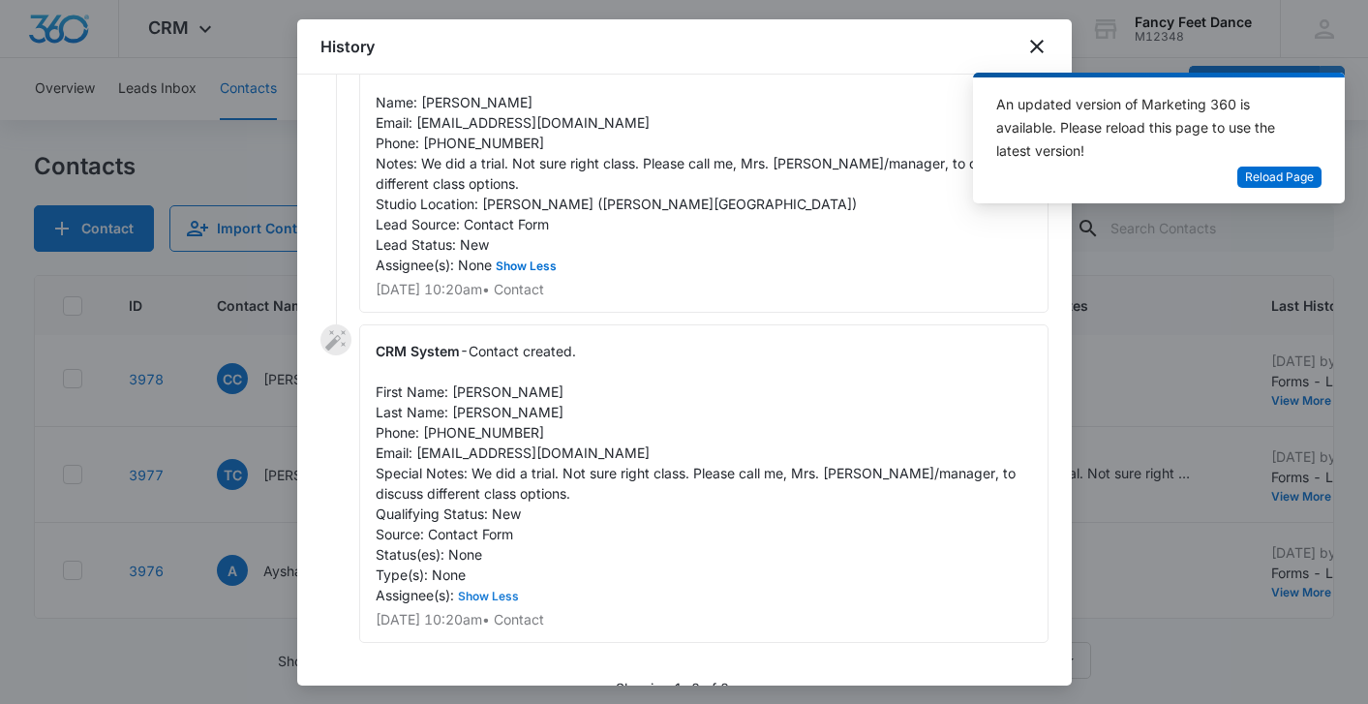
scroll to position [86, 0]
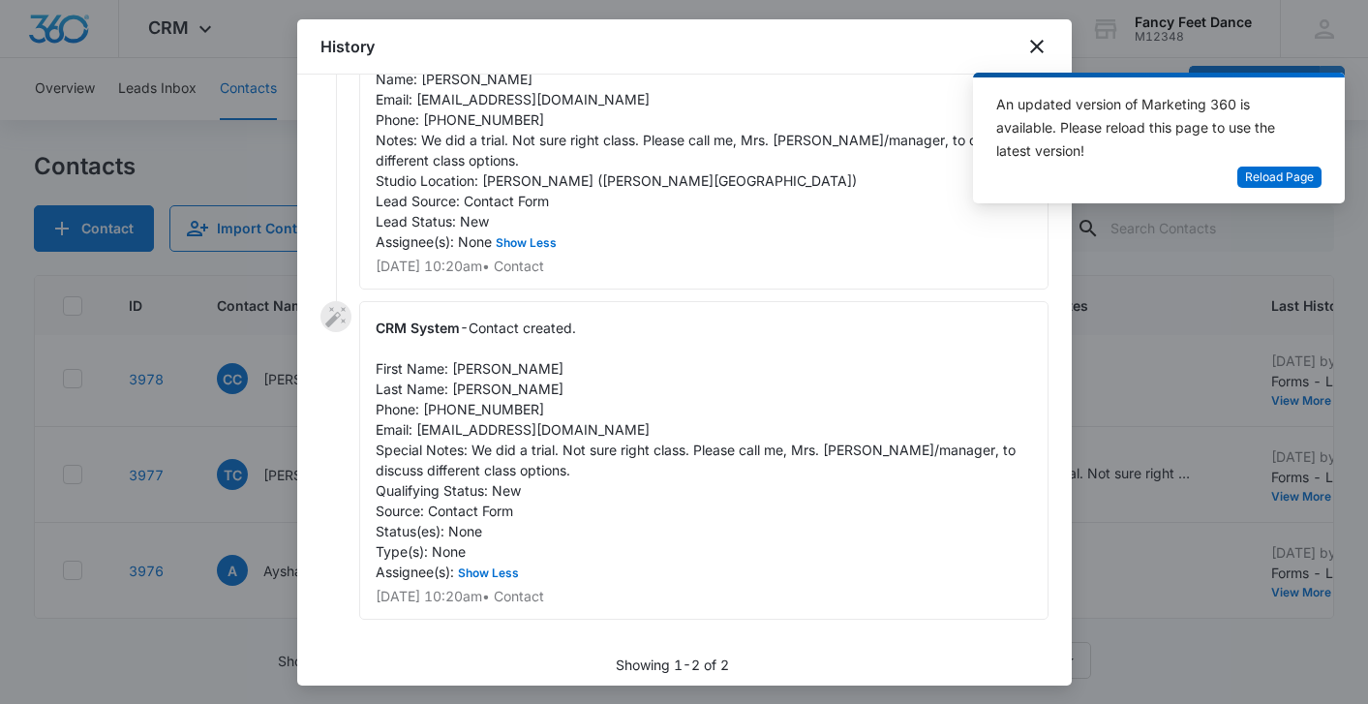
click at [269, 493] on div at bounding box center [684, 352] width 1368 height 704
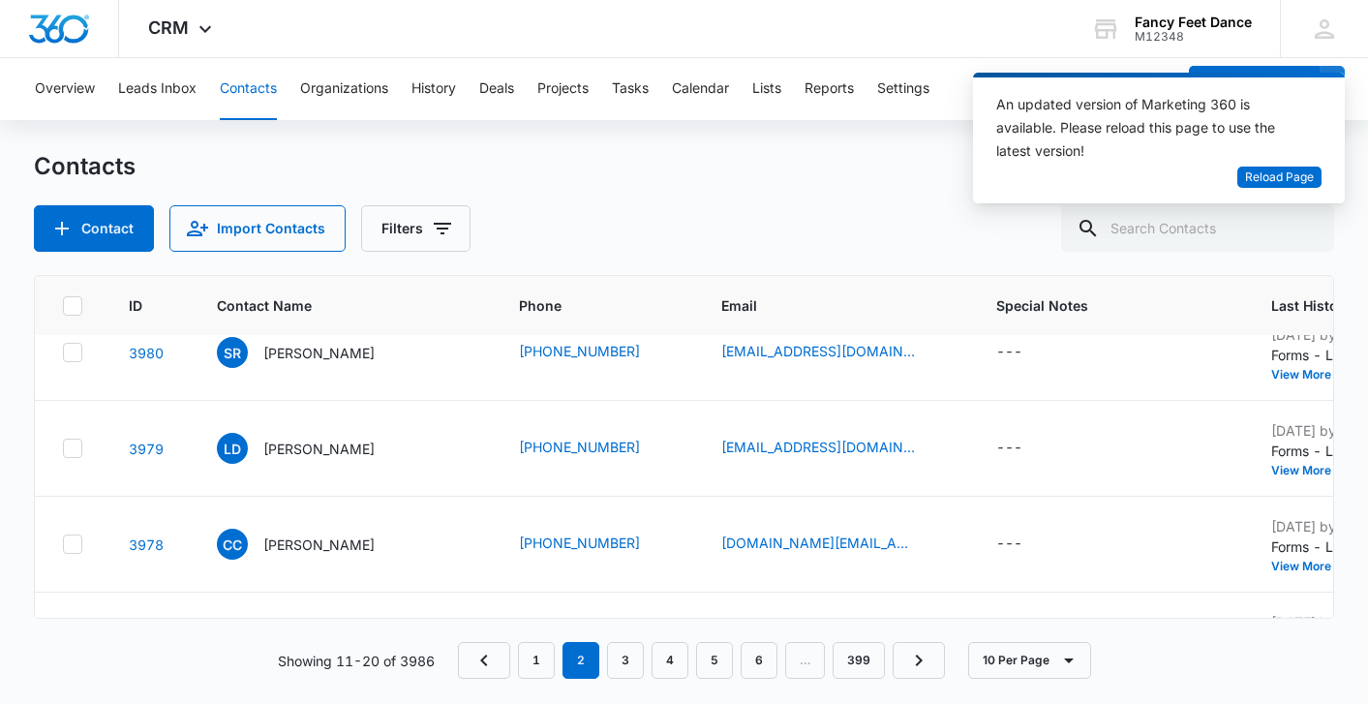
scroll to position [509, 4]
click at [1278, 569] on button "View More" at bounding box center [1308, 567] width 74 height 12
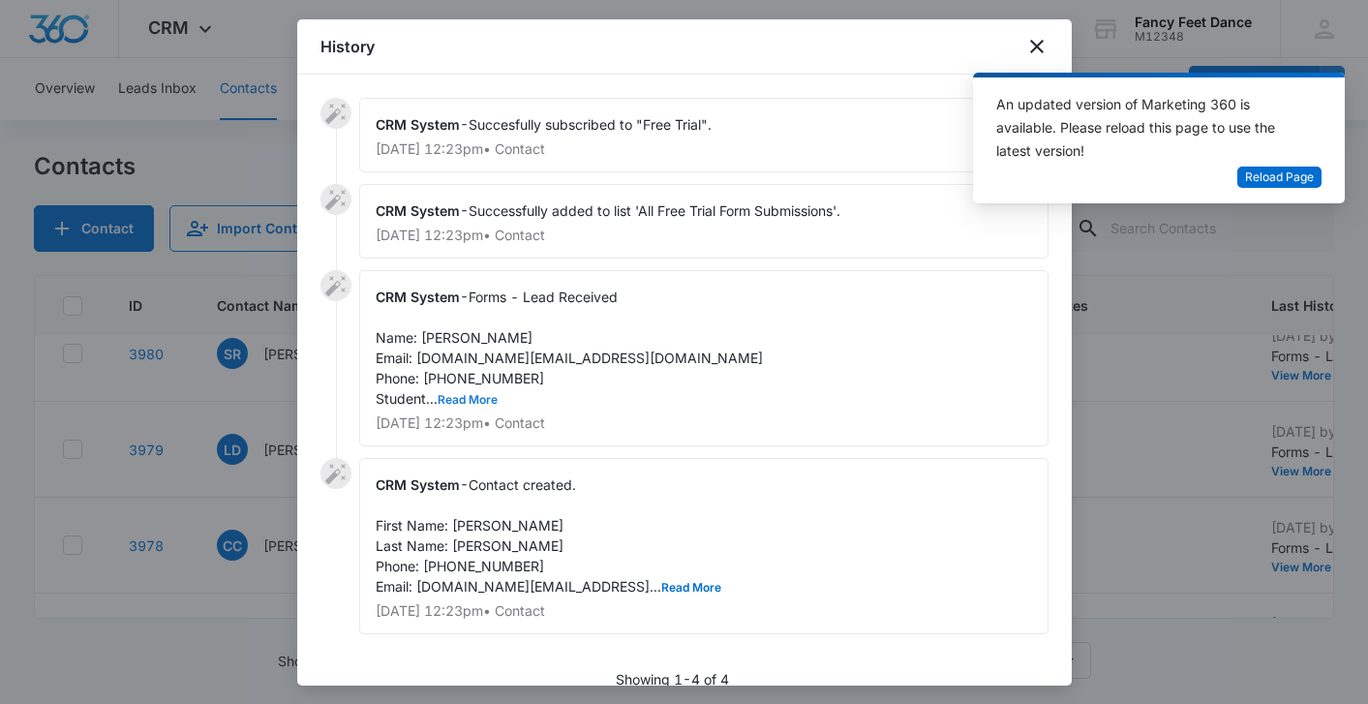
click at [455, 402] on button "Read More" at bounding box center [467, 400] width 60 height 12
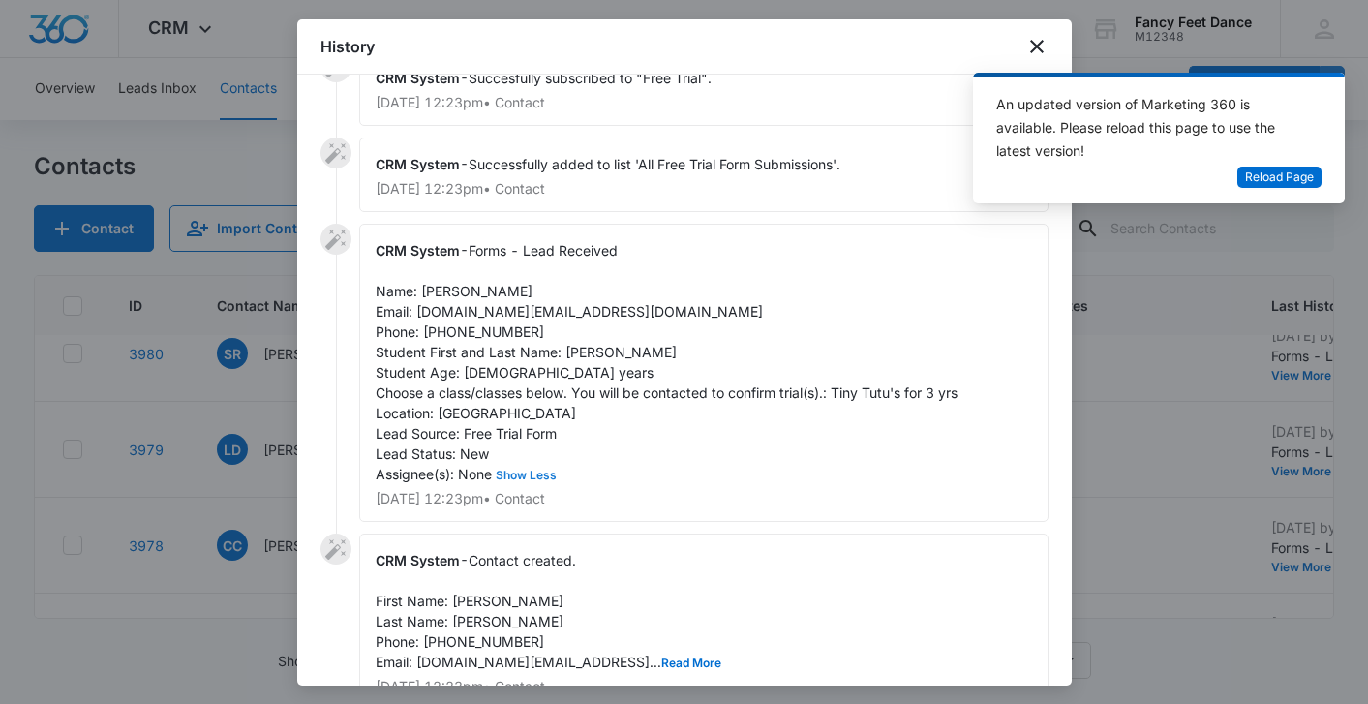
scroll to position [63, 0]
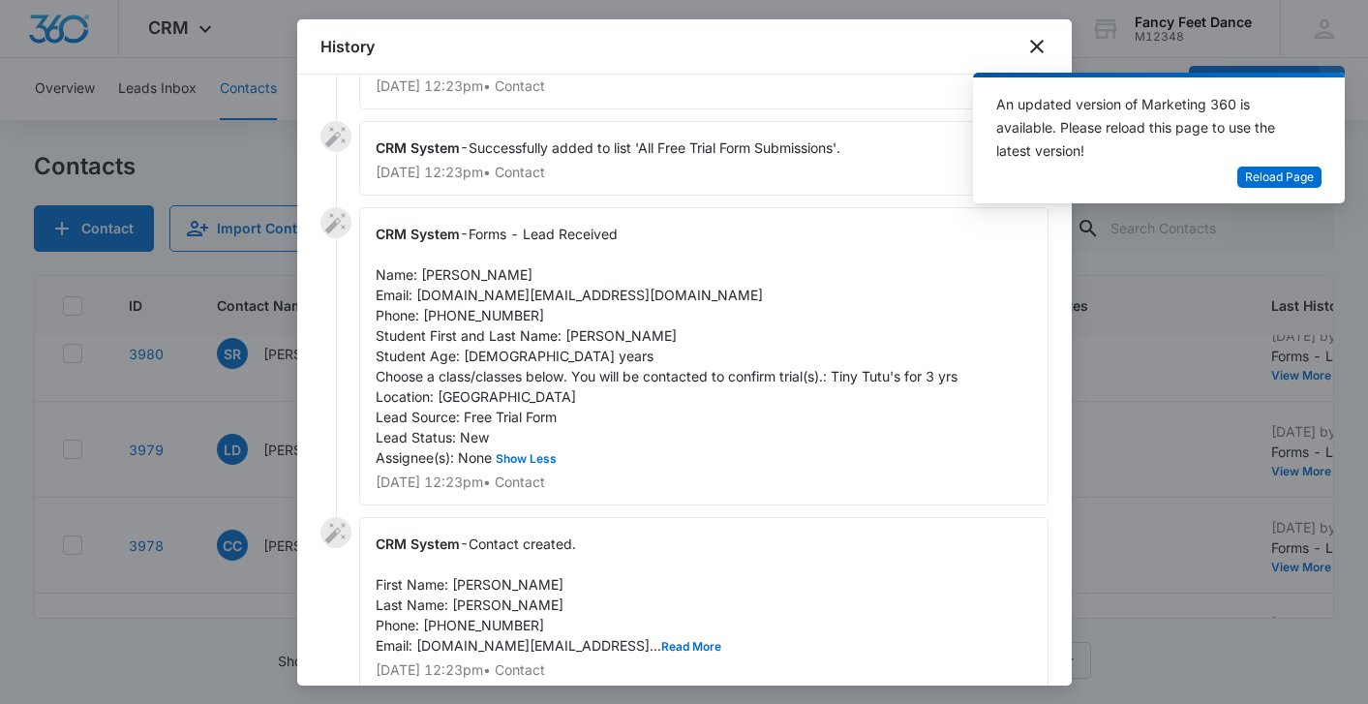
click at [571, 339] on span "Forms - Lead Received Name: [PERSON_NAME] Email: [DOMAIN_NAME][EMAIL_ADDRESS][D…" at bounding box center [667, 346] width 582 height 240
click at [455, 270] on span "Forms - Lead Received Name: [PERSON_NAME] Email: [DOMAIN_NAME][EMAIL_ADDRESS][D…" at bounding box center [667, 346] width 582 height 240
click at [454, 270] on span "Forms - Lead Received Name: [PERSON_NAME] Email: [DOMAIN_NAME][EMAIL_ADDRESS][D…" at bounding box center [667, 346] width 582 height 240
click at [490, 315] on span "Forms - Lead Received Name: [PERSON_NAME] Email: [DOMAIN_NAME][EMAIL_ADDRESS][D…" at bounding box center [667, 346] width 582 height 240
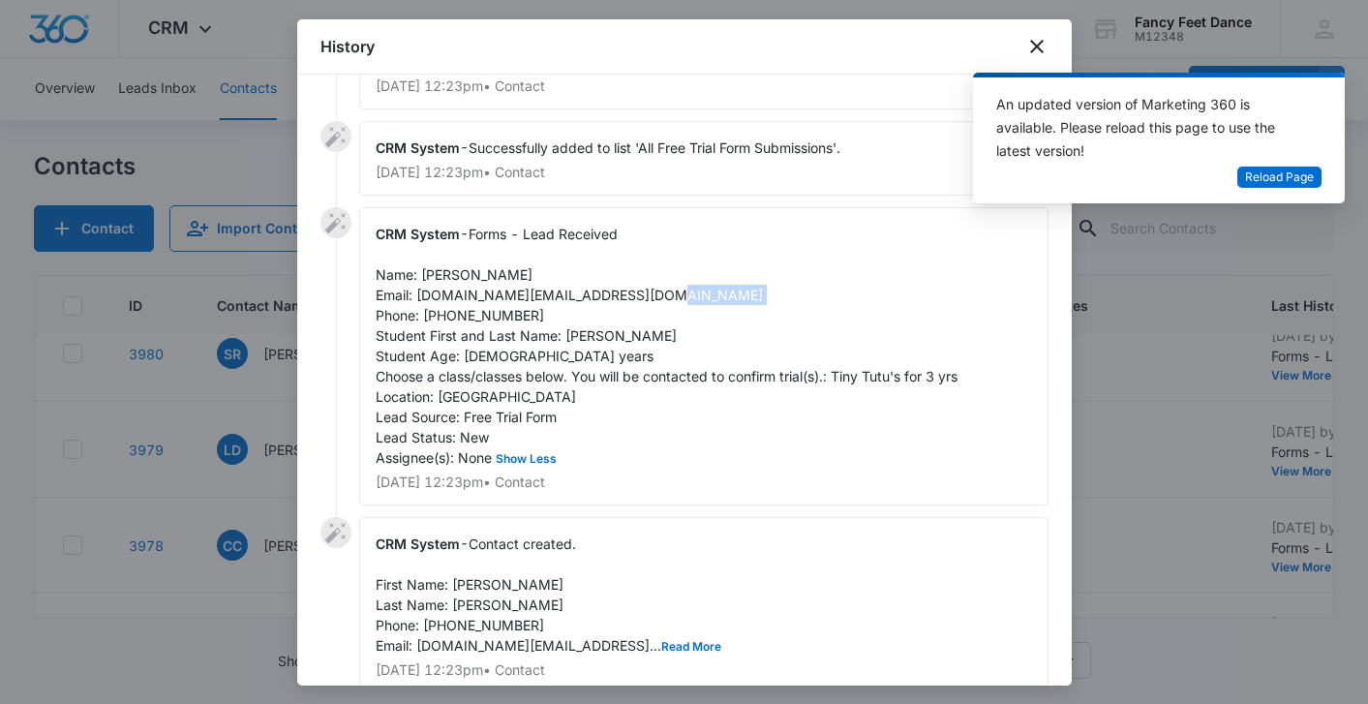
click at [490, 315] on span "Forms - Lead Received Name: [PERSON_NAME] Email: [DOMAIN_NAME][EMAIL_ADDRESS][D…" at bounding box center [667, 346] width 582 height 240
click at [261, 365] on div at bounding box center [684, 352] width 1368 height 704
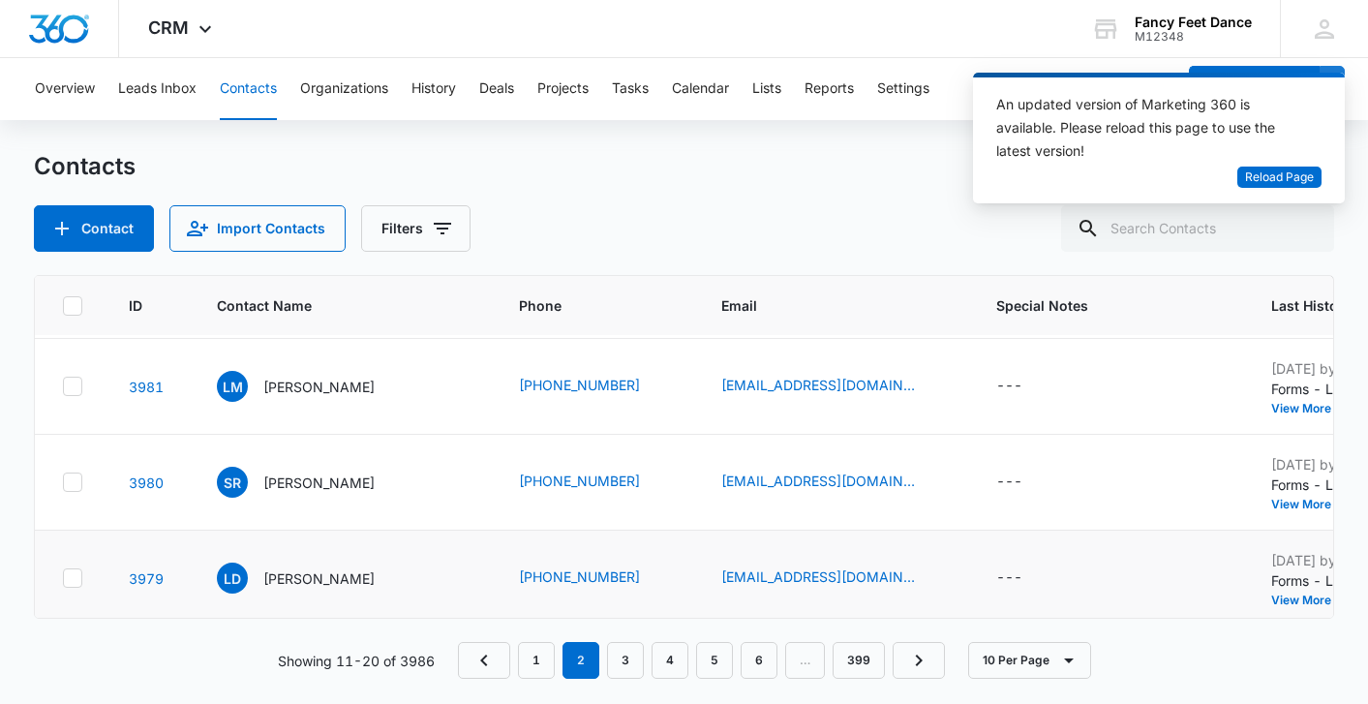
scroll to position [383, 4]
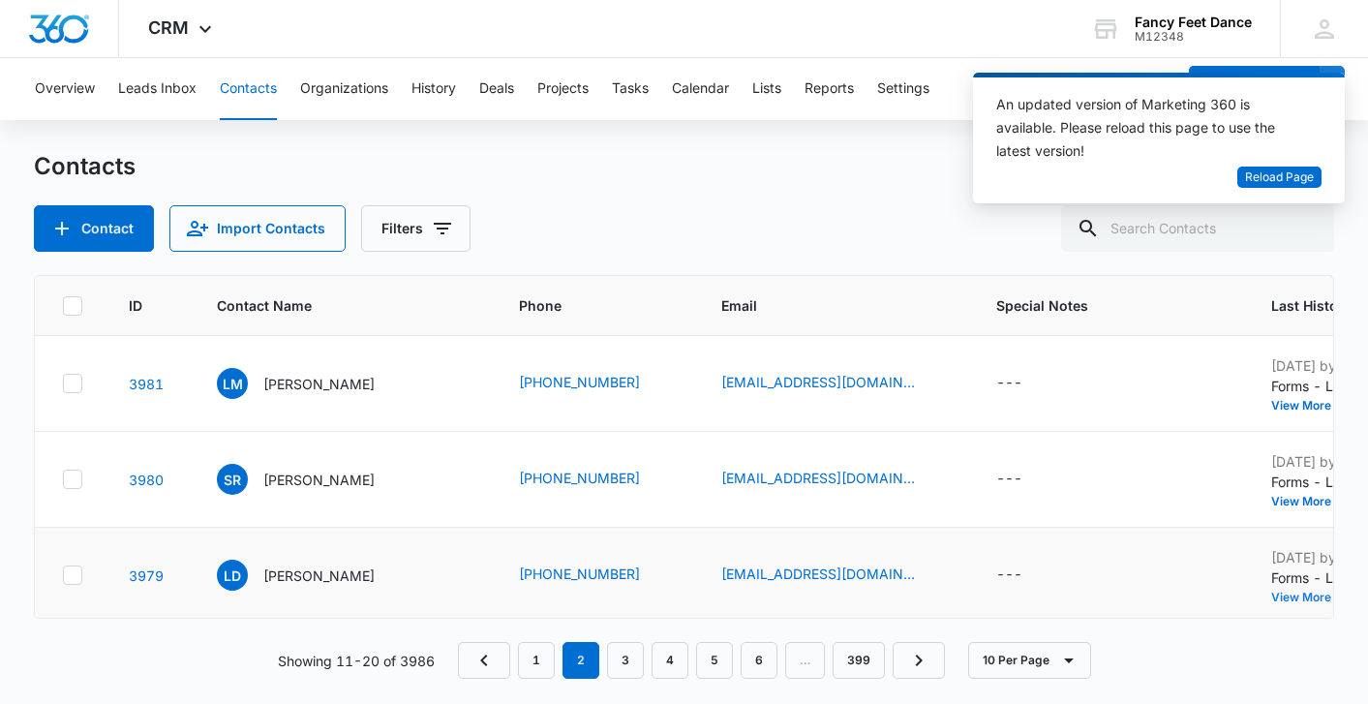
click at [1271, 599] on button "View More" at bounding box center [1308, 597] width 74 height 12
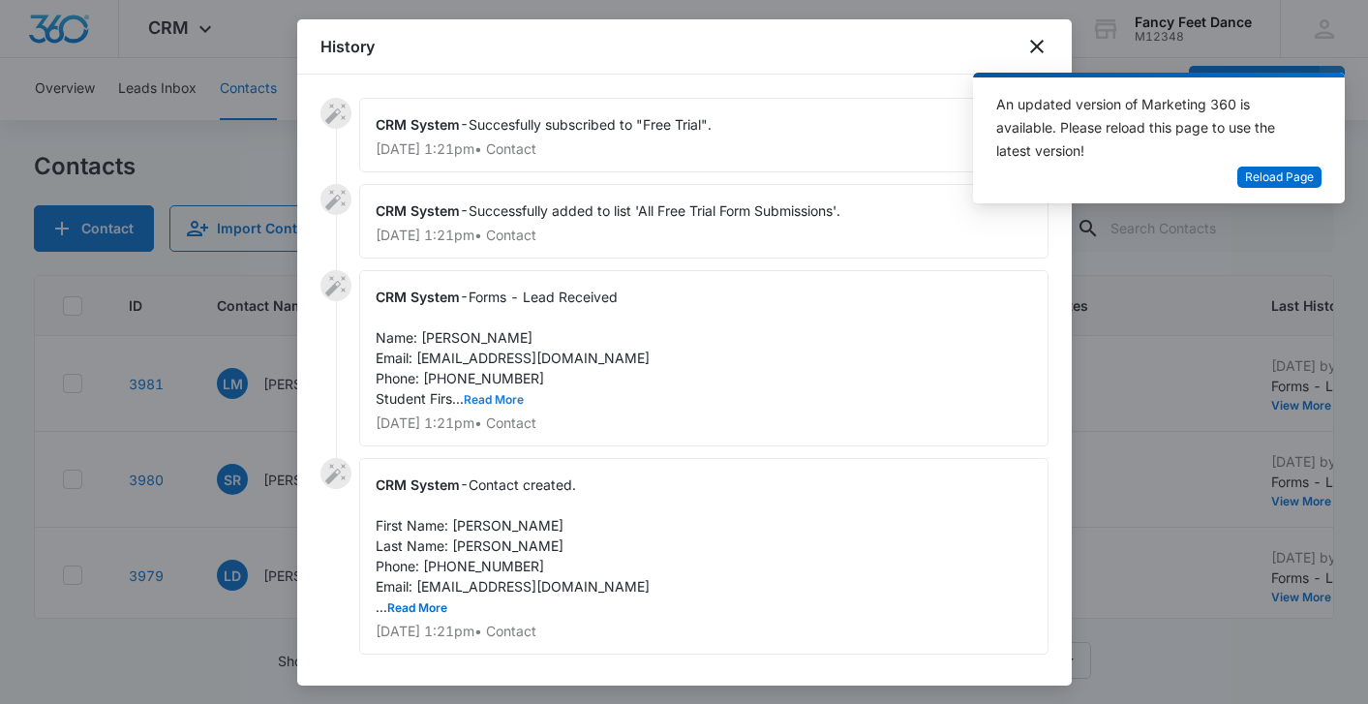
click at [487, 406] on button "Read More" at bounding box center [494, 400] width 60 height 12
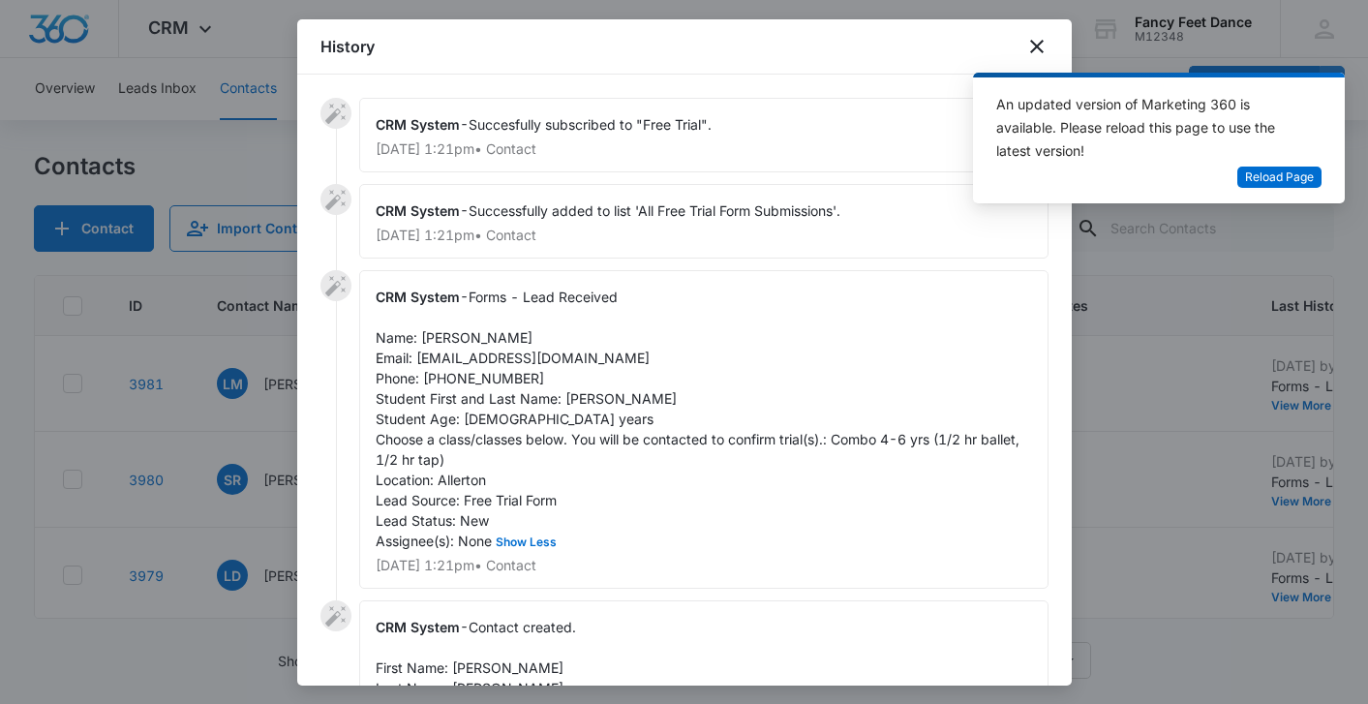
click at [579, 396] on span "Forms - Lead Received Name: [PERSON_NAME] Email: [EMAIL_ADDRESS][DOMAIN_NAME] P…" at bounding box center [700, 418] width 648 height 260
click at [579, 397] on span "Forms - Lead Received Name: [PERSON_NAME] Email: [EMAIL_ADDRESS][DOMAIN_NAME] P…" at bounding box center [700, 418] width 648 height 260
click at [437, 338] on span "Forms - Lead Received Name: [PERSON_NAME] Email: [EMAIL_ADDRESS][DOMAIN_NAME] P…" at bounding box center [700, 418] width 648 height 260
click at [490, 377] on span "Forms - Lead Received Name: [PERSON_NAME] Email: [EMAIL_ADDRESS][DOMAIN_NAME] P…" at bounding box center [700, 418] width 648 height 260
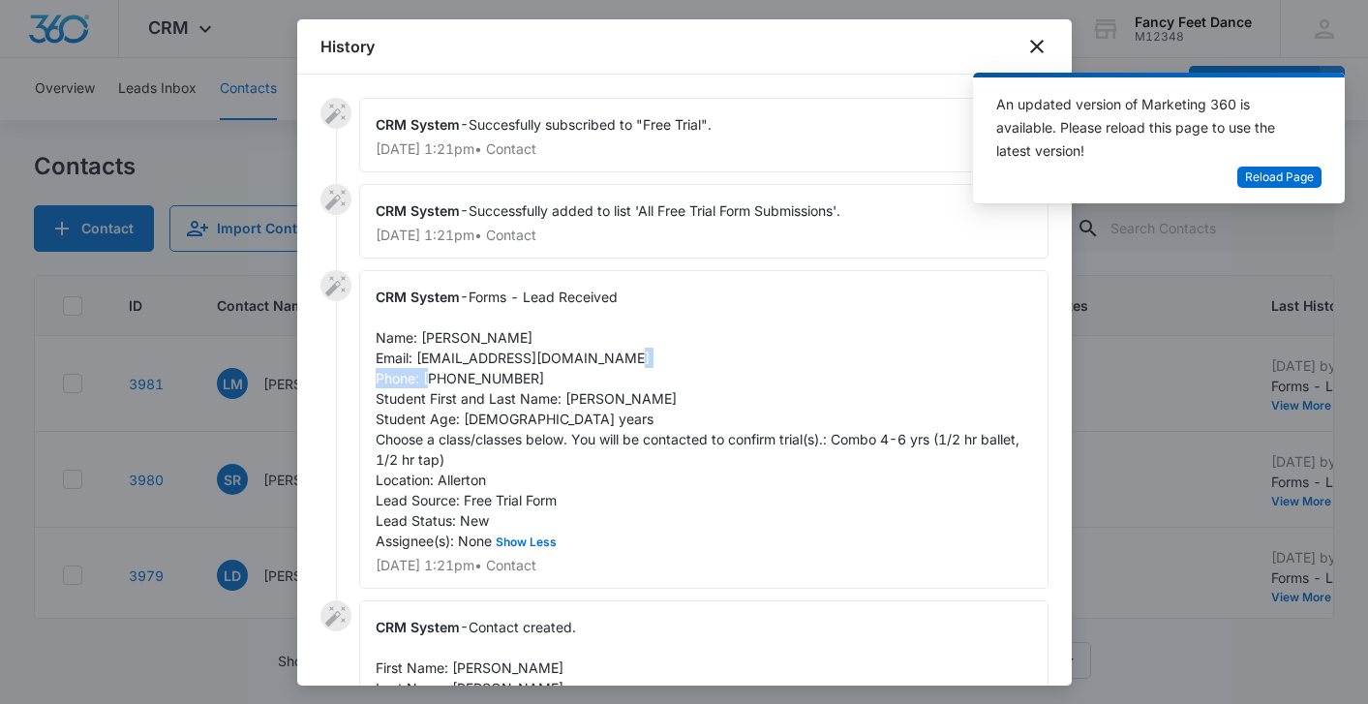
click at [490, 377] on span "Forms - Lead Received Name: [PERSON_NAME] Email: [EMAIL_ADDRESS][DOMAIN_NAME] P…" at bounding box center [700, 418] width 648 height 260
click at [209, 402] on div at bounding box center [684, 352] width 1368 height 704
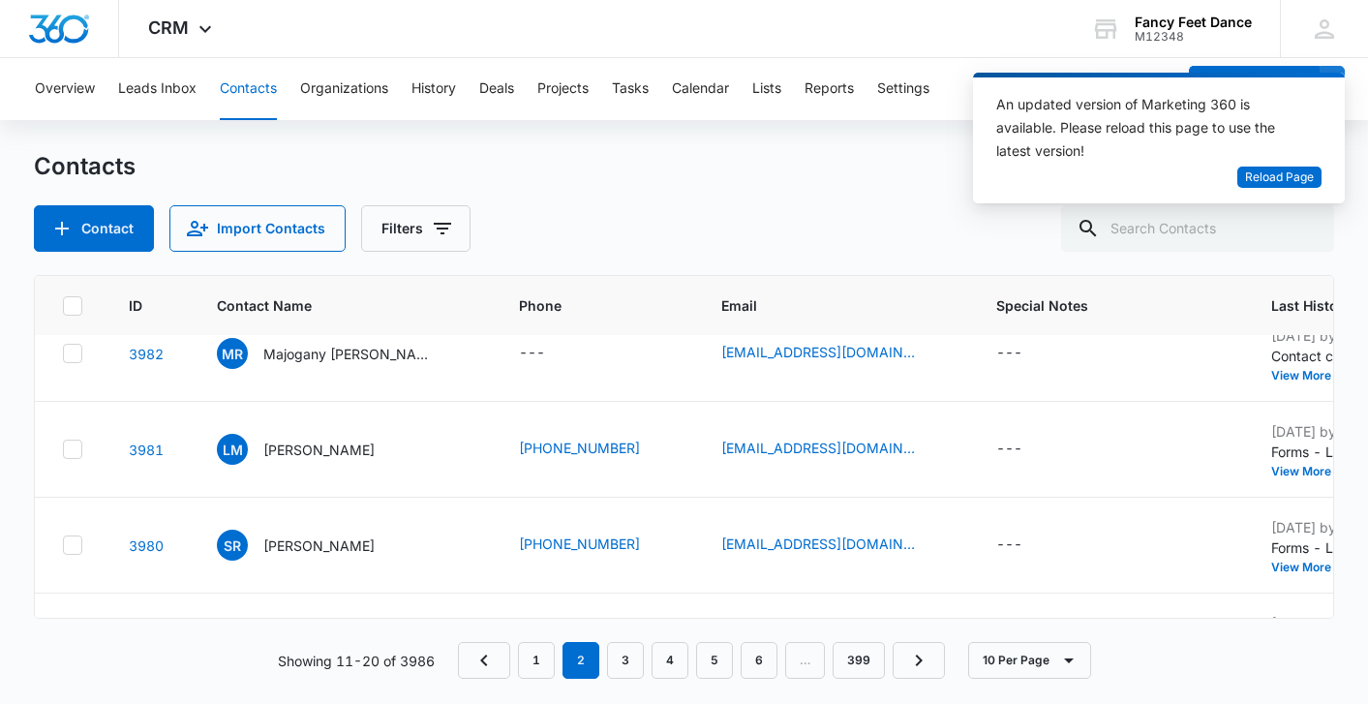
scroll to position [303, 4]
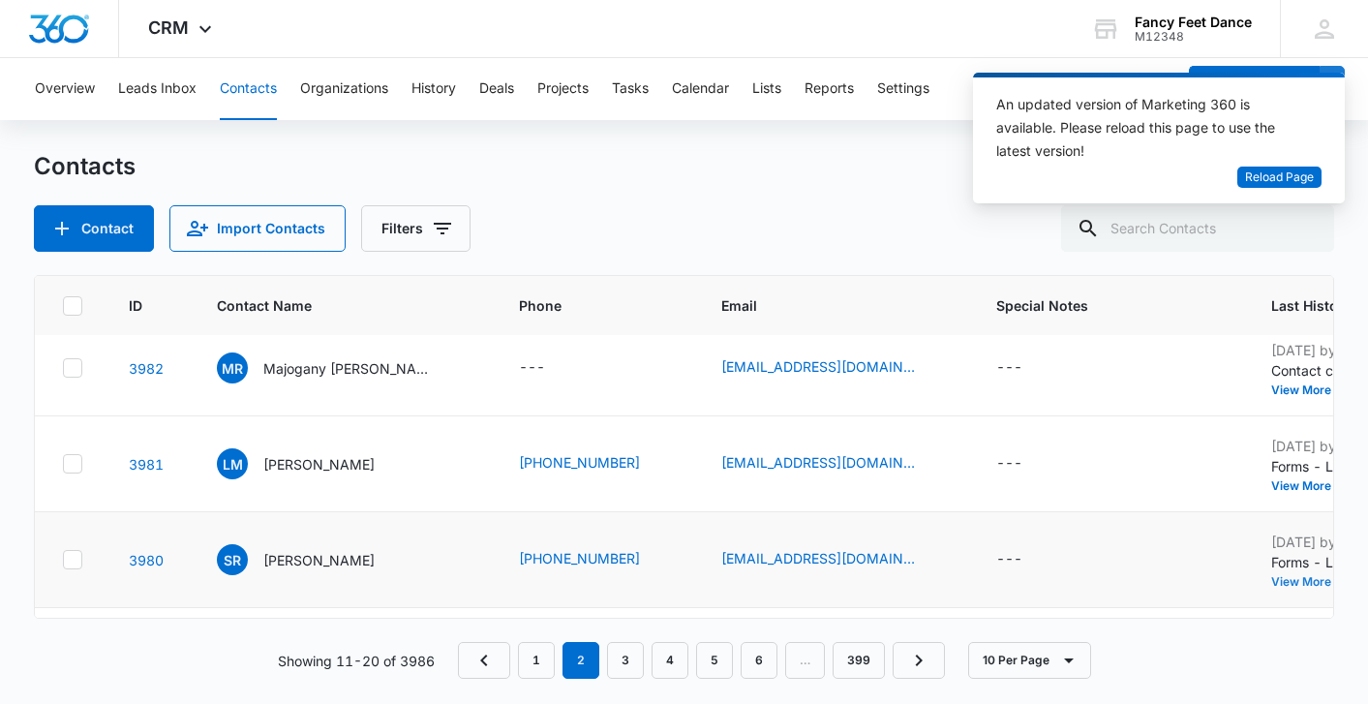
click at [1271, 577] on button "View More" at bounding box center [1308, 582] width 74 height 12
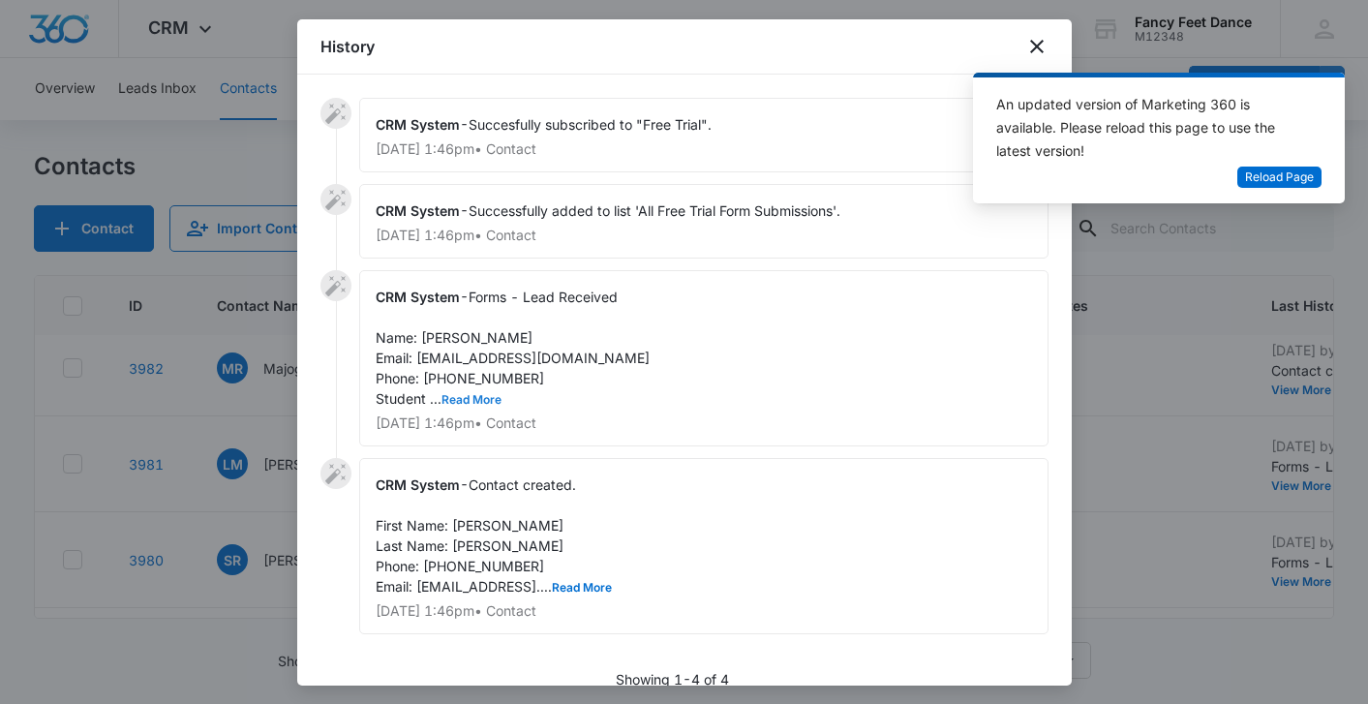
click at [478, 399] on button "Read More" at bounding box center [471, 400] width 60 height 12
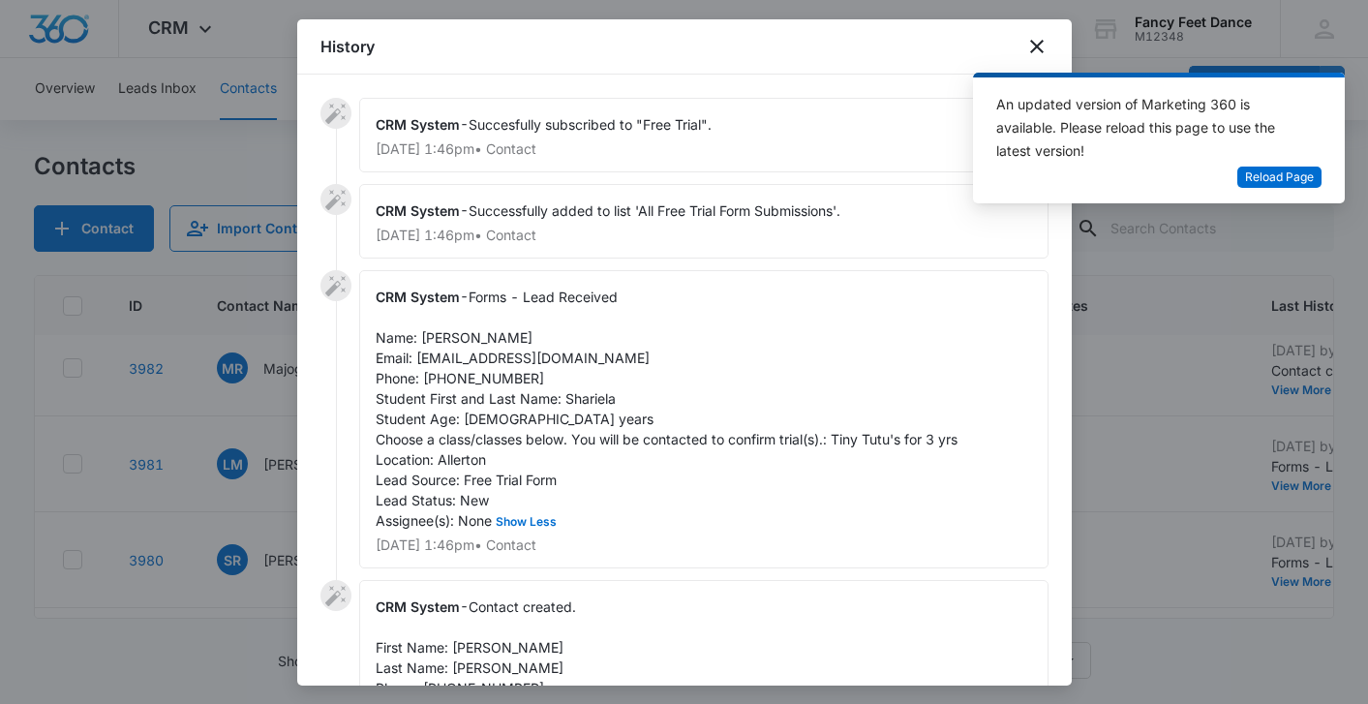
click at [581, 407] on div "CRM System - Forms - Lead Received Name: [PERSON_NAME] Email: [EMAIL_ADDRESS][D…" at bounding box center [703, 419] width 689 height 298
click at [583, 406] on span "Forms - Lead Received Name: [PERSON_NAME] Email: [EMAIL_ADDRESS][DOMAIN_NAME] P…" at bounding box center [667, 408] width 582 height 240
click at [430, 342] on span "Forms - Lead Received Name: [PERSON_NAME] Email: [EMAIL_ADDRESS][DOMAIN_NAME] P…" at bounding box center [667, 408] width 582 height 240
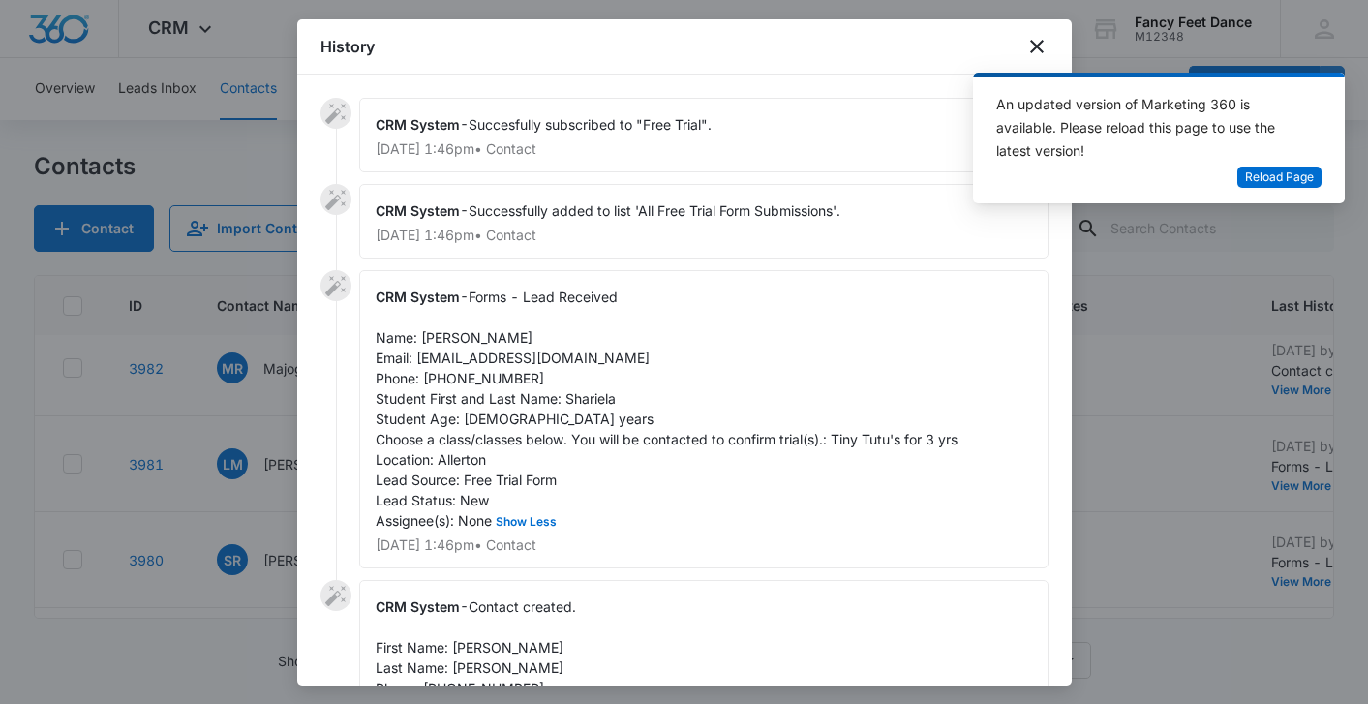
click at [480, 375] on span "Forms - Lead Received Name: [PERSON_NAME] Email: [EMAIL_ADDRESS][DOMAIN_NAME] P…" at bounding box center [667, 408] width 582 height 240
click at [241, 504] on div at bounding box center [684, 352] width 1368 height 704
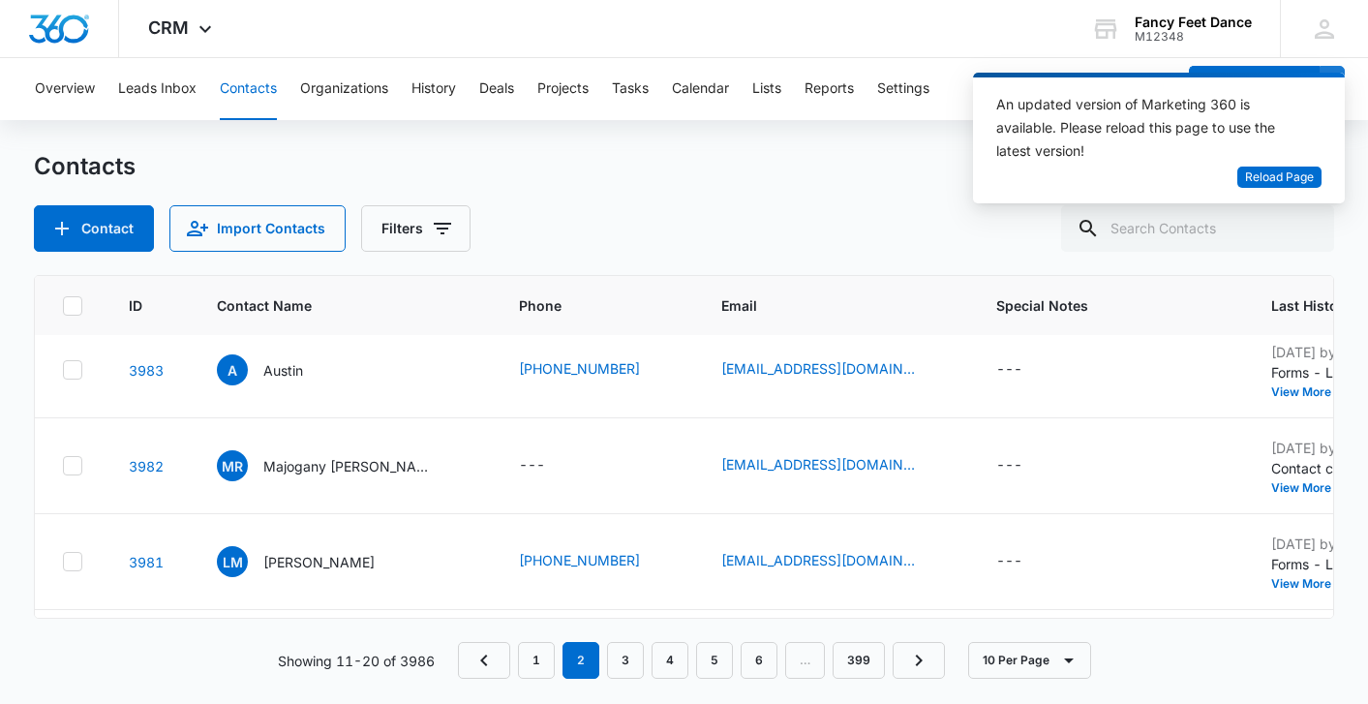
scroll to position [189, 4]
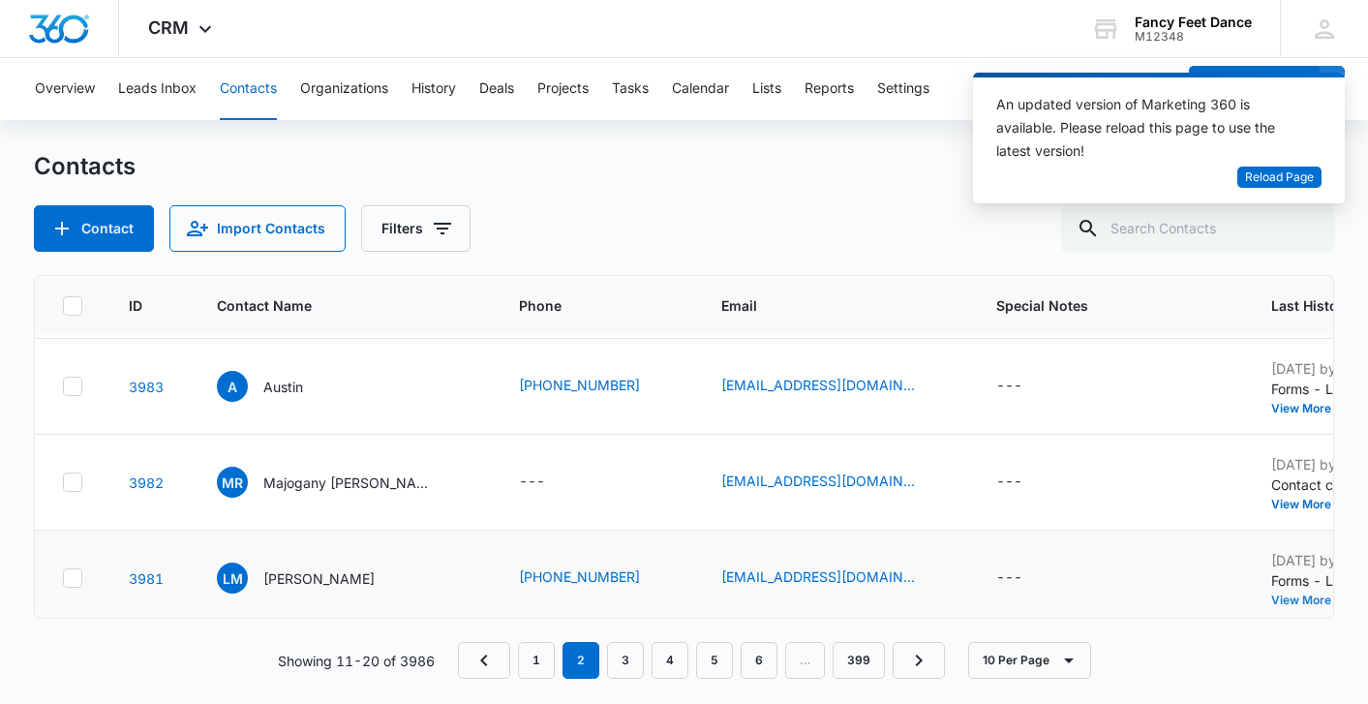
click at [1271, 602] on button "View More" at bounding box center [1308, 600] width 74 height 12
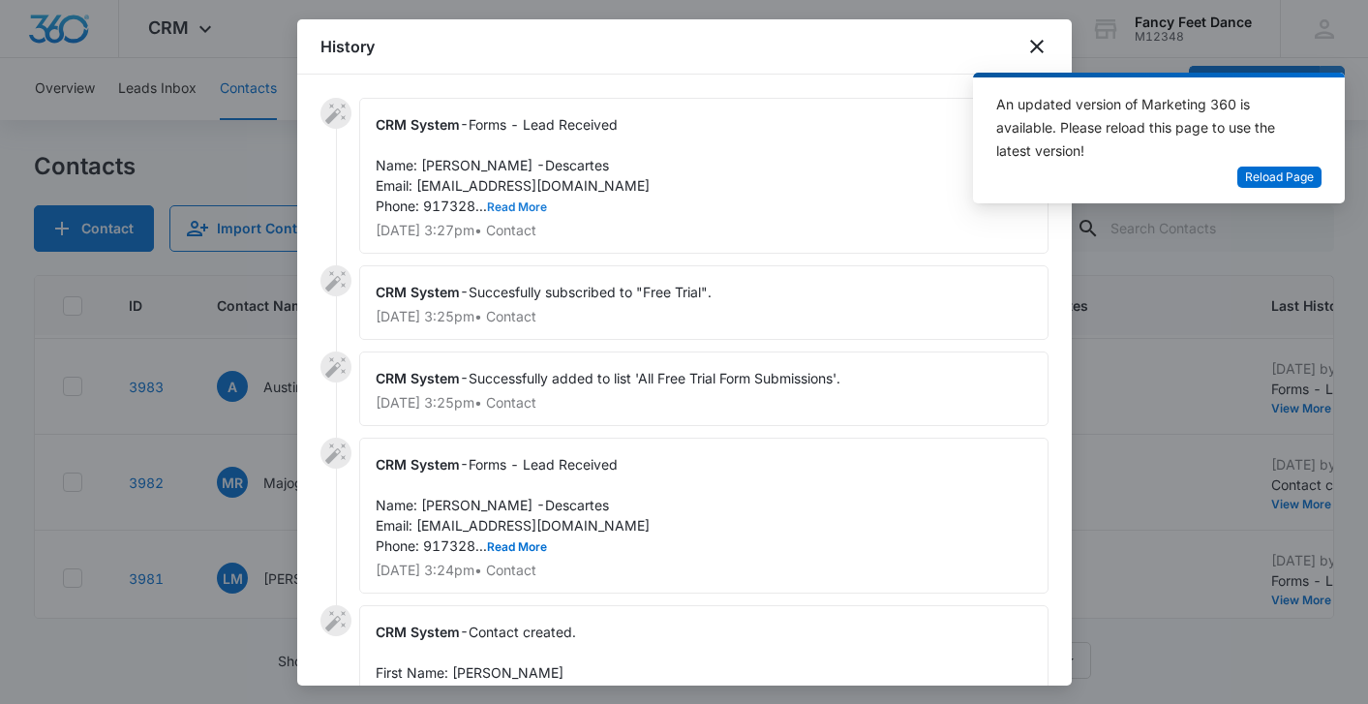
click at [511, 208] on button "Read More" at bounding box center [517, 207] width 60 height 12
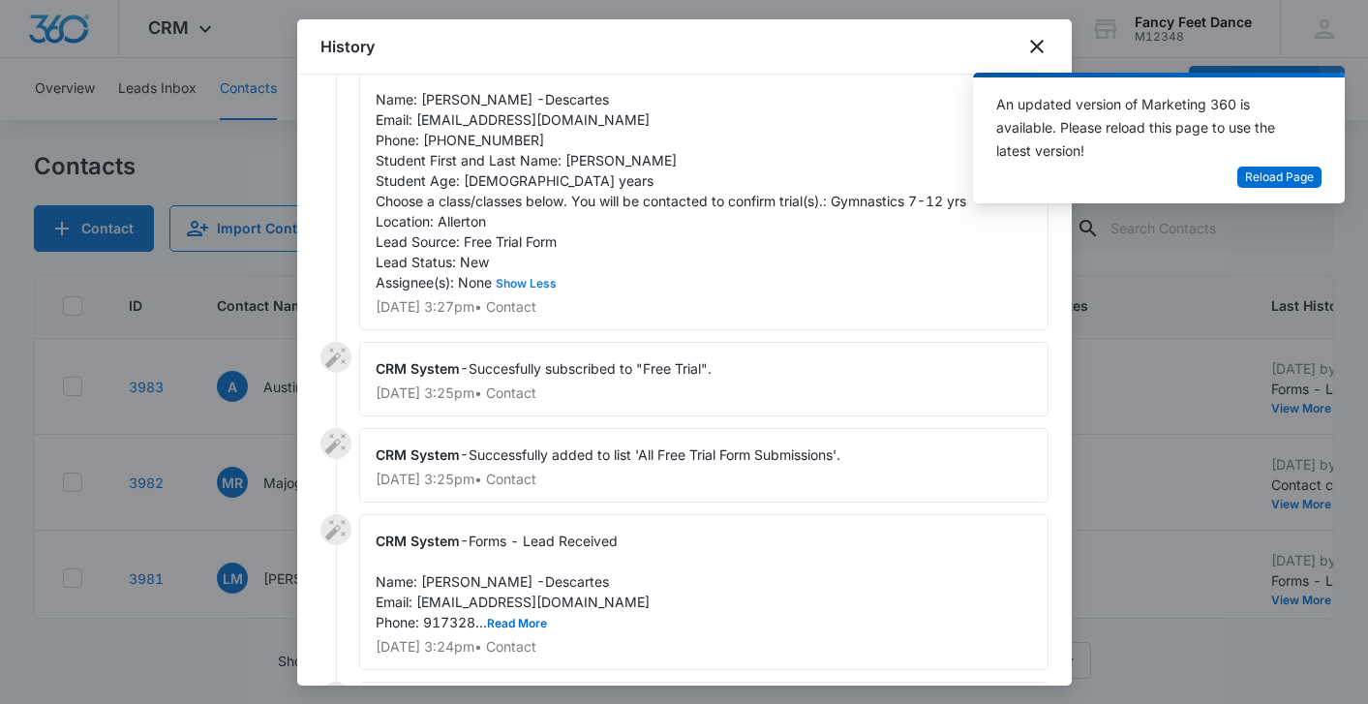
scroll to position [84, 0]
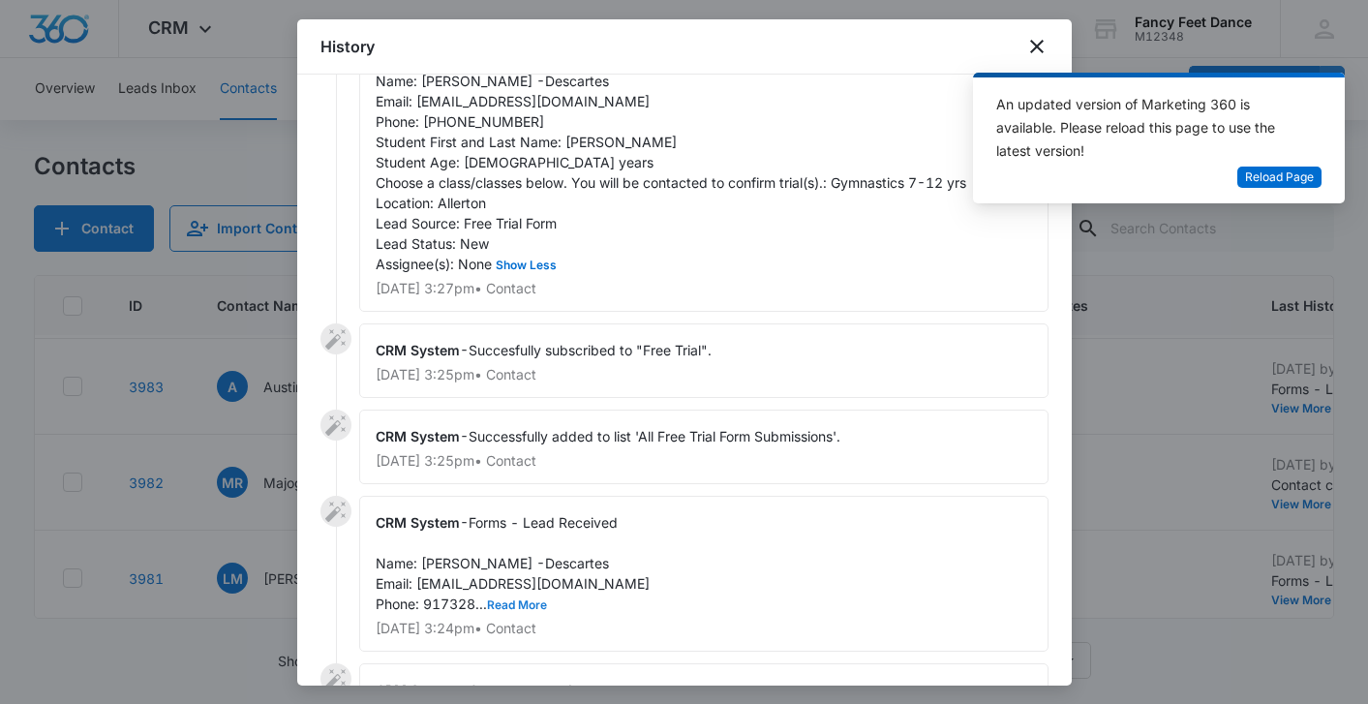
click at [523, 603] on button "Read More" at bounding box center [517, 605] width 60 height 12
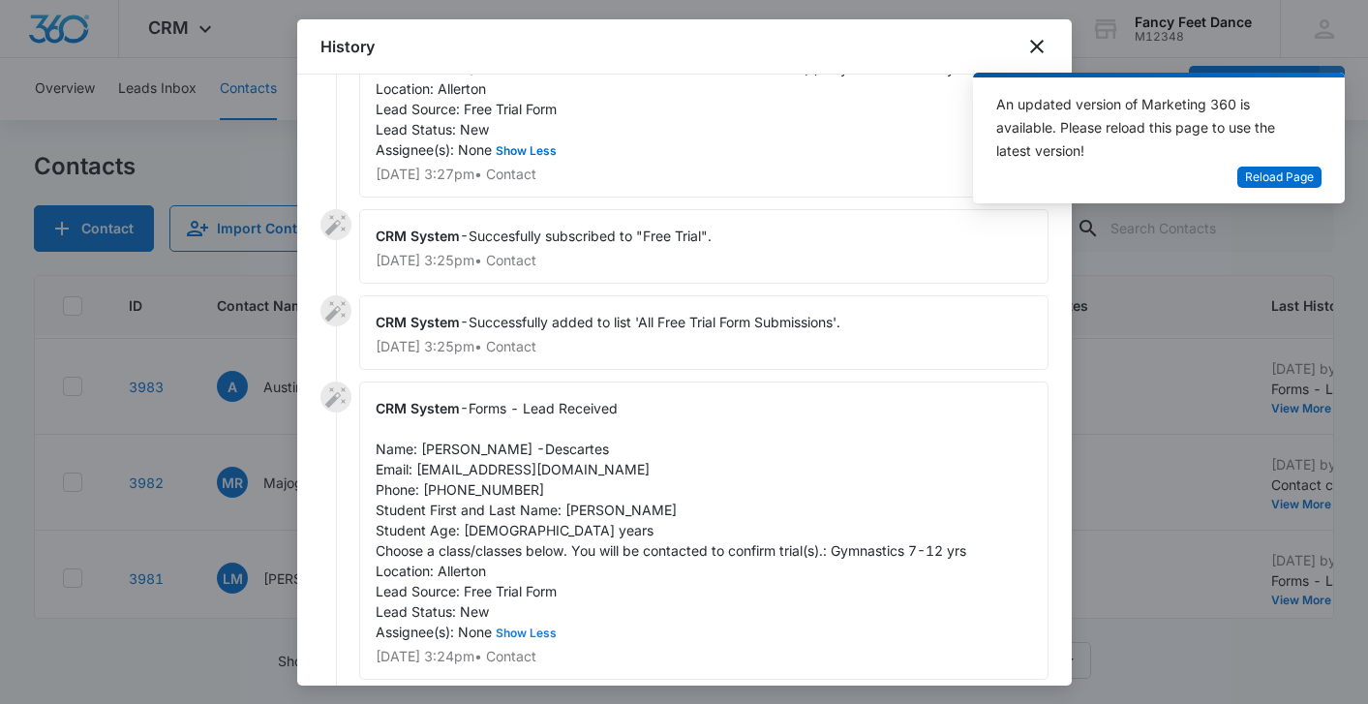
scroll to position [232, 0]
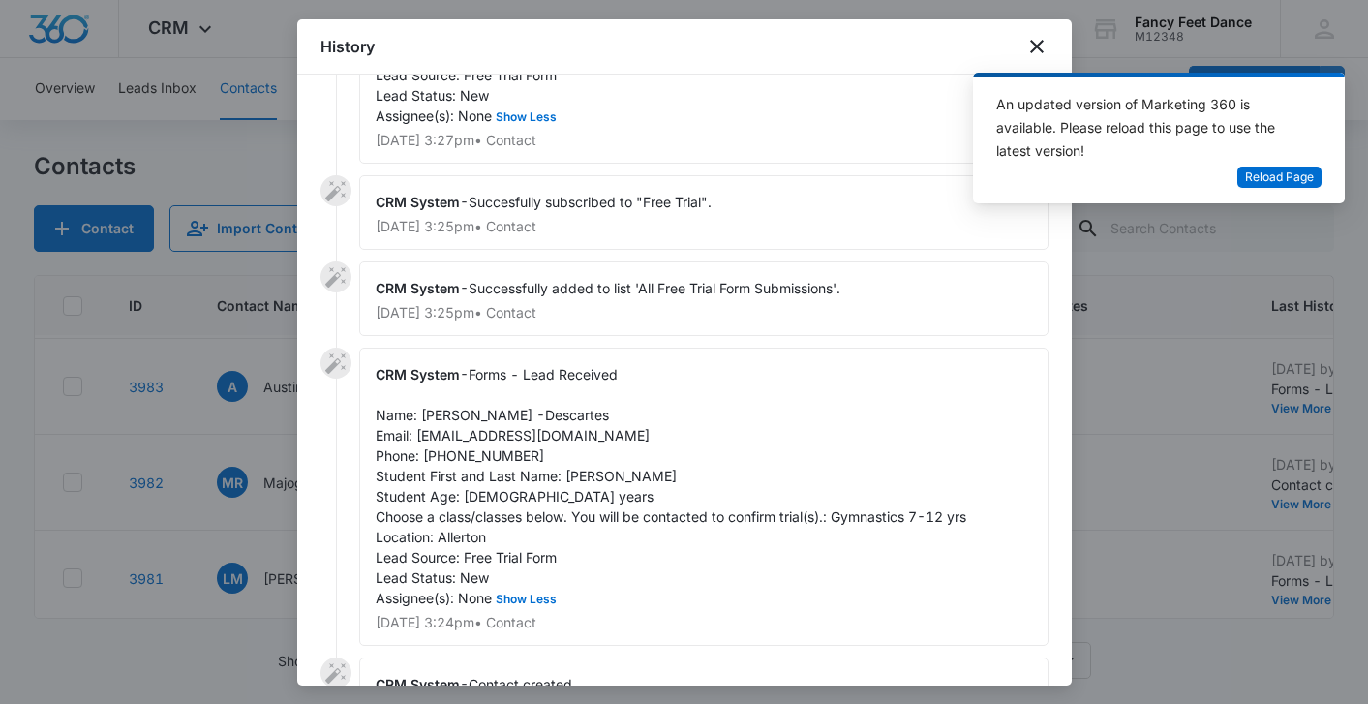
click at [597, 483] on span "Forms - Lead Received Name: [PERSON_NAME] -Descartes Email: [EMAIL_ADDRESS][DOM…" at bounding box center [671, 486] width 590 height 240
click at [473, 452] on span "Forms - Lead Received Name: [PERSON_NAME] -Descartes Email: [EMAIL_ADDRESS][DOM…" at bounding box center [671, 486] width 590 height 240
click at [246, 414] on div at bounding box center [684, 352] width 1368 height 704
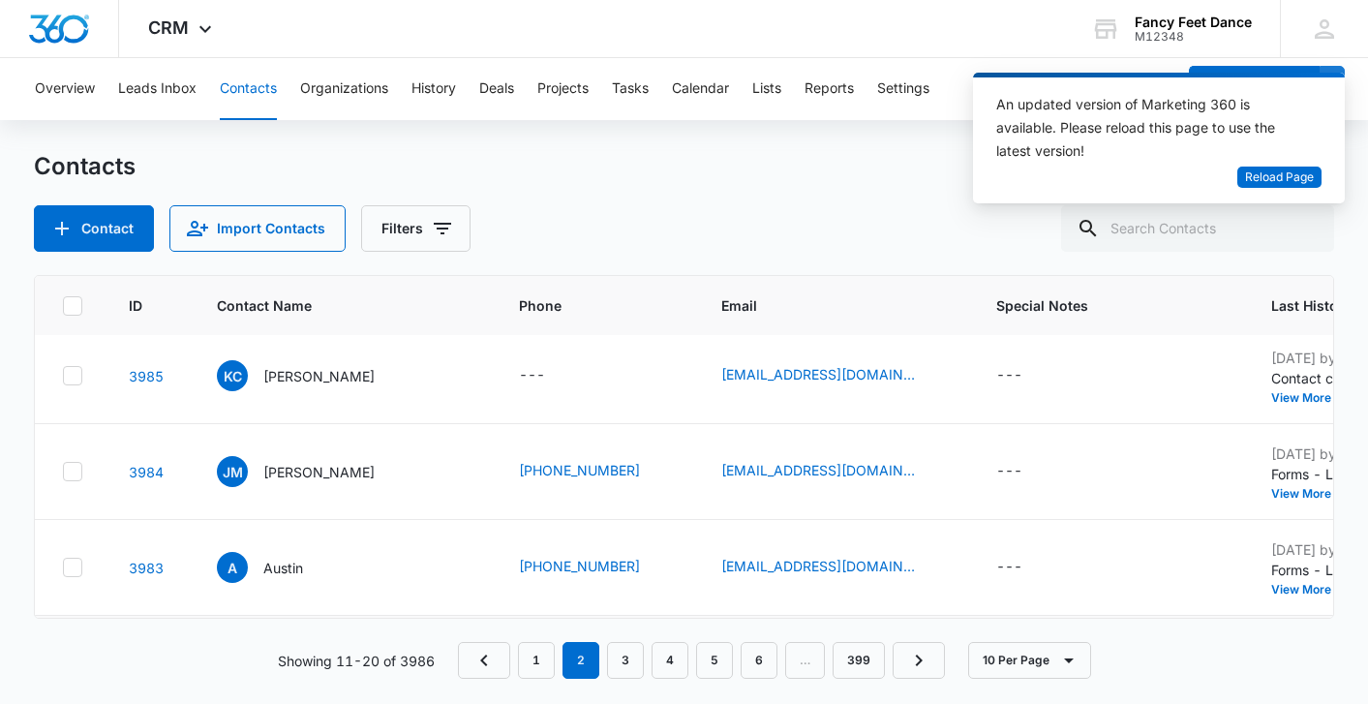
scroll to position [0, 4]
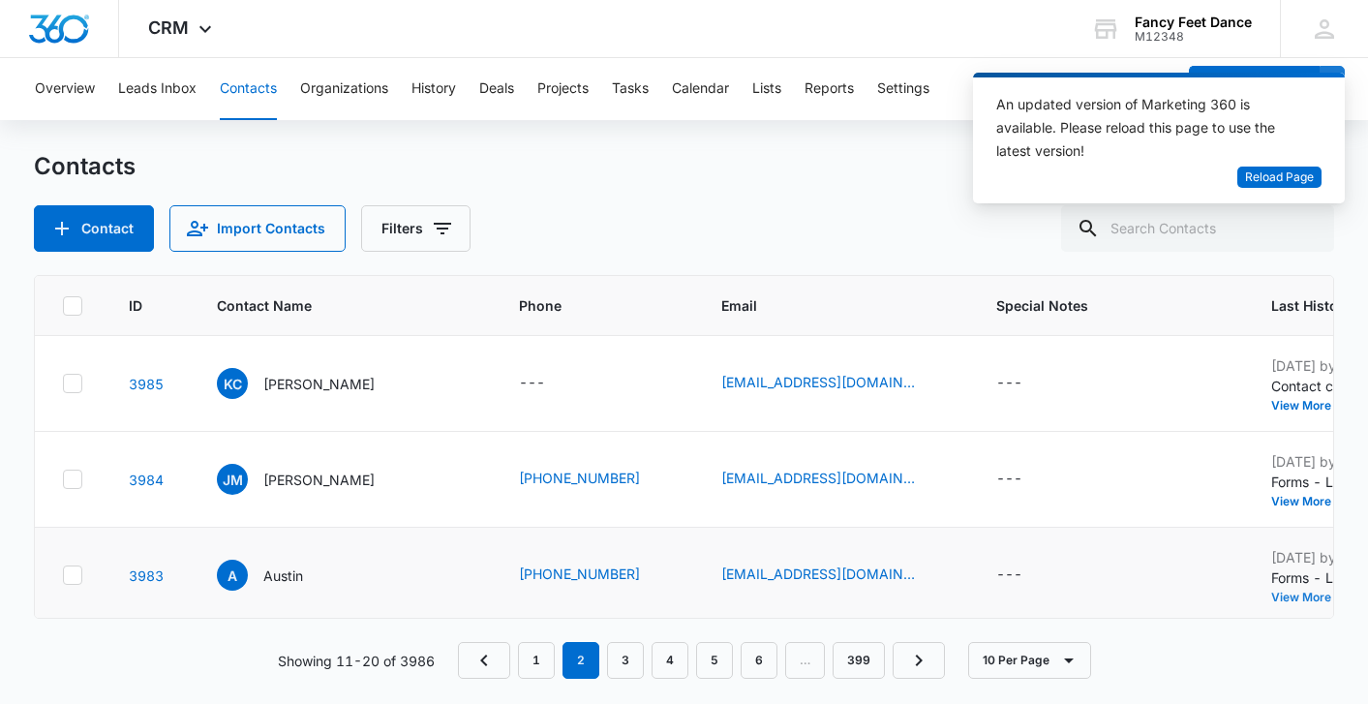
click at [1271, 602] on button "View More" at bounding box center [1308, 597] width 74 height 12
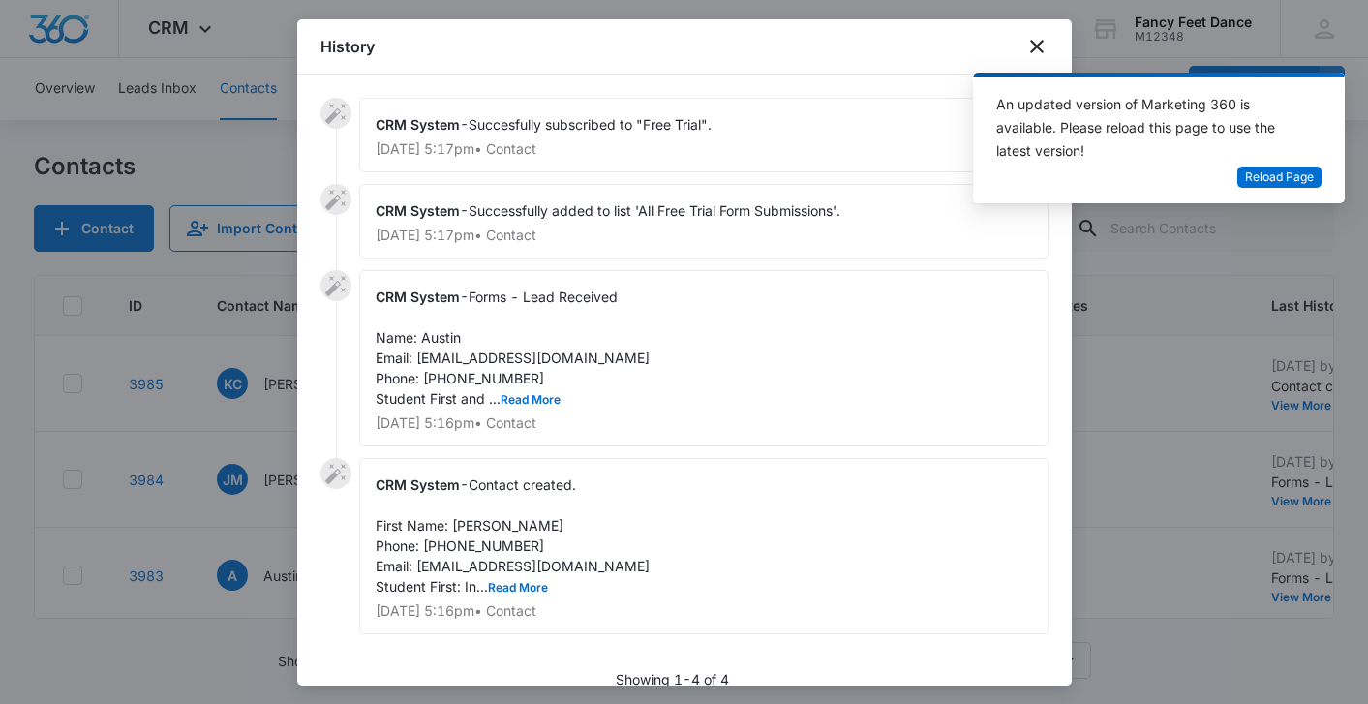
click at [534, 391] on span "Forms - Lead Received Name: Austin Email: [EMAIL_ADDRESS][DOMAIN_NAME] Phone: […" at bounding box center [513, 347] width 274 height 118
click at [534, 395] on button "Read More" at bounding box center [530, 400] width 60 height 12
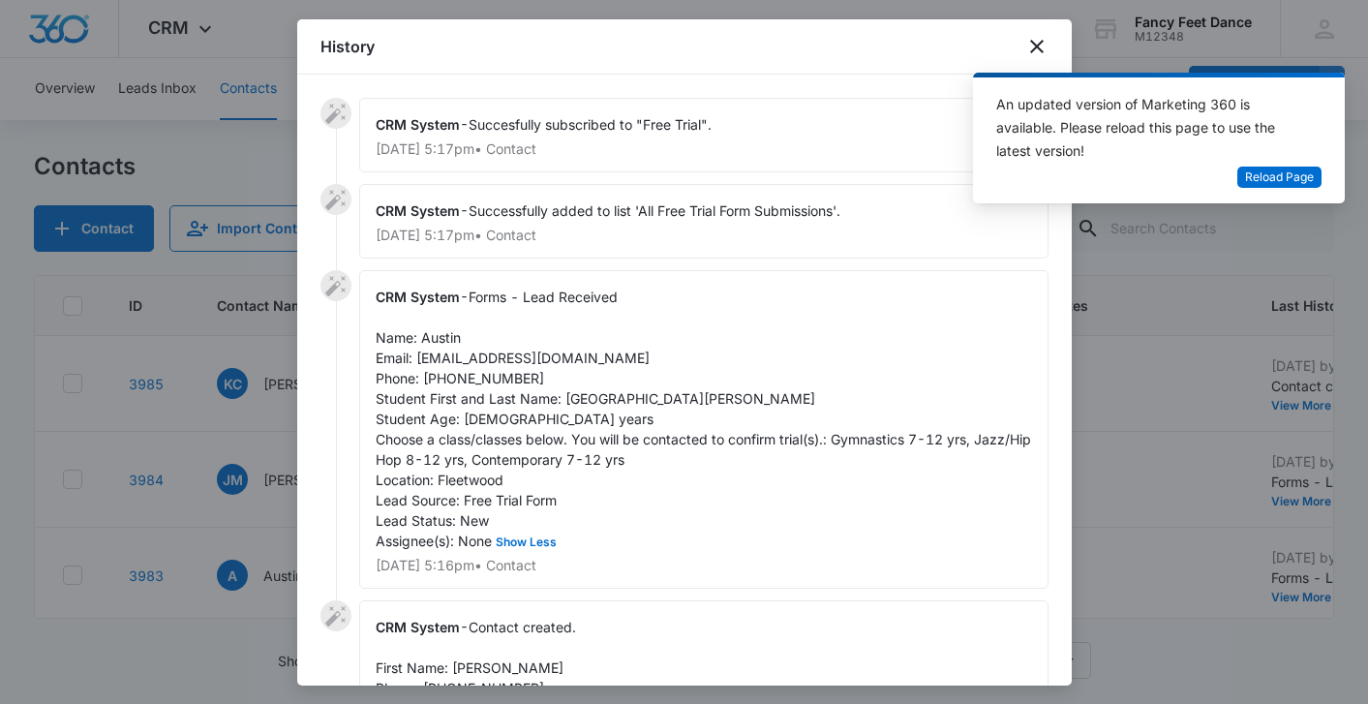
click at [581, 400] on span "Forms - Lead Received Name: Austin Email: [EMAIL_ADDRESS][DOMAIN_NAME] Phone: […" at bounding box center [705, 418] width 659 height 260
click at [447, 345] on span "Forms - Lead Received Name: Austin Email: [EMAIL_ADDRESS][DOMAIN_NAME] Phone: […" at bounding box center [705, 418] width 659 height 260
click at [490, 377] on span "Forms - Lead Received Name: Austin Email: [EMAIL_ADDRESS][DOMAIN_NAME] Phone: […" at bounding box center [705, 418] width 659 height 260
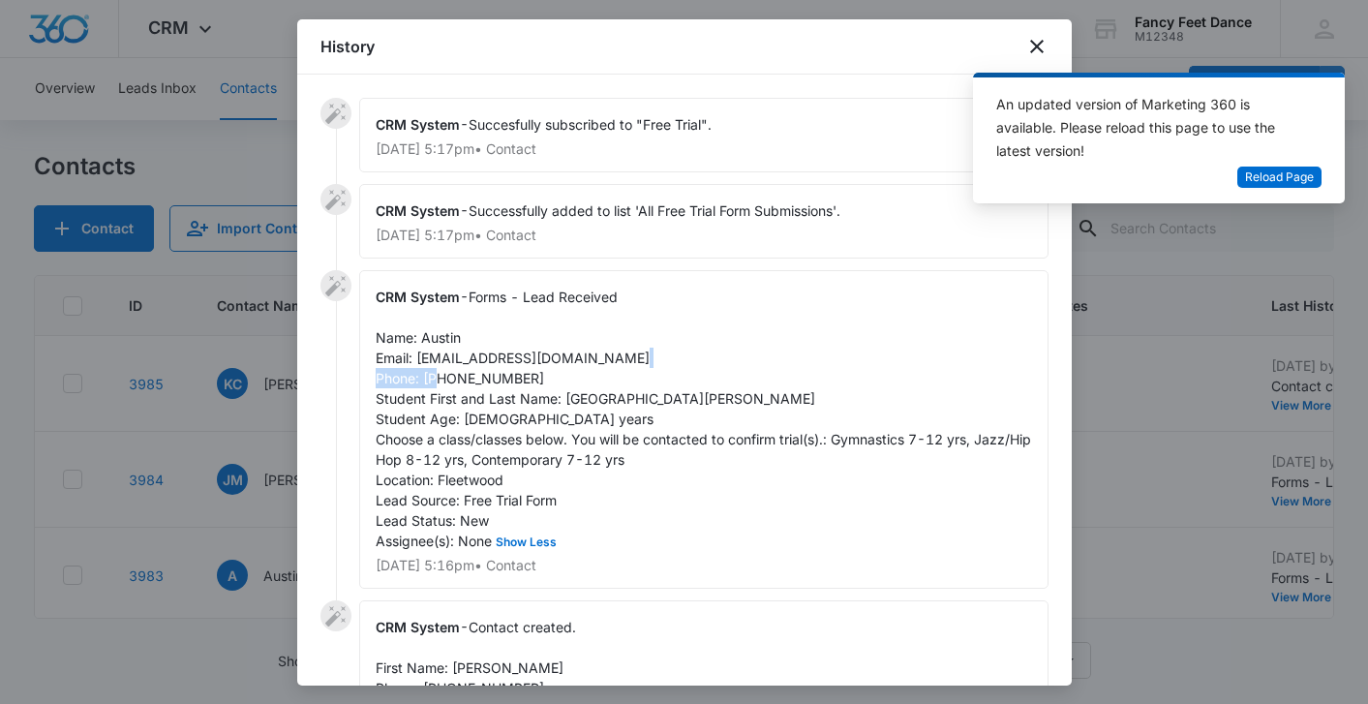
click at [490, 377] on span "Forms - Lead Received Name: Austin Email: [EMAIL_ADDRESS][DOMAIN_NAME] Phone: […" at bounding box center [705, 418] width 659 height 260
click at [271, 527] on div at bounding box center [684, 352] width 1368 height 704
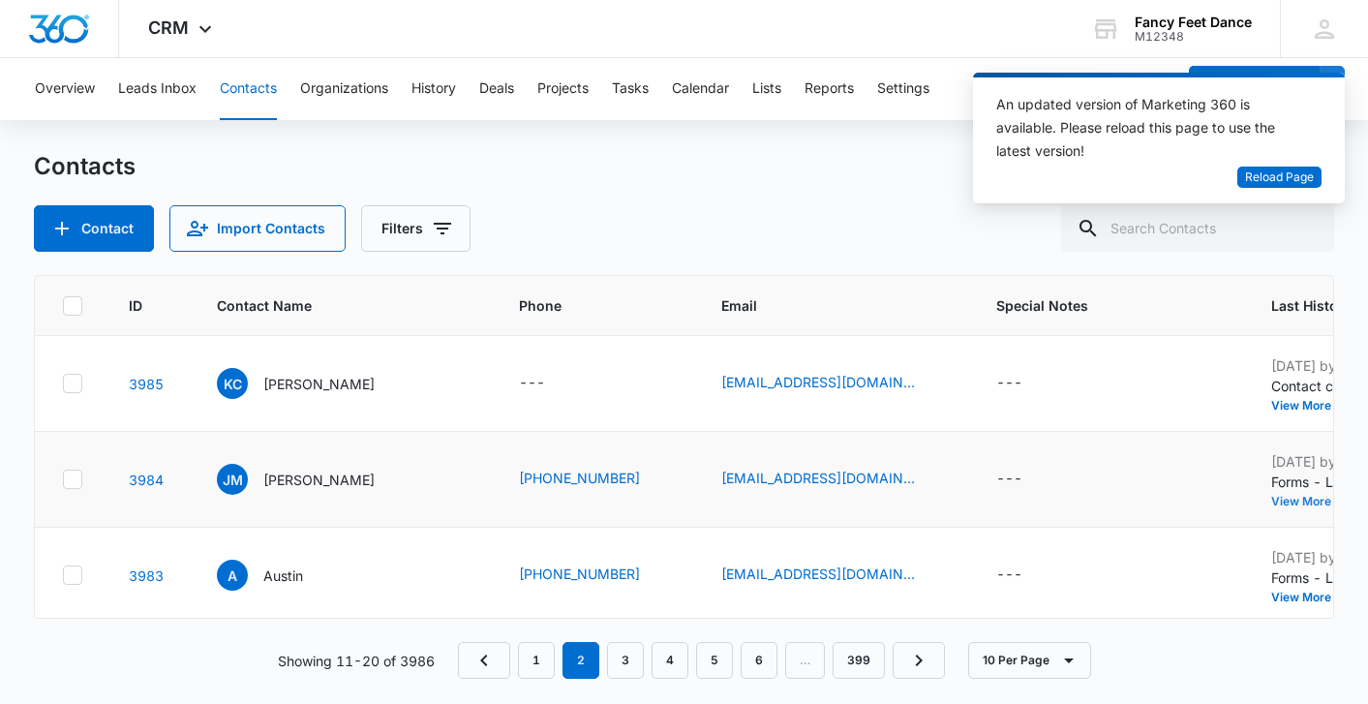
click at [1281, 496] on button "View More" at bounding box center [1308, 502] width 74 height 12
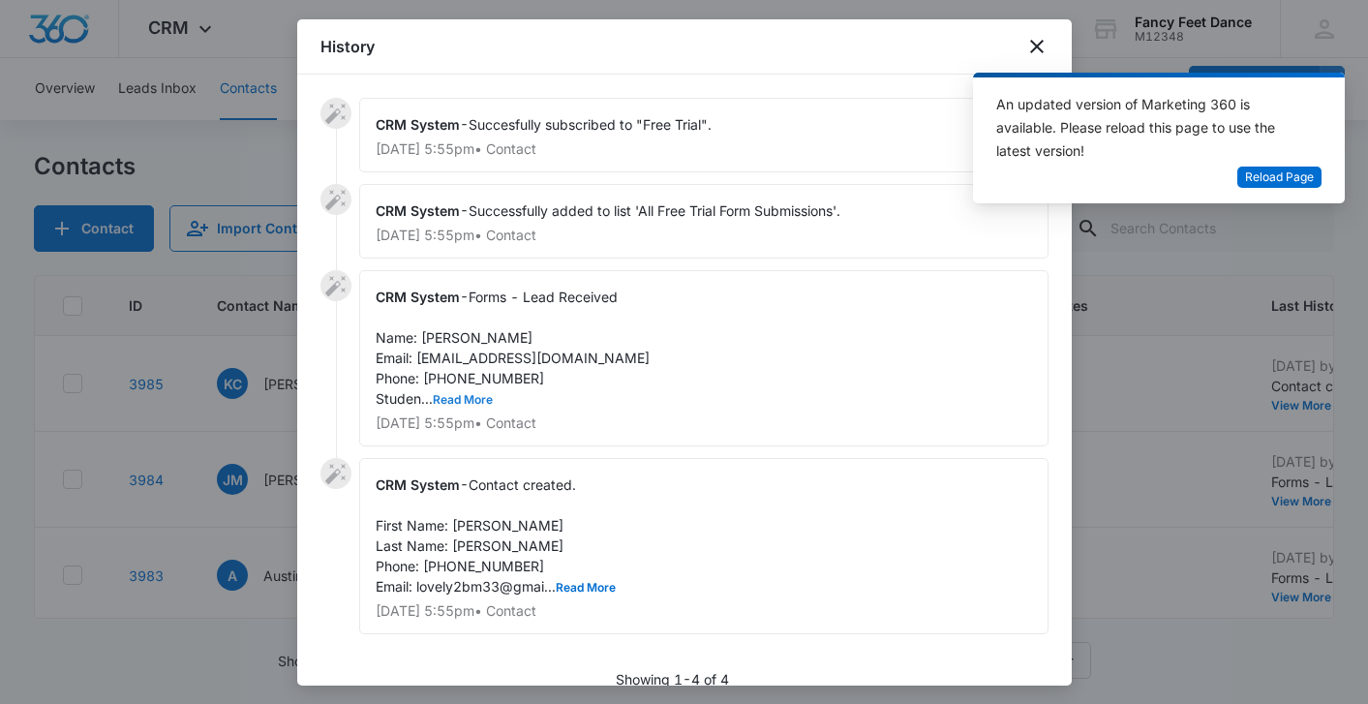
click at [479, 395] on button "Read More" at bounding box center [463, 400] width 60 height 12
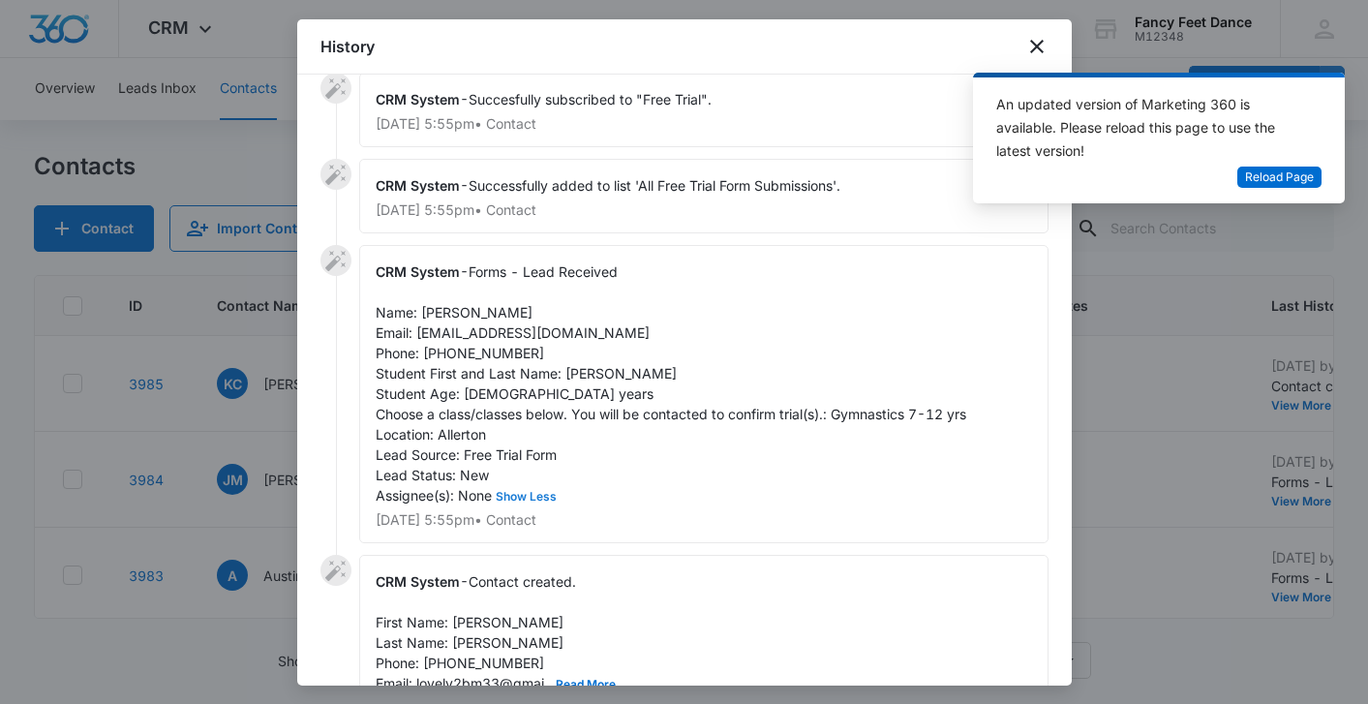
scroll to position [28, 0]
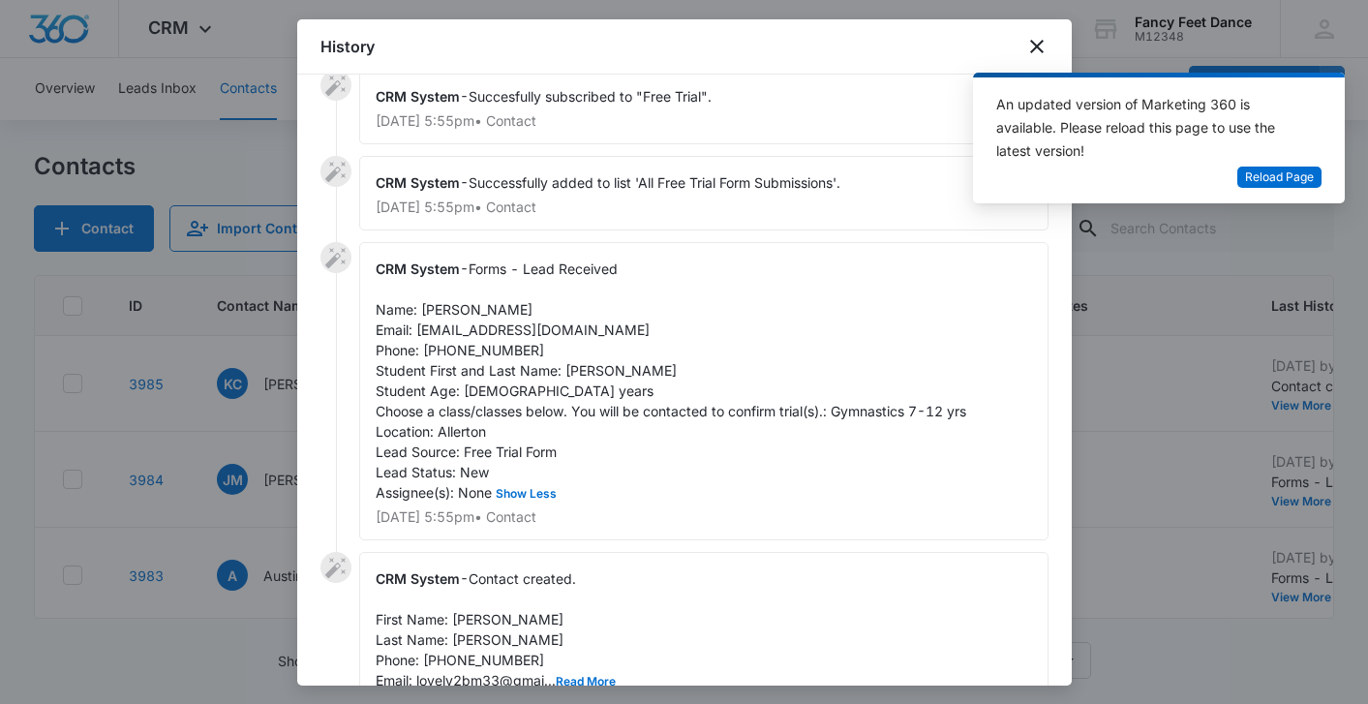
click at [591, 379] on div "CRM System - Forms - Lead Received Name: [PERSON_NAME] Email: [EMAIL_ADDRESS][D…" at bounding box center [703, 391] width 689 height 298
click at [448, 309] on span "Forms - Lead Received Name: [PERSON_NAME] Email: [EMAIL_ADDRESS][DOMAIN_NAME] P…" at bounding box center [671, 380] width 590 height 240
click at [447, 309] on span "Forms - Lead Received Name: [PERSON_NAME] Email: [EMAIL_ADDRESS][DOMAIN_NAME] P…" at bounding box center [671, 380] width 590 height 240
click at [457, 356] on span "Forms - Lead Received Name: [PERSON_NAME] Email: [EMAIL_ADDRESS][DOMAIN_NAME] P…" at bounding box center [671, 380] width 590 height 240
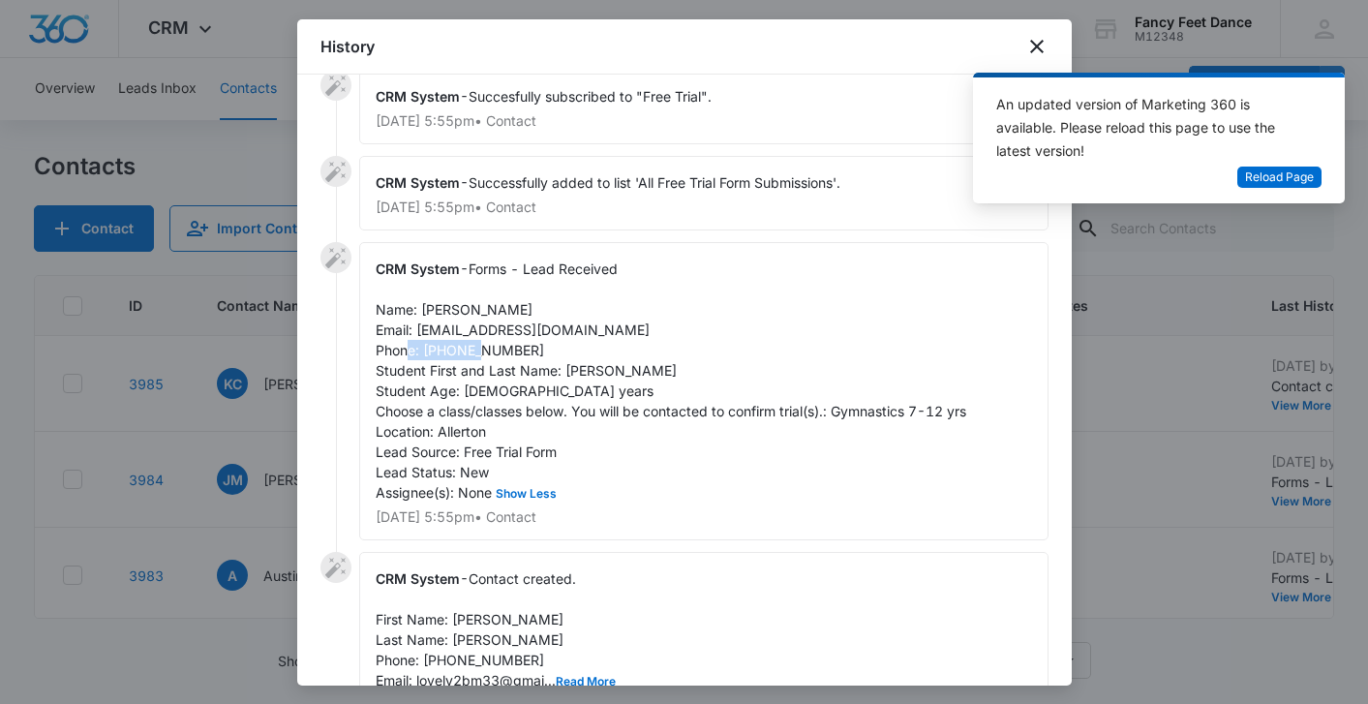
click at [457, 356] on span "Forms - Lead Received Name: [PERSON_NAME] Email: [EMAIL_ADDRESS][DOMAIN_NAME] P…" at bounding box center [671, 380] width 590 height 240
click at [242, 490] on div at bounding box center [684, 352] width 1368 height 704
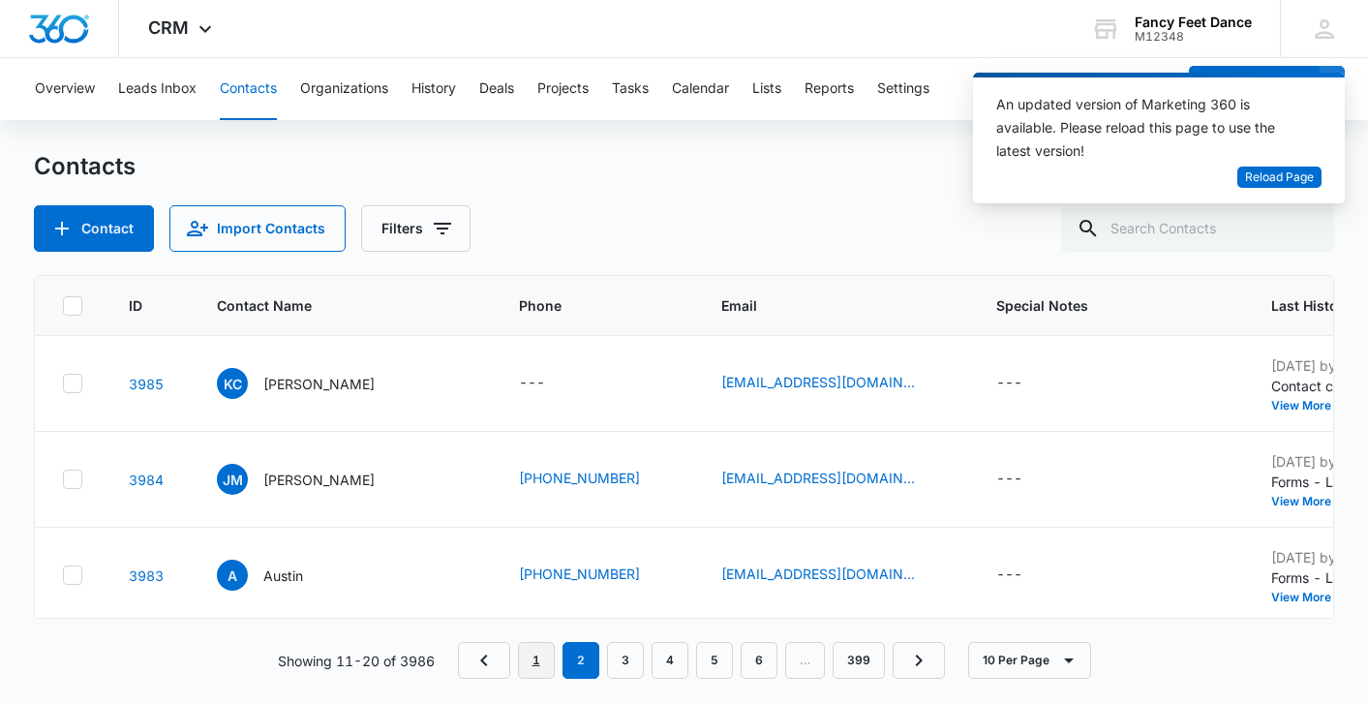
click at [536, 657] on link "1" at bounding box center [536, 660] width 37 height 37
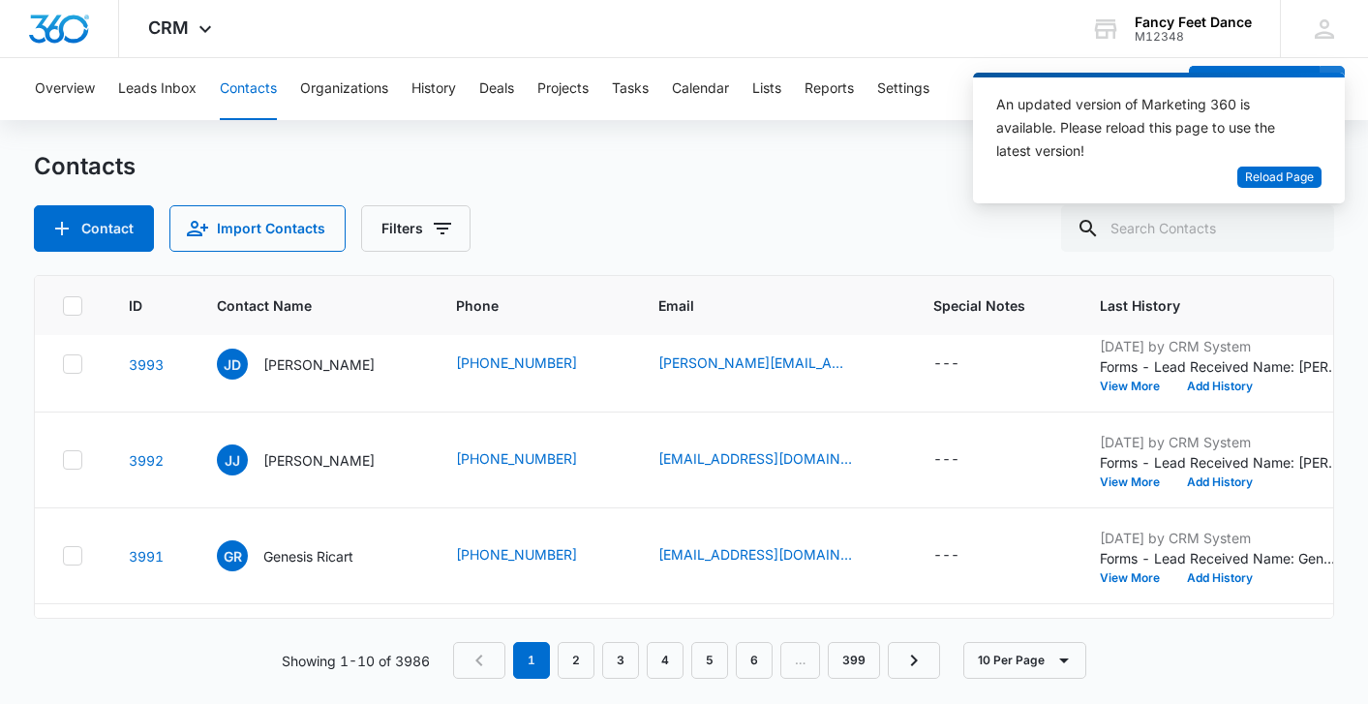
scroll to position [676, 4]
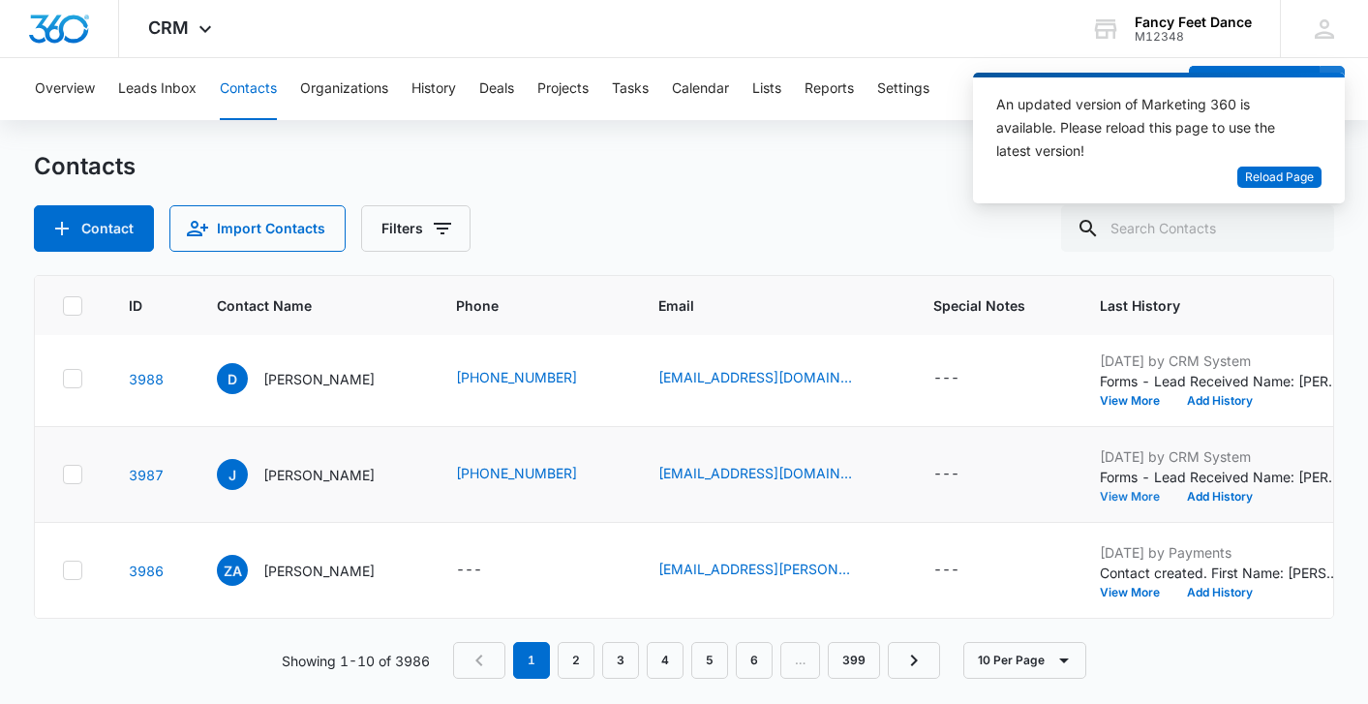
click at [1100, 492] on button "View More" at bounding box center [1137, 497] width 74 height 12
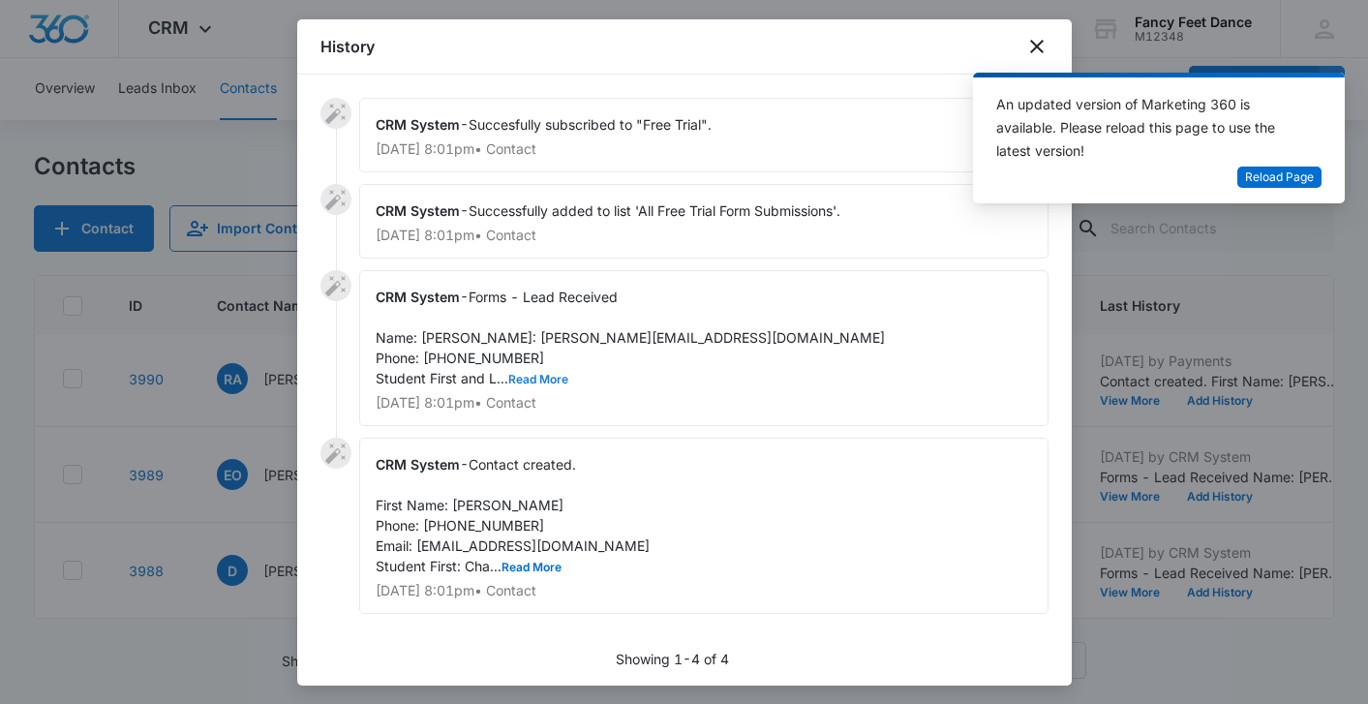
click at [528, 385] on button "Read More" at bounding box center [538, 380] width 60 height 12
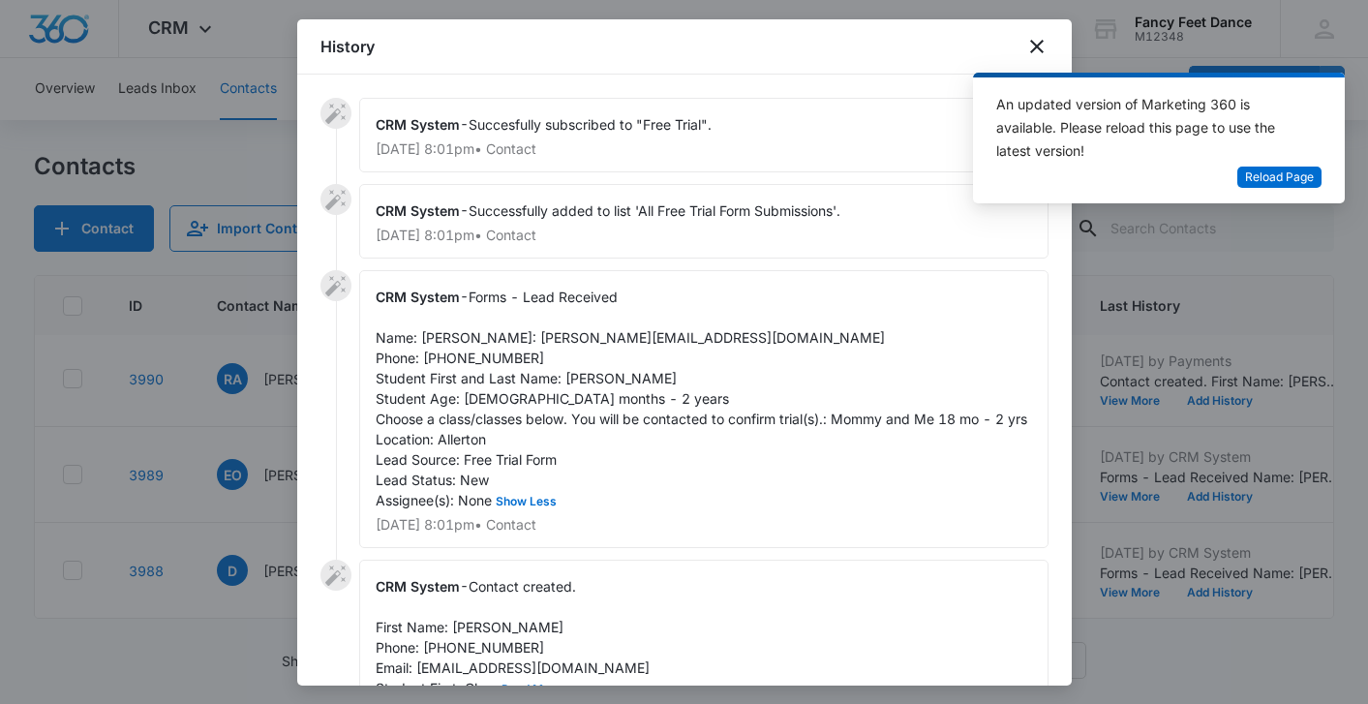
click at [591, 404] on span "Forms - Lead Received Name: [PERSON_NAME]: [PERSON_NAME][EMAIL_ADDRESS][DOMAIN_…" at bounding box center [701, 398] width 651 height 220
click at [430, 331] on span "Forms - Lead Received Name: [PERSON_NAME]: [PERSON_NAME][EMAIL_ADDRESS][DOMAIN_…" at bounding box center [701, 398] width 651 height 220
click at [511, 377] on div "CRM System - Forms - Lead Received Name: [PERSON_NAME]: [PERSON_NAME][EMAIL_ADD…" at bounding box center [703, 409] width 689 height 278
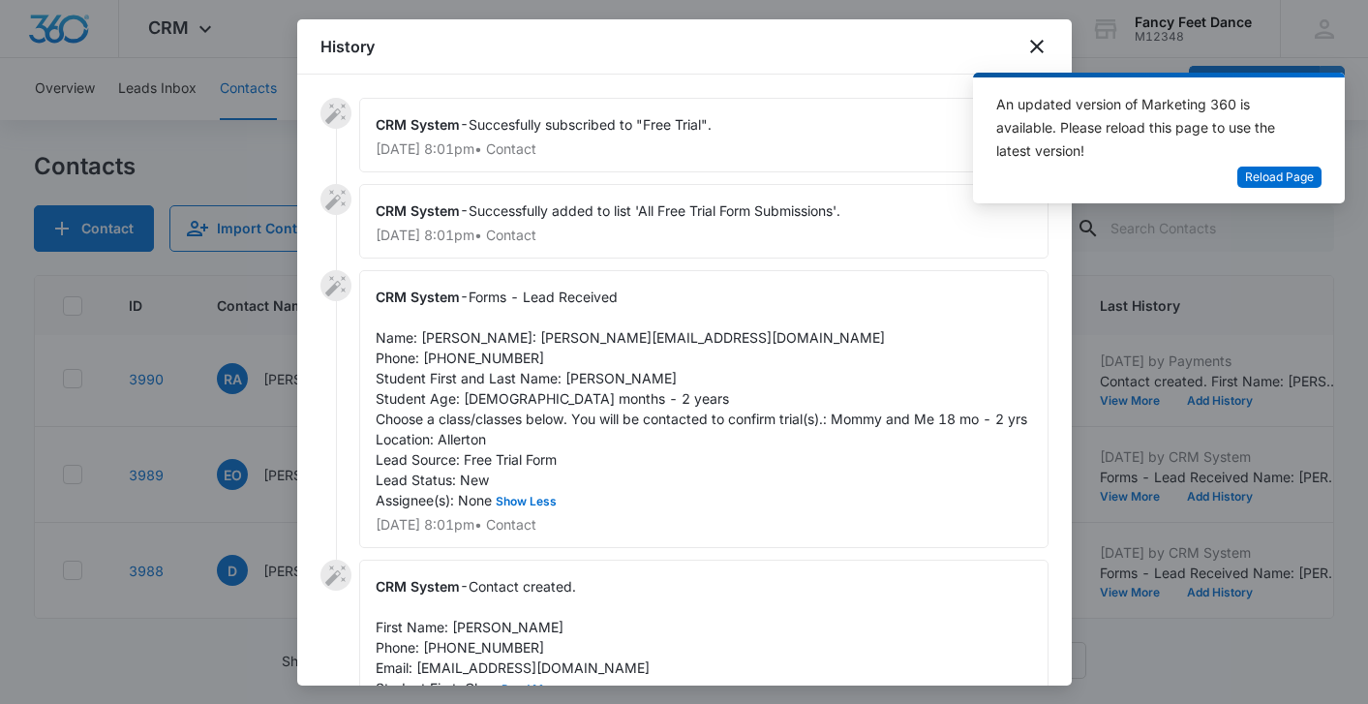
click at [499, 376] on span "Forms - Lead Received Name: [PERSON_NAME]: [PERSON_NAME][EMAIL_ADDRESS][DOMAIN_…" at bounding box center [701, 398] width 651 height 220
click at [498, 375] on span "Forms - Lead Received Name: [PERSON_NAME]: [PERSON_NAME][EMAIL_ADDRESS][DOMAIN_…" at bounding box center [701, 398] width 651 height 220
click at [268, 369] on div at bounding box center [684, 352] width 1368 height 704
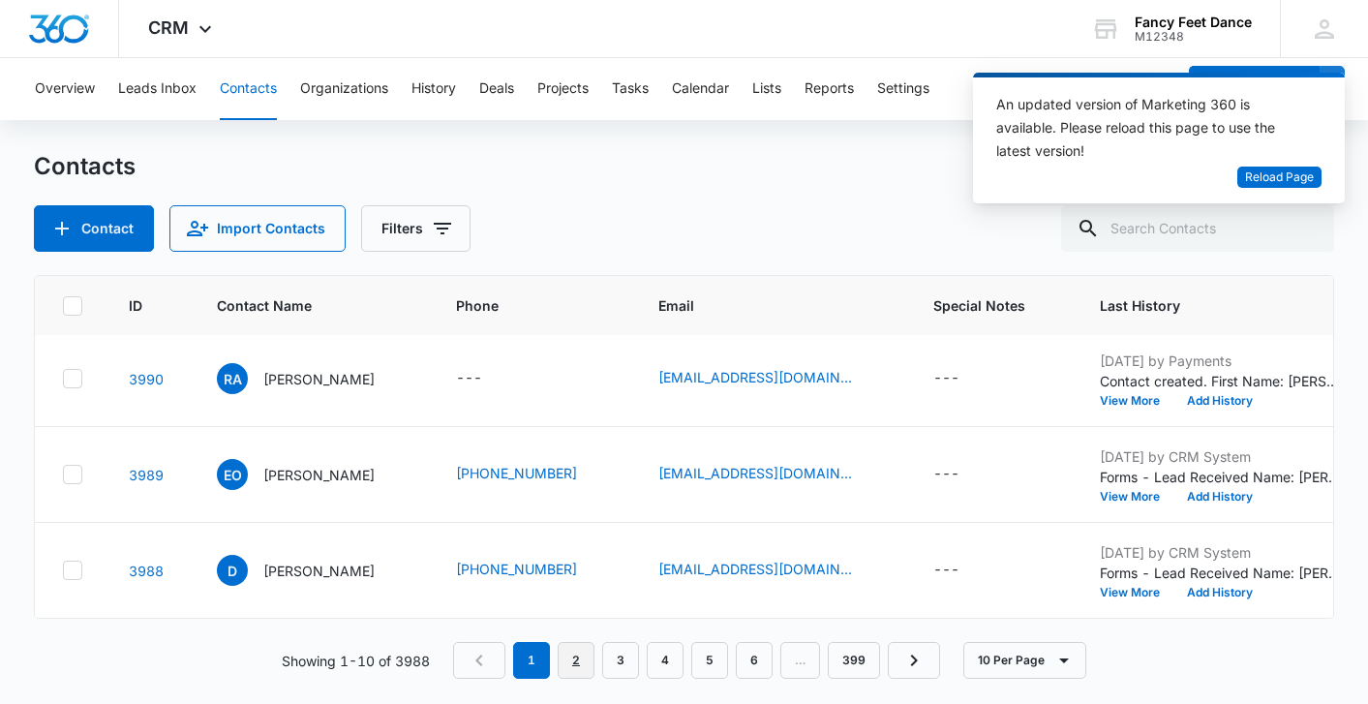
click at [586, 666] on link "2" at bounding box center [576, 660] width 37 height 37
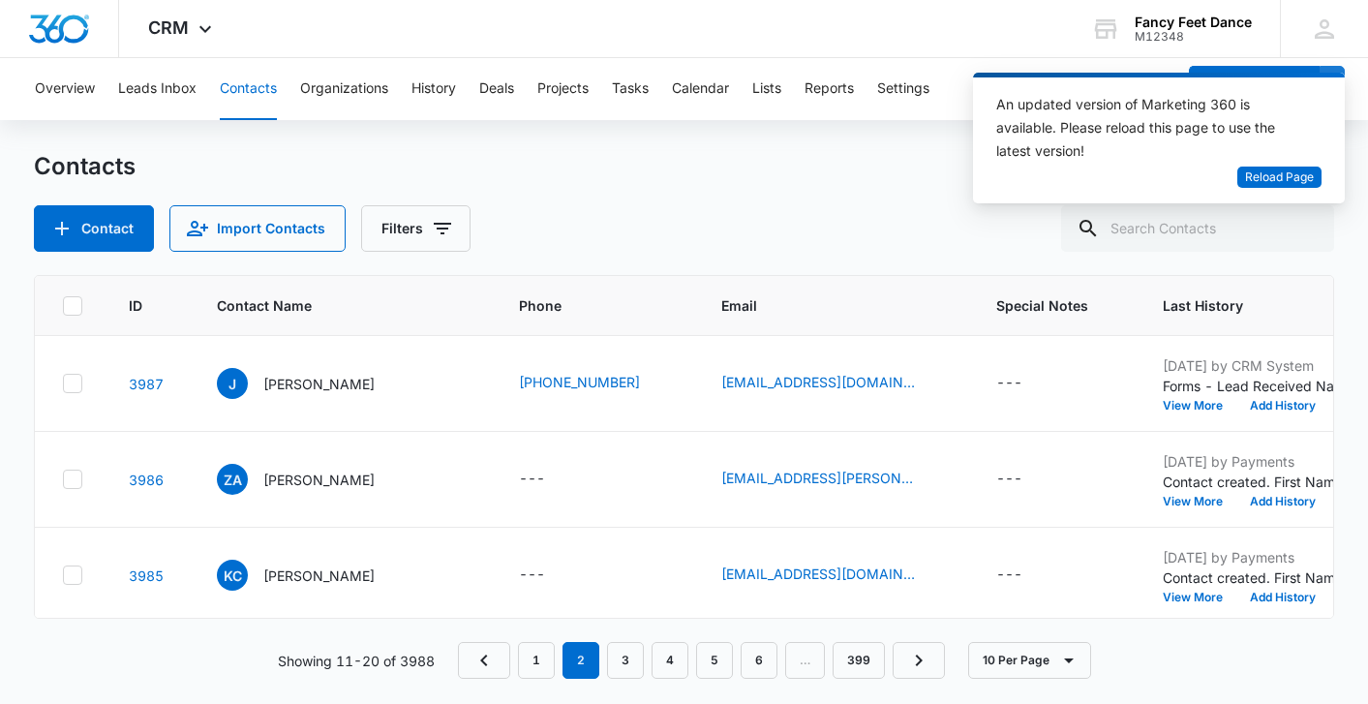
scroll to position [8, 4]
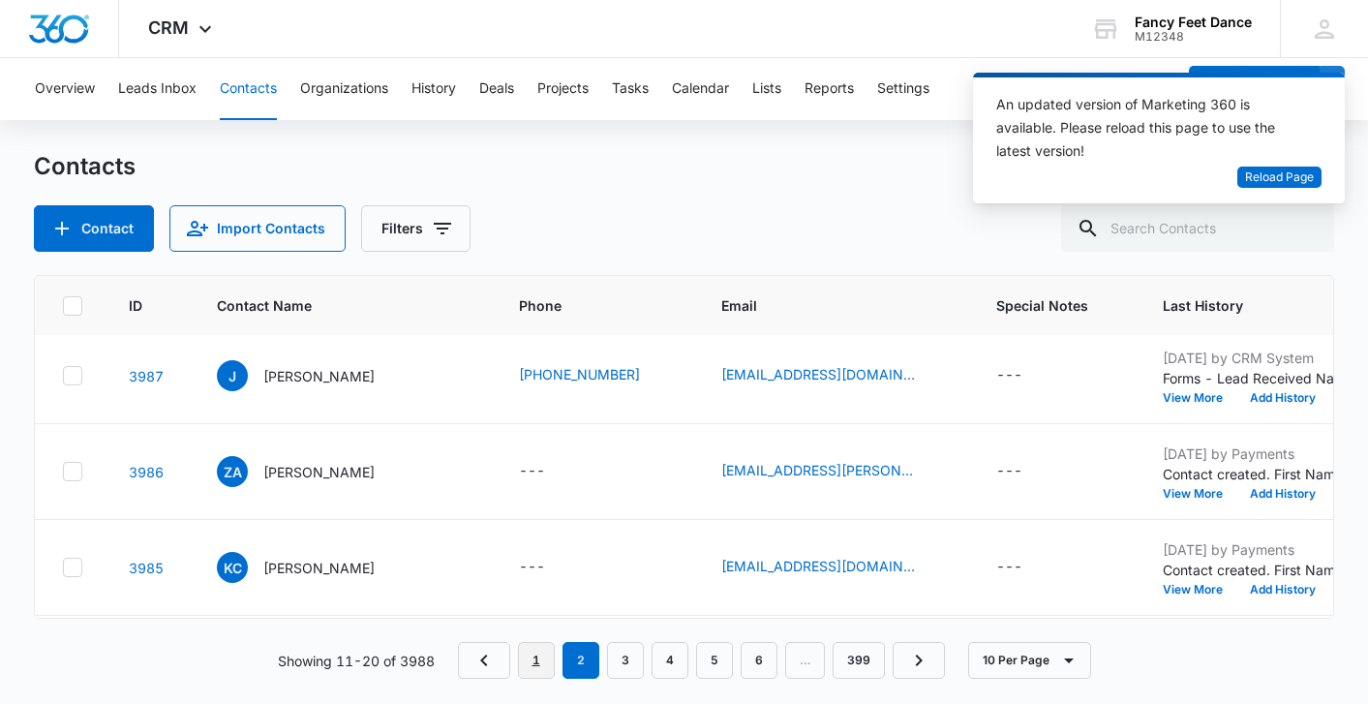
click at [543, 663] on link "1" at bounding box center [536, 660] width 37 height 37
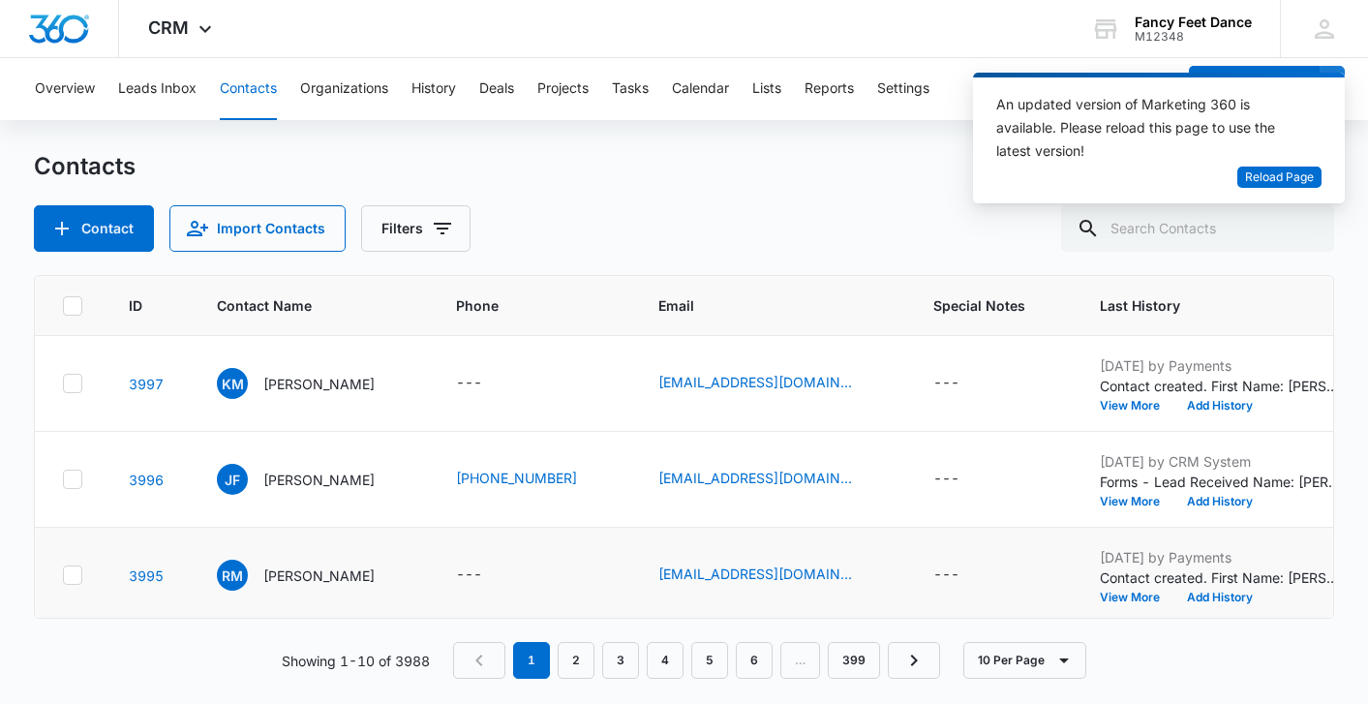
scroll to position [676, 4]
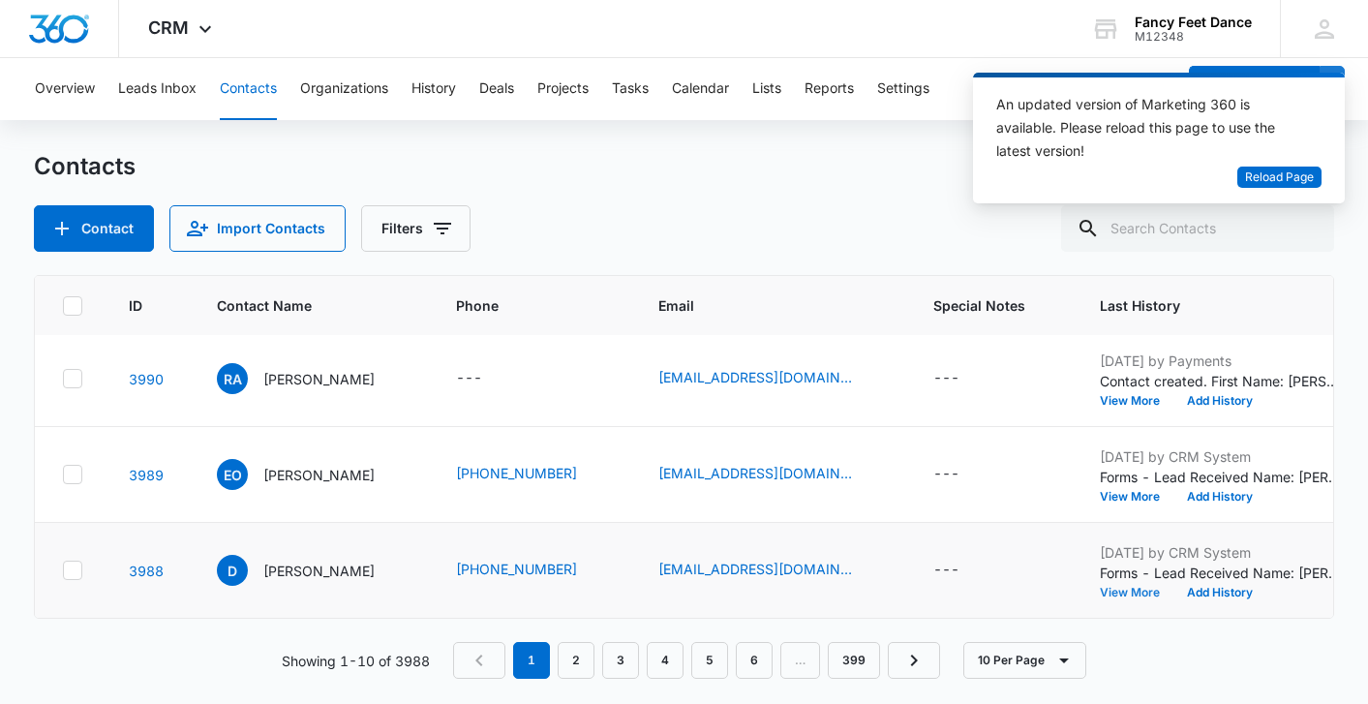
click at [1129, 588] on button "View More" at bounding box center [1137, 593] width 74 height 12
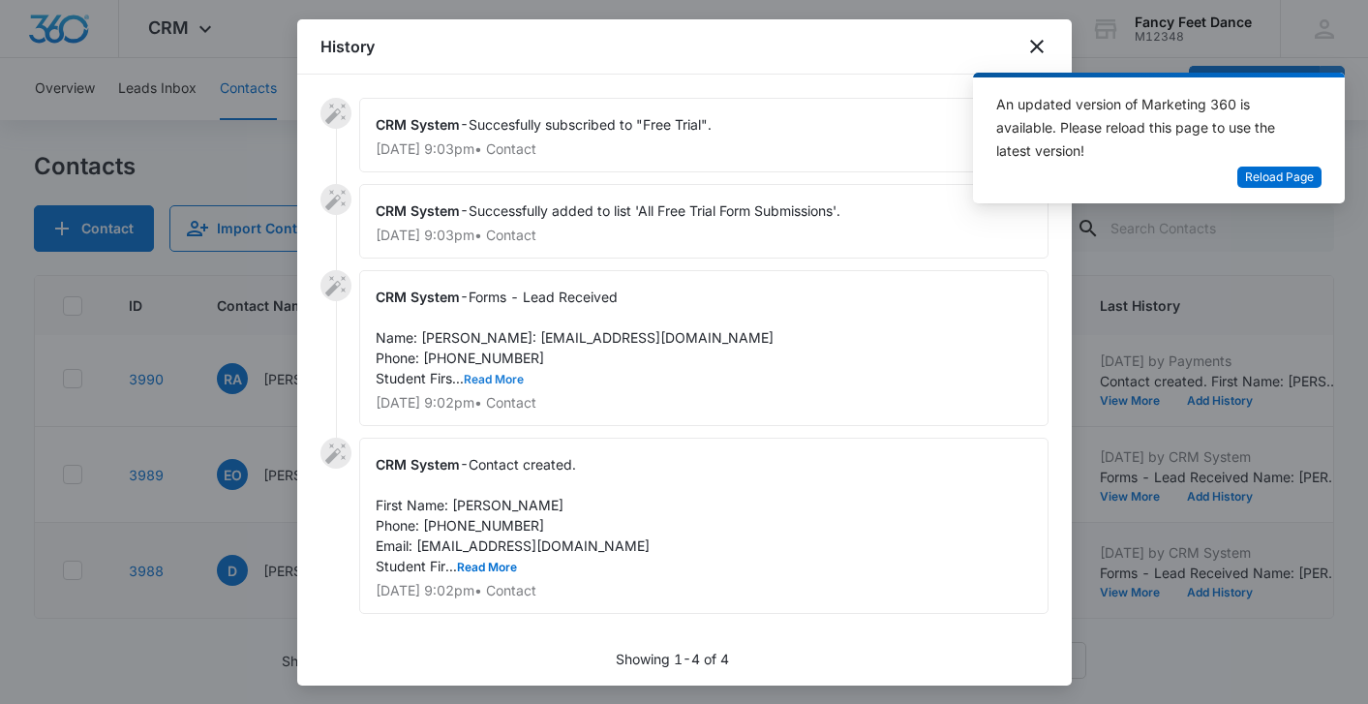
click at [488, 385] on button "Read More" at bounding box center [494, 380] width 60 height 12
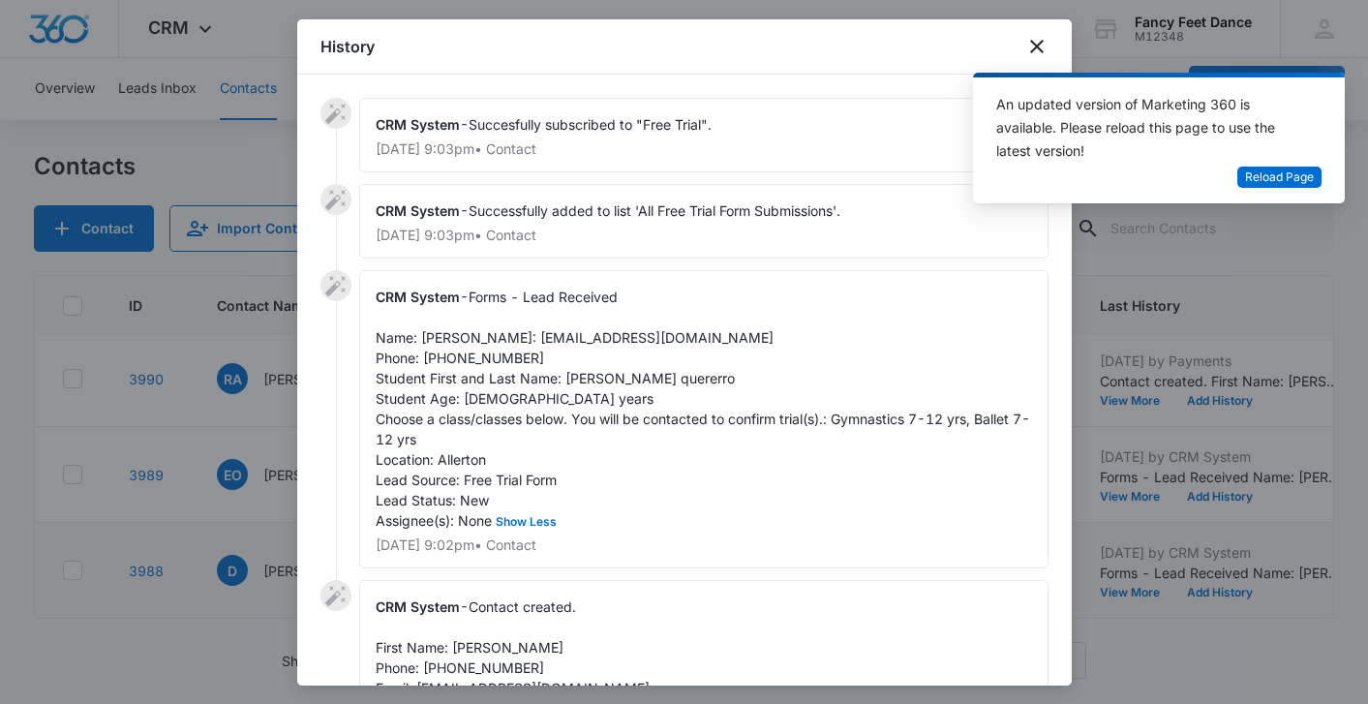
click at [585, 407] on div "CRM System - Forms - Lead Received Name: [PERSON_NAME]: [EMAIL_ADDRESS][DOMAIN_…" at bounding box center [703, 419] width 689 height 298
click at [585, 403] on span "Forms - Lead Received Name: [PERSON_NAME]: [EMAIL_ADDRESS][DOMAIN_NAME] Phone: …" at bounding box center [703, 408] width 654 height 240
click at [430, 330] on span "Forms - Lead Received Name: [PERSON_NAME]: [EMAIL_ADDRESS][DOMAIN_NAME] Phone: …" at bounding box center [703, 408] width 654 height 240
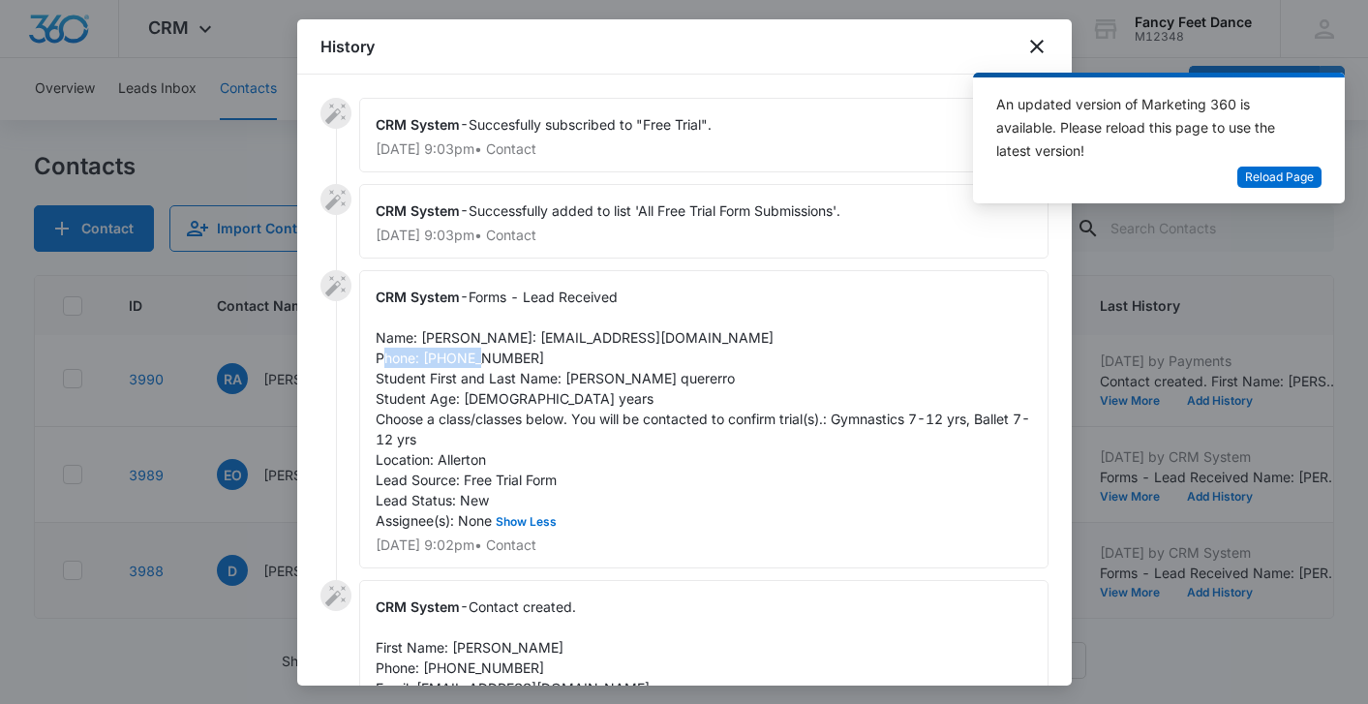
drag, startPoint x: 558, startPoint y: 375, endPoint x: 453, endPoint y: 374, distance: 104.5
click at [452, 374] on div "CRM System - Forms - Lead Received Name: [PERSON_NAME]: [EMAIL_ADDRESS][DOMAIN_…" at bounding box center [703, 419] width 689 height 298
click at [205, 414] on div at bounding box center [684, 352] width 1368 height 704
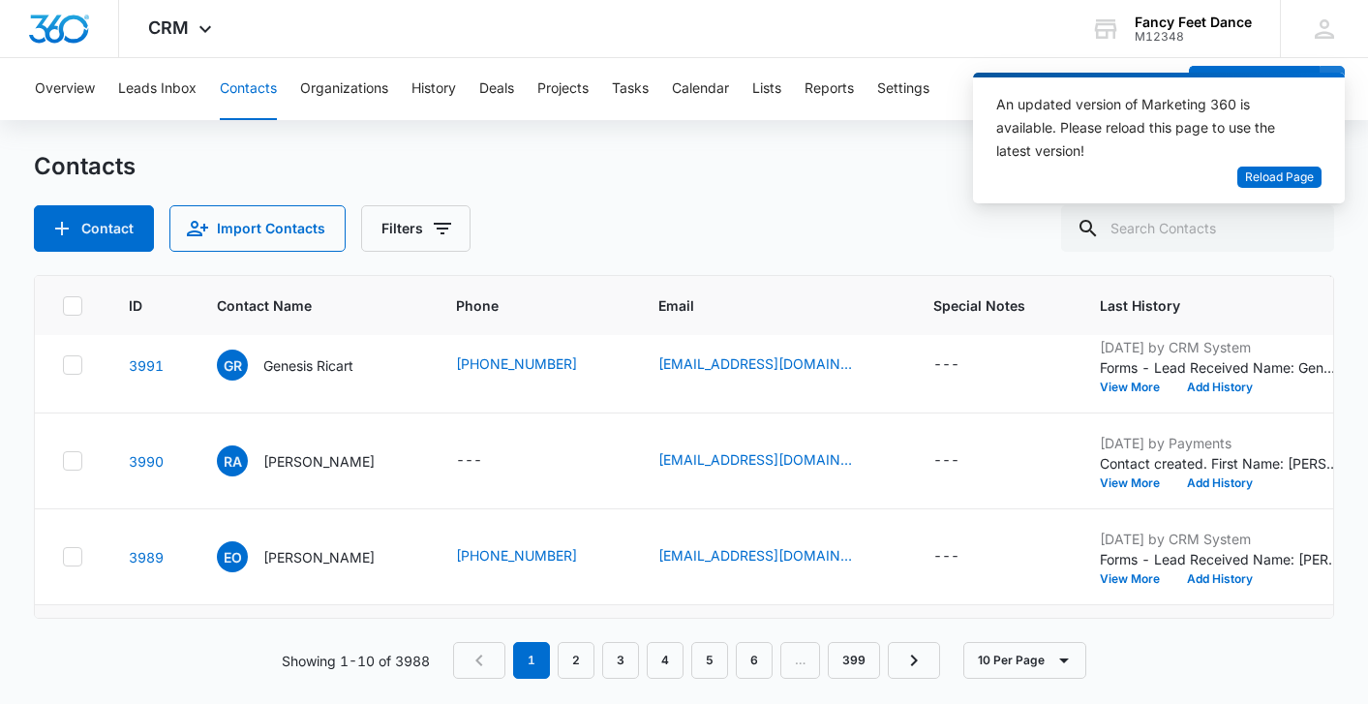
scroll to position [590, 4]
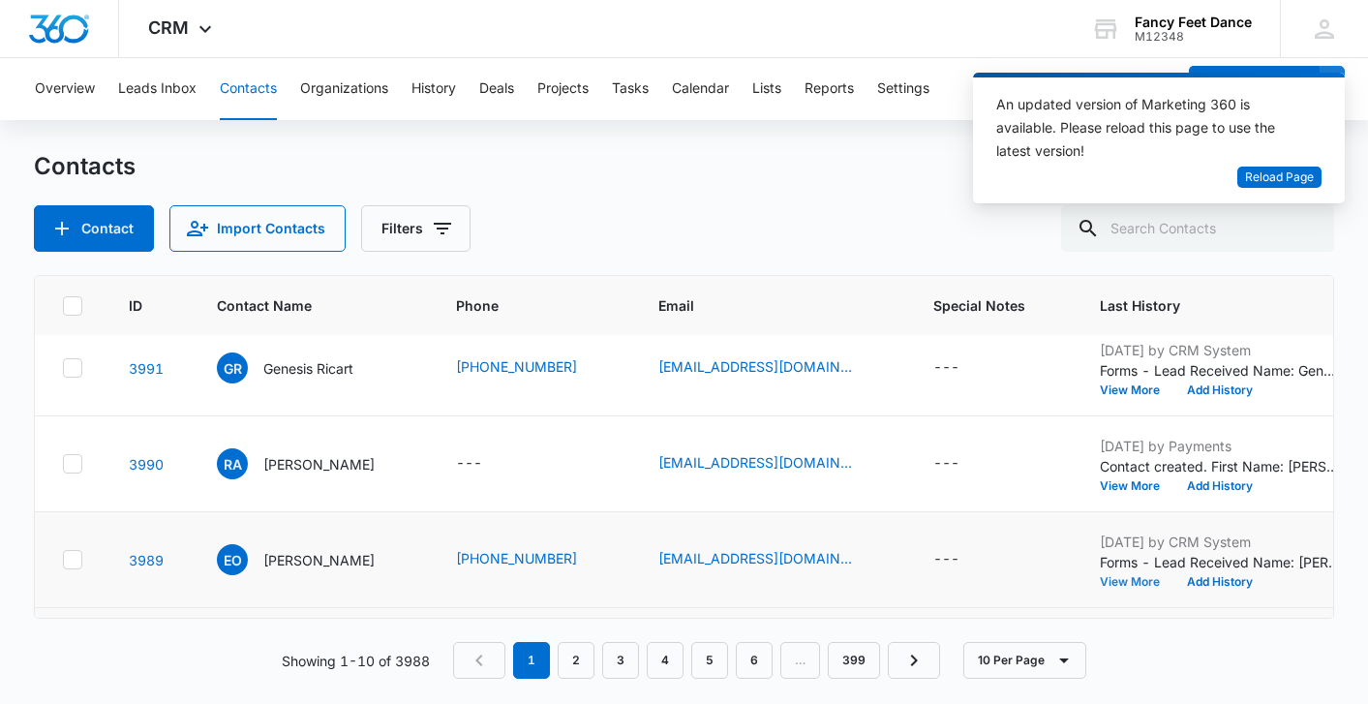
click at [1156, 580] on button "View More" at bounding box center [1137, 582] width 74 height 12
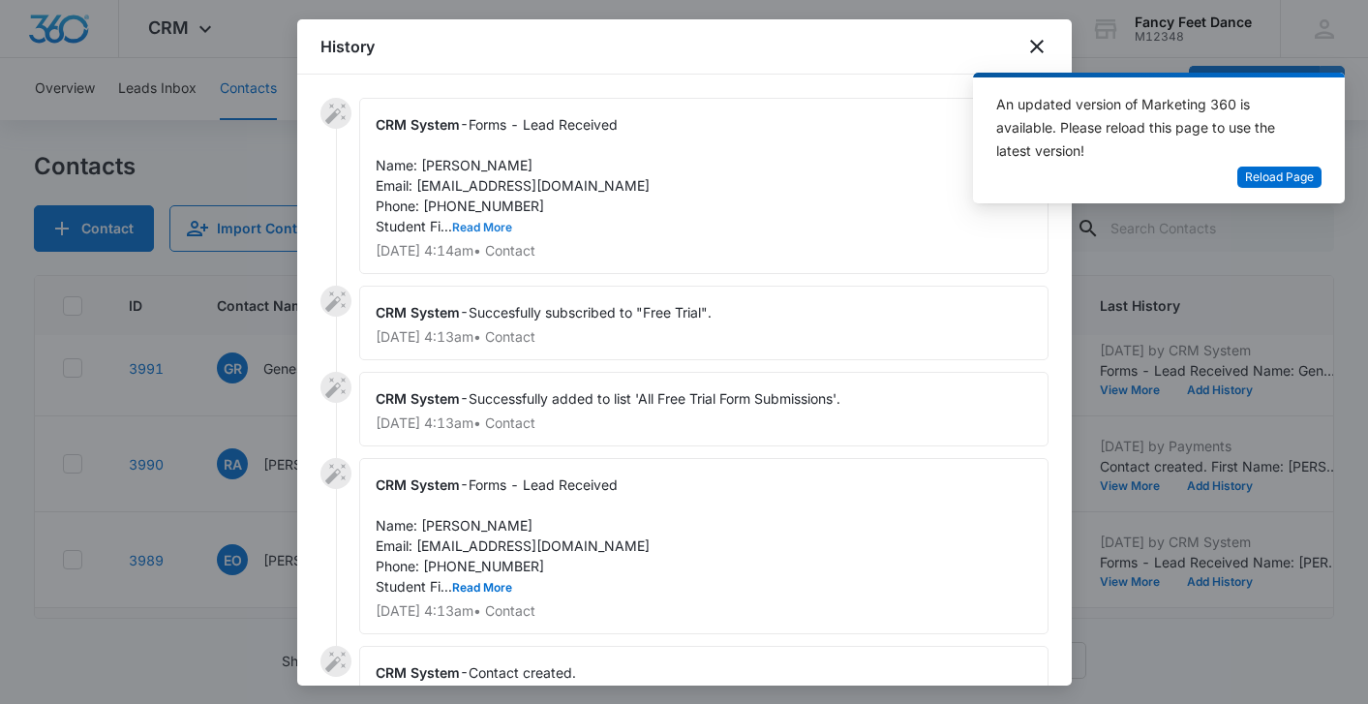
click at [489, 229] on button "Read More" at bounding box center [482, 228] width 60 height 12
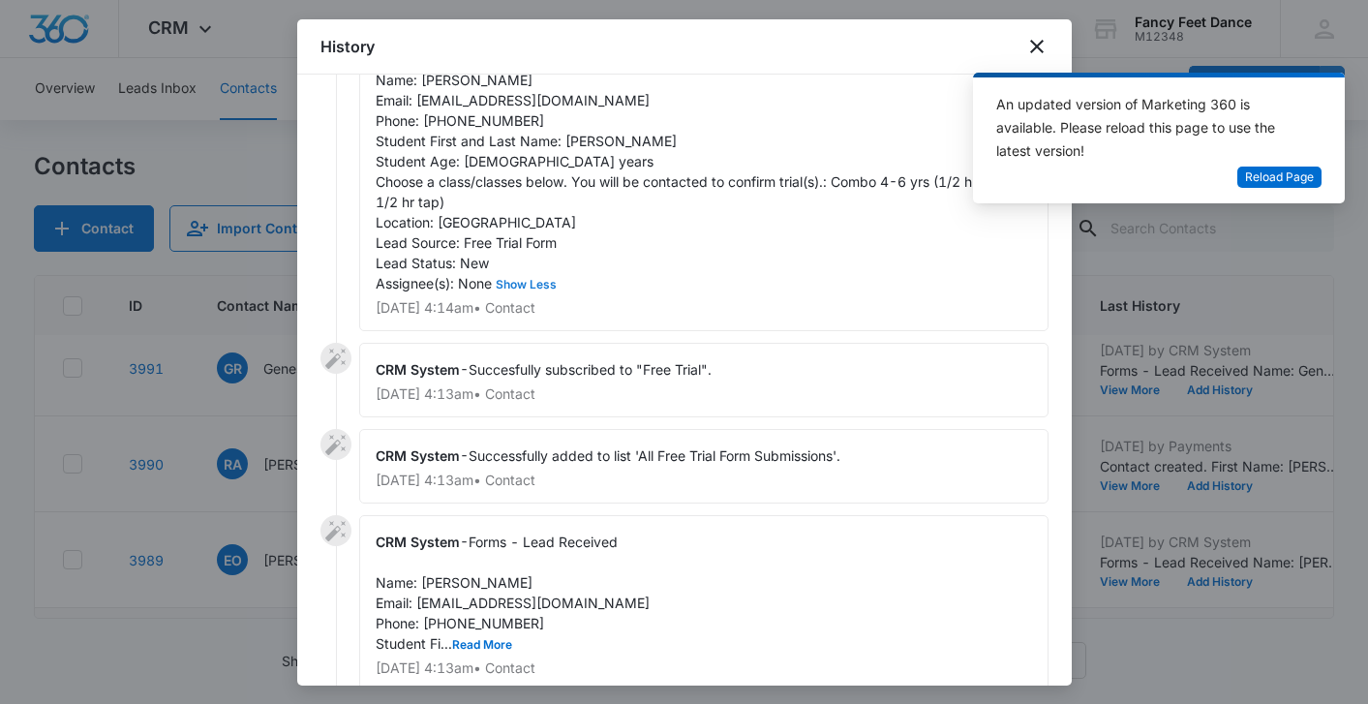
scroll to position [90, 0]
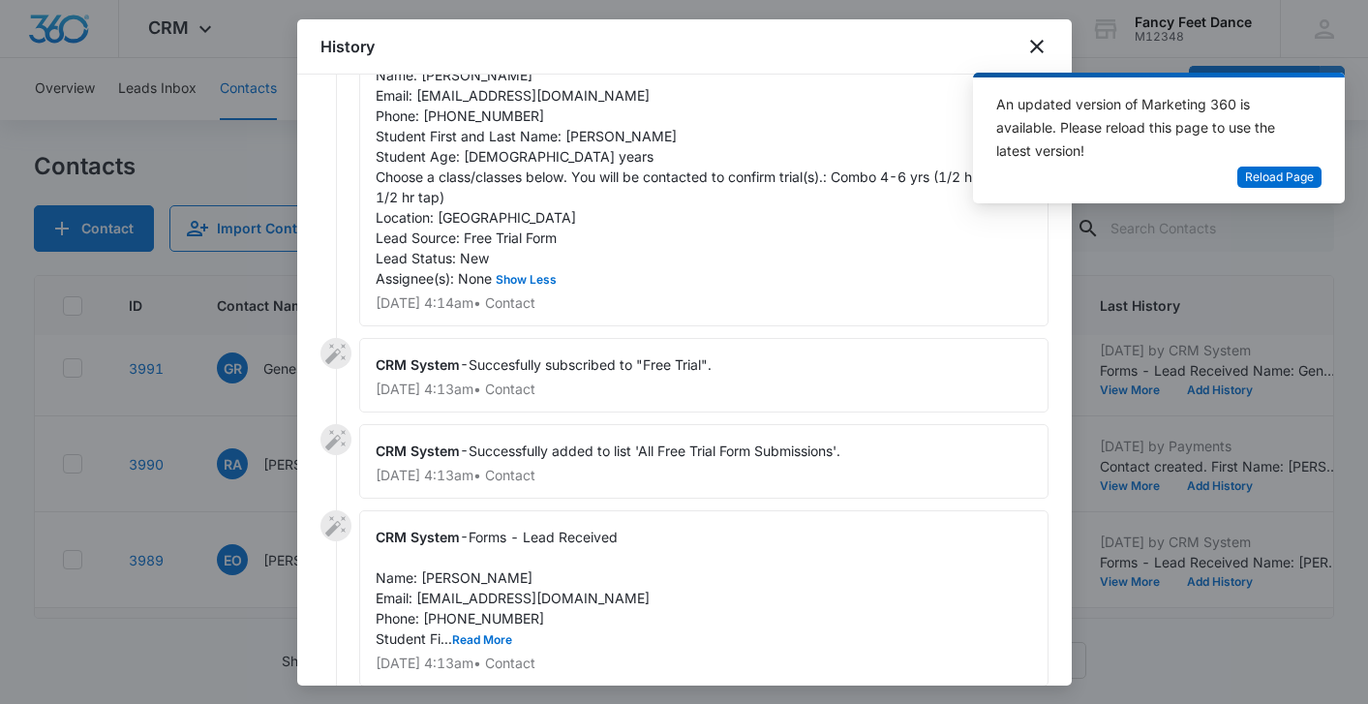
click at [495, 650] on div "CRM System - Forms - Lead Received Name: [PERSON_NAME] Email: [EMAIL_ADDRESS][D…" at bounding box center [703, 598] width 689 height 176
click at [495, 639] on button "Read More" at bounding box center [482, 640] width 60 height 12
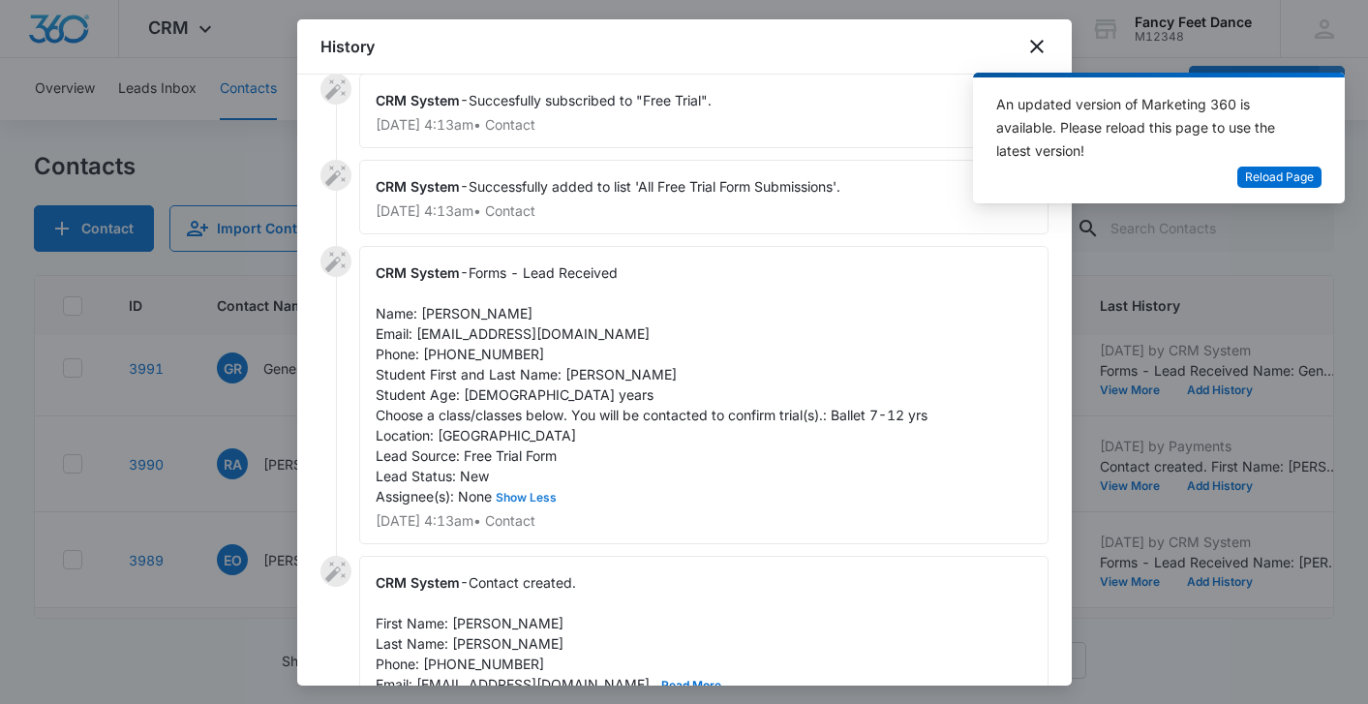
scroll to position [357, 0]
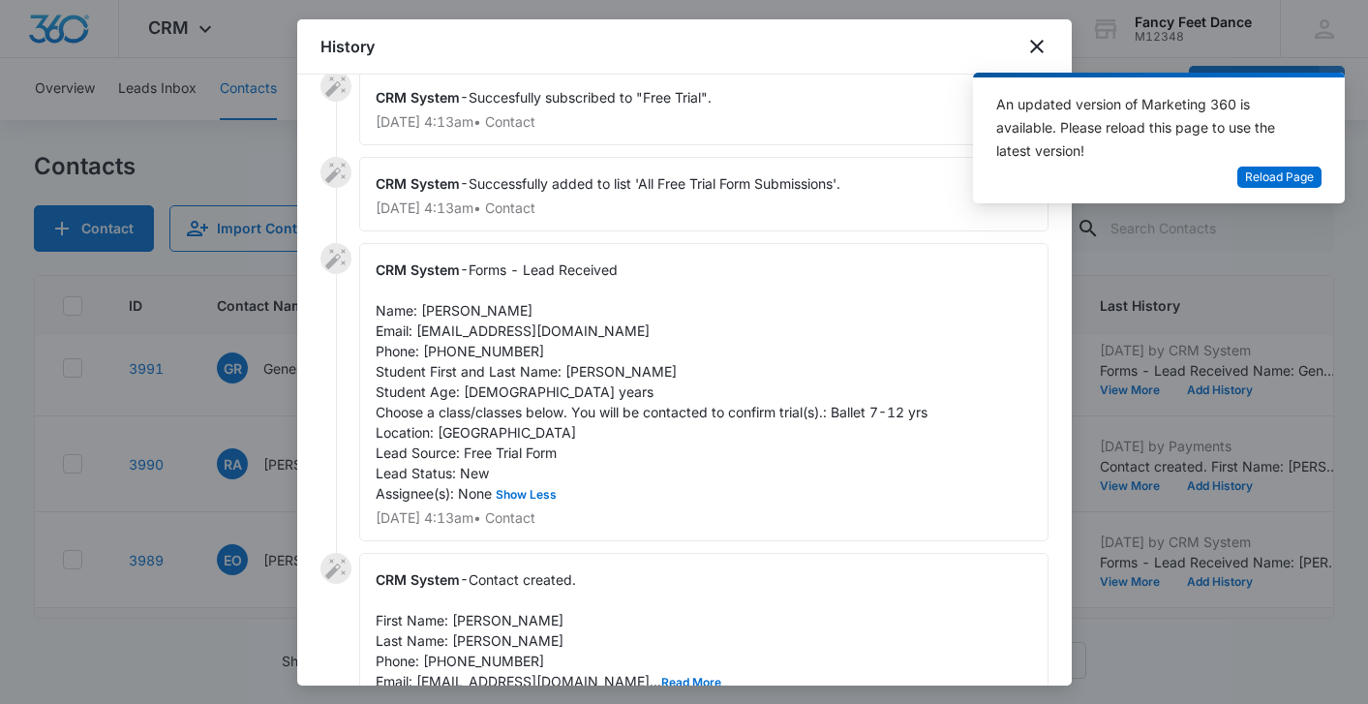
click at [598, 380] on div "CRM System - Forms - Lead Received Name: [PERSON_NAME] Email: [EMAIL_ADDRESS][D…" at bounding box center [703, 392] width 689 height 298
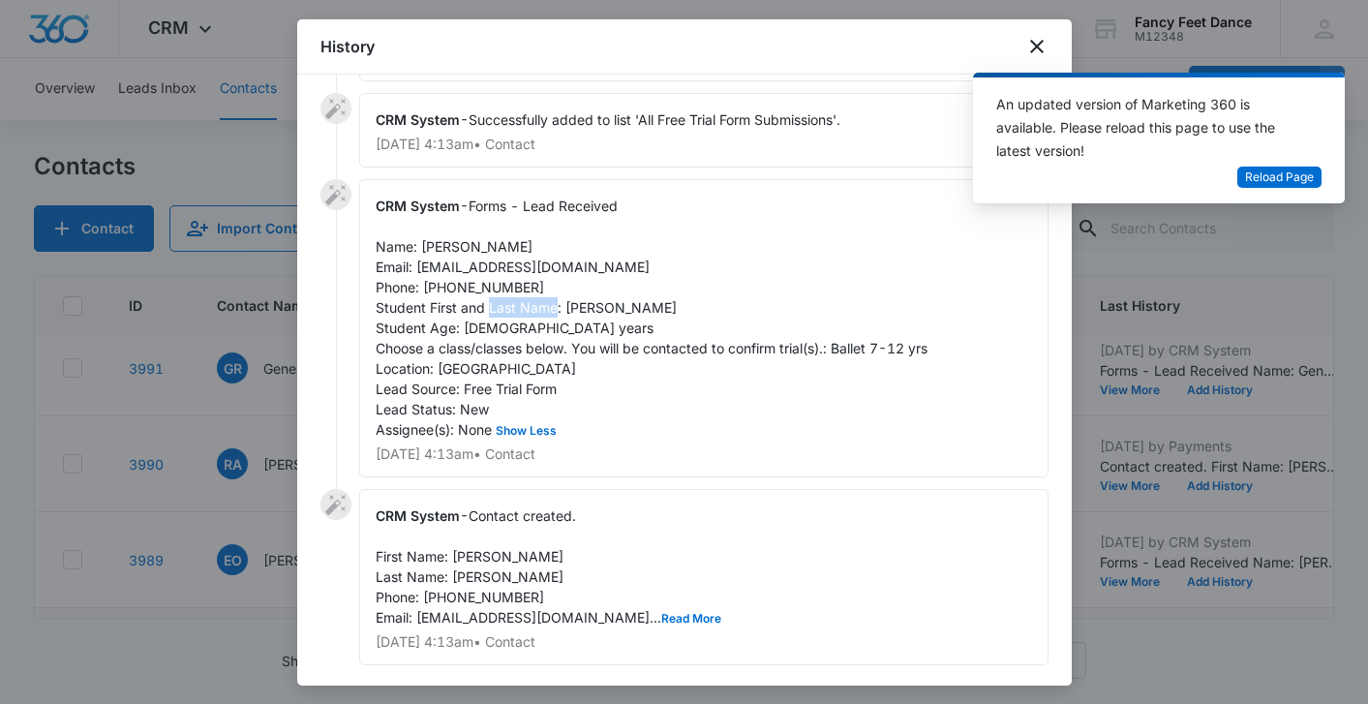
scroll to position [479, 0]
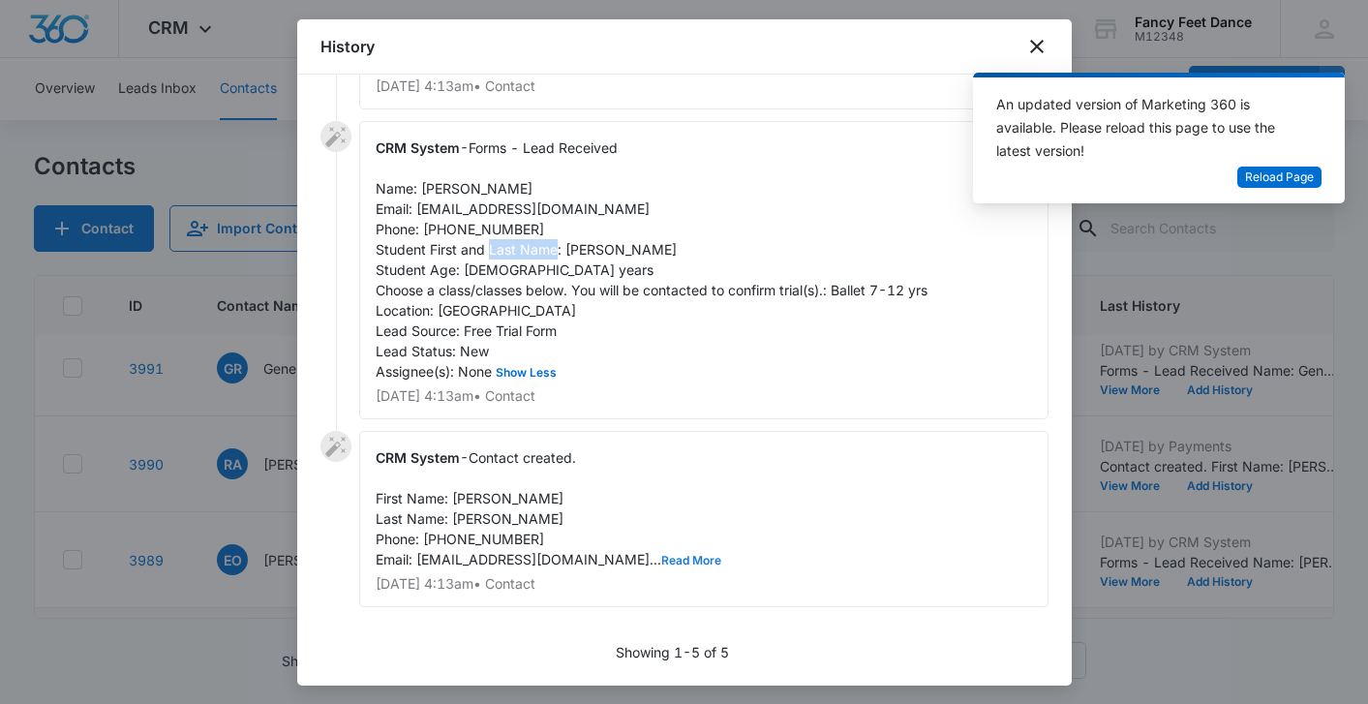
click at [661, 558] on button "Read More" at bounding box center [691, 561] width 60 height 12
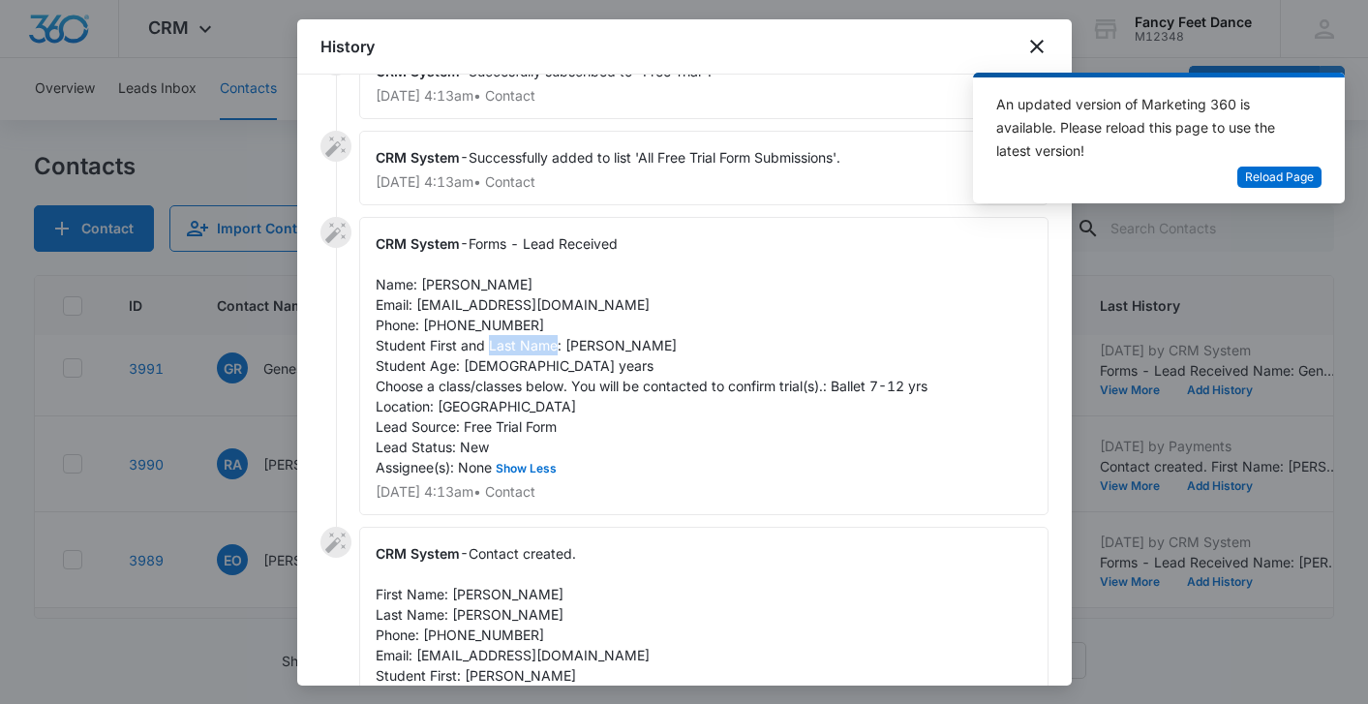
scroll to position [262, 0]
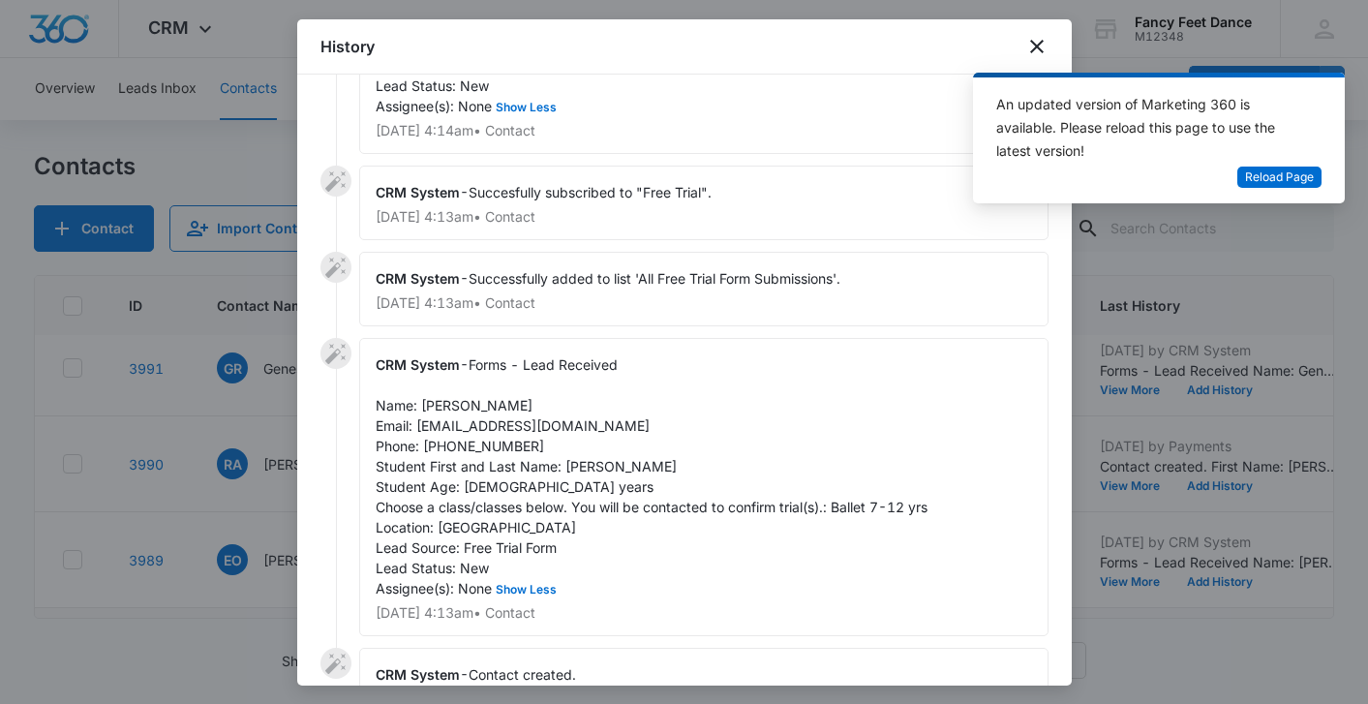
click at [454, 403] on span "Forms - Lead Received Name: [PERSON_NAME] Email: [EMAIL_ADDRESS][DOMAIN_NAME] P…" at bounding box center [652, 476] width 552 height 240
click at [588, 461] on span "Forms - Lead Received Name: [PERSON_NAME] Email: [EMAIL_ADDRESS][DOMAIN_NAME] P…" at bounding box center [652, 476] width 552 height 240
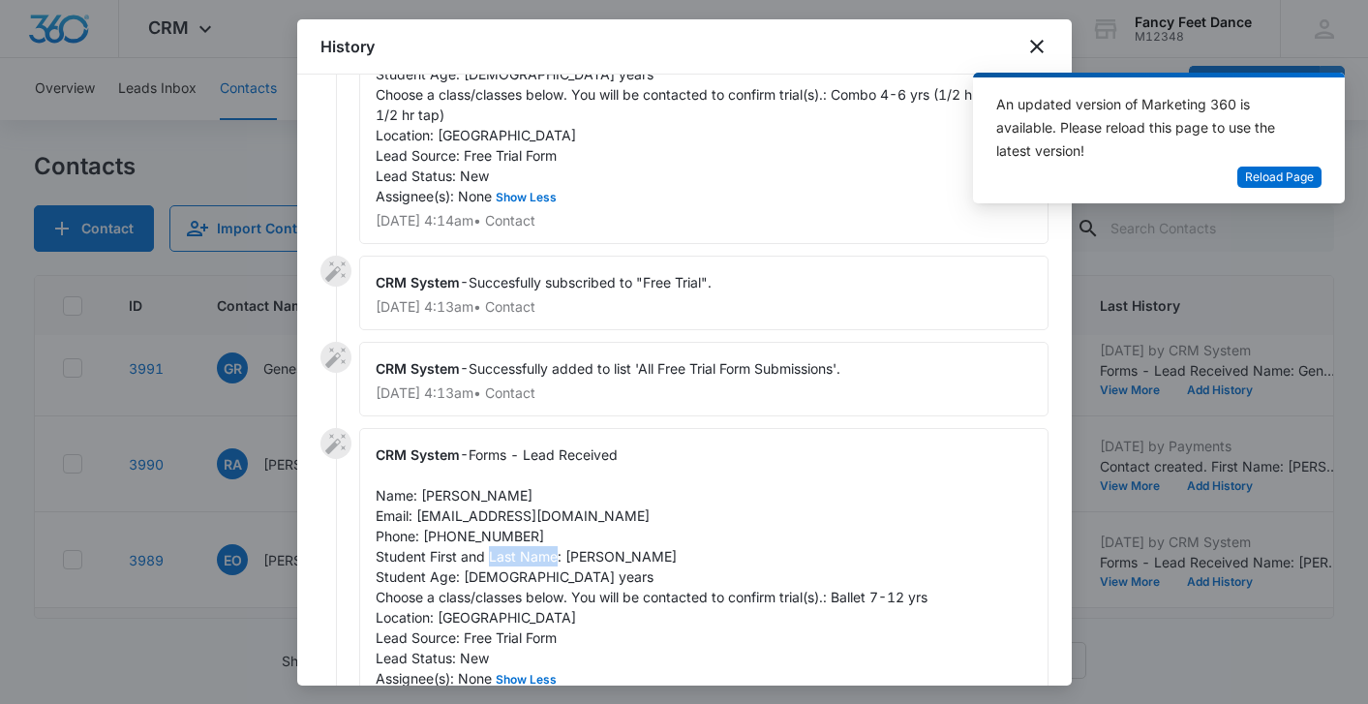
scroll to position [0, 0]
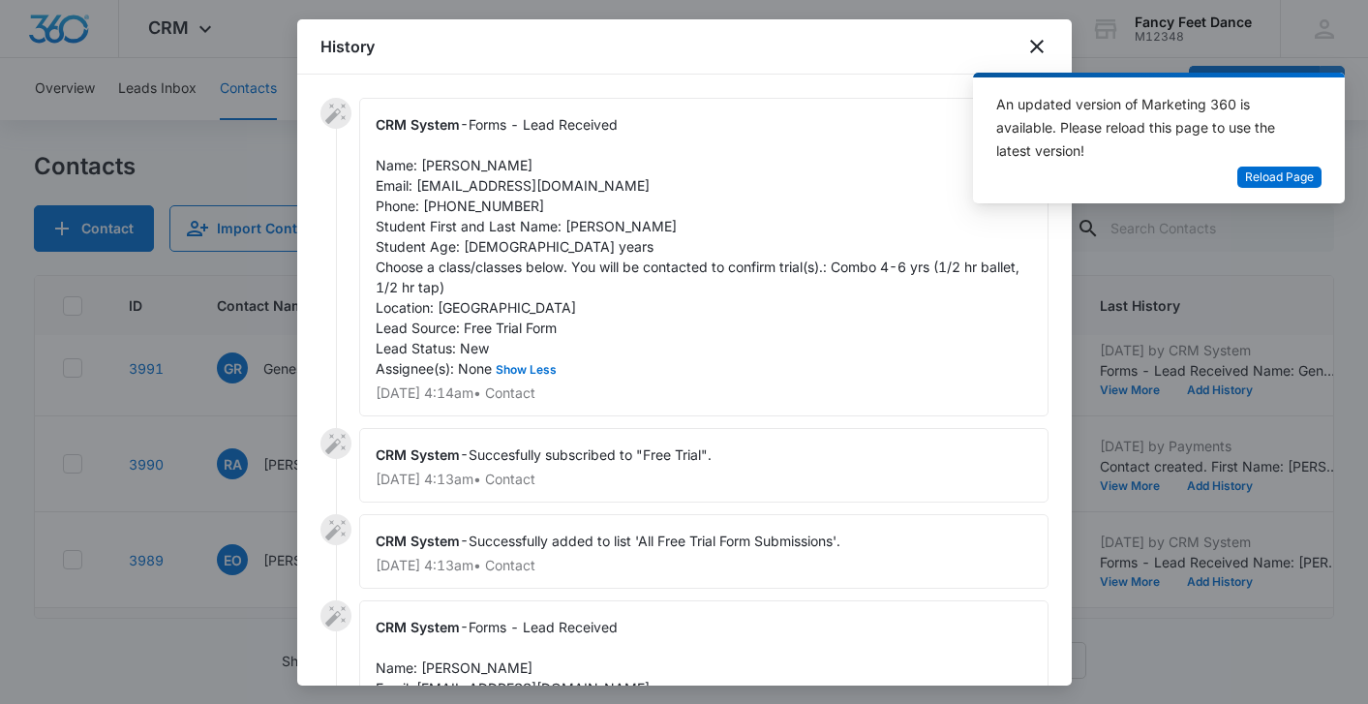
click at [572, 222] on span "Forms - Lead Received Name: [PERSON_NAME] Email: [EMAIL_ADDRESS][DOMAIN_NAME] P…" at bounding box center [700, 246] width 648 height 260
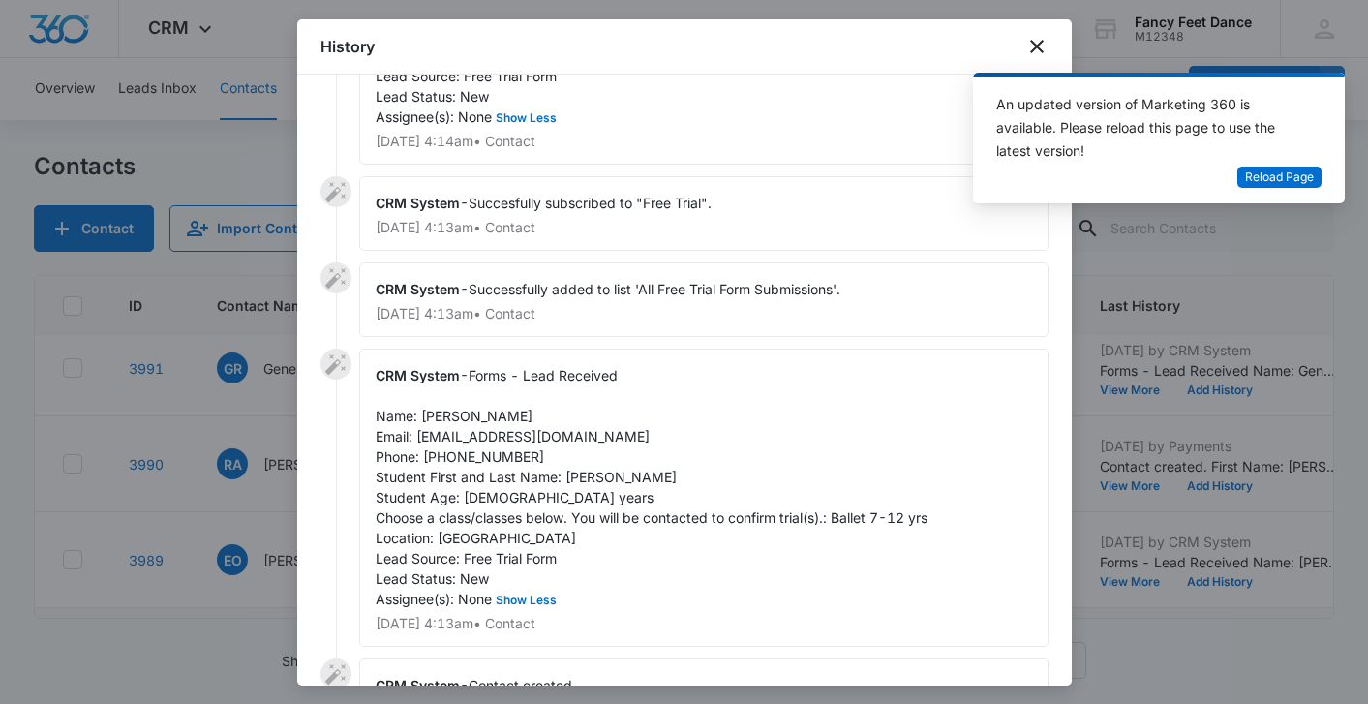
scroll to position [278, 0]
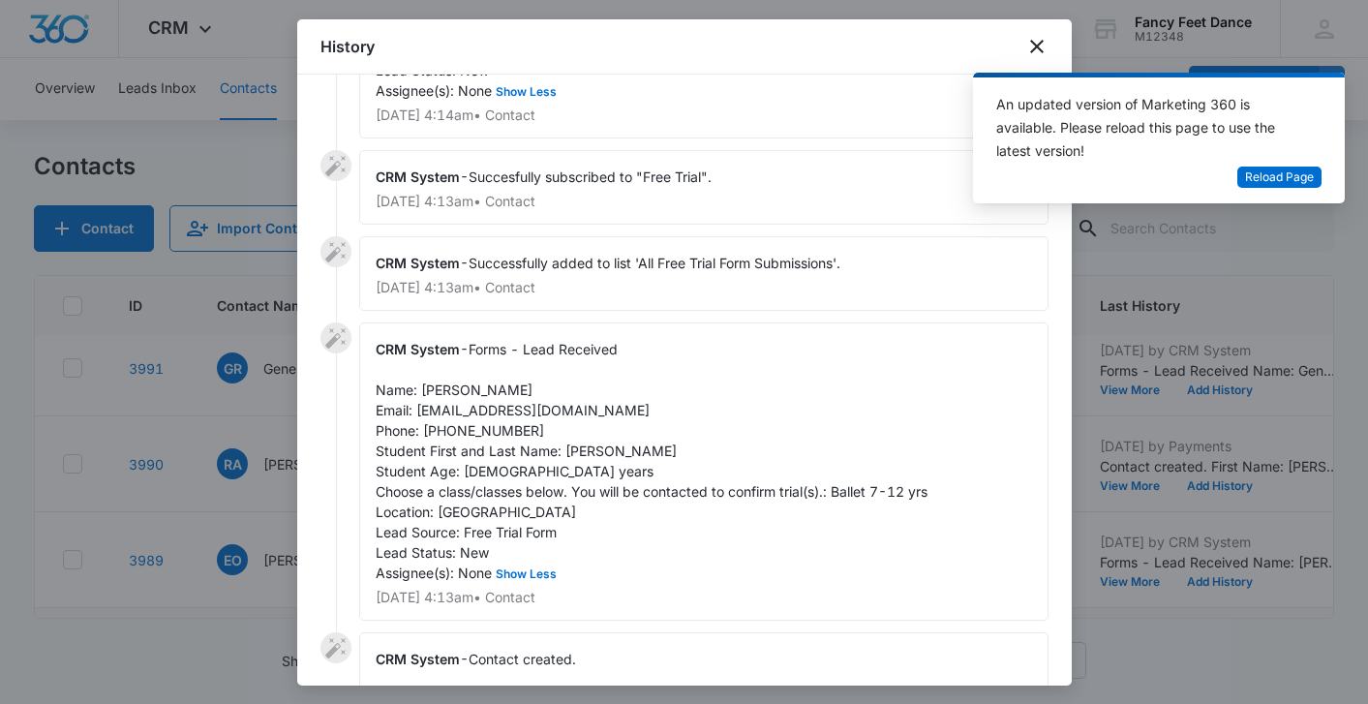
click at [589, 443] on span "Forms - Lead Received Name: [PERSON_NAME] Email: [EMAIL_ADDRESS][DOMAIN_NAME] P…" at bounding box center [652, 461] width 552 height 240
click at [472, 434] on span "Forms - Lead Received Name: [PERSON_NAME] Email: [EMAIL_ADDRESS][DOMAIN_NAME] P…" at bounding box center [652, 461] width 552 height 240
click at [207, 447] on div at bounding box center [684, 352] width 1368 height 704
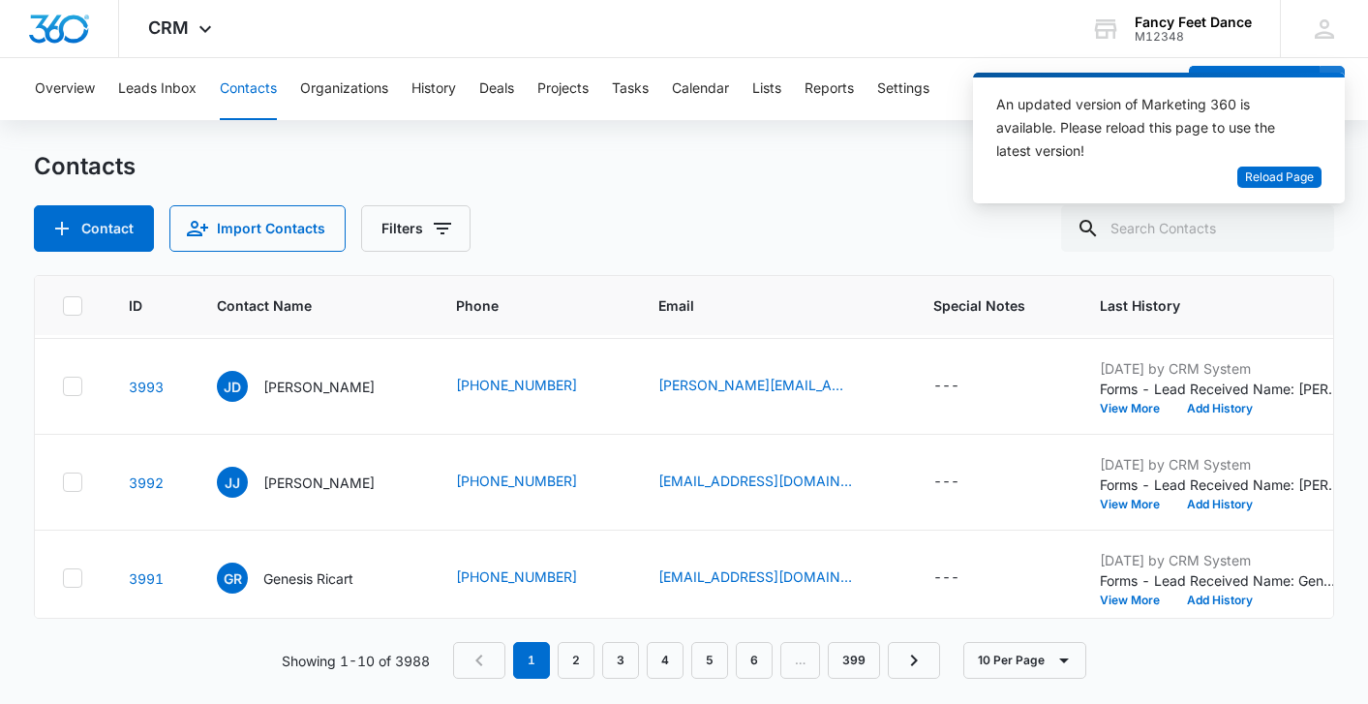
scroll to position [371, 4]
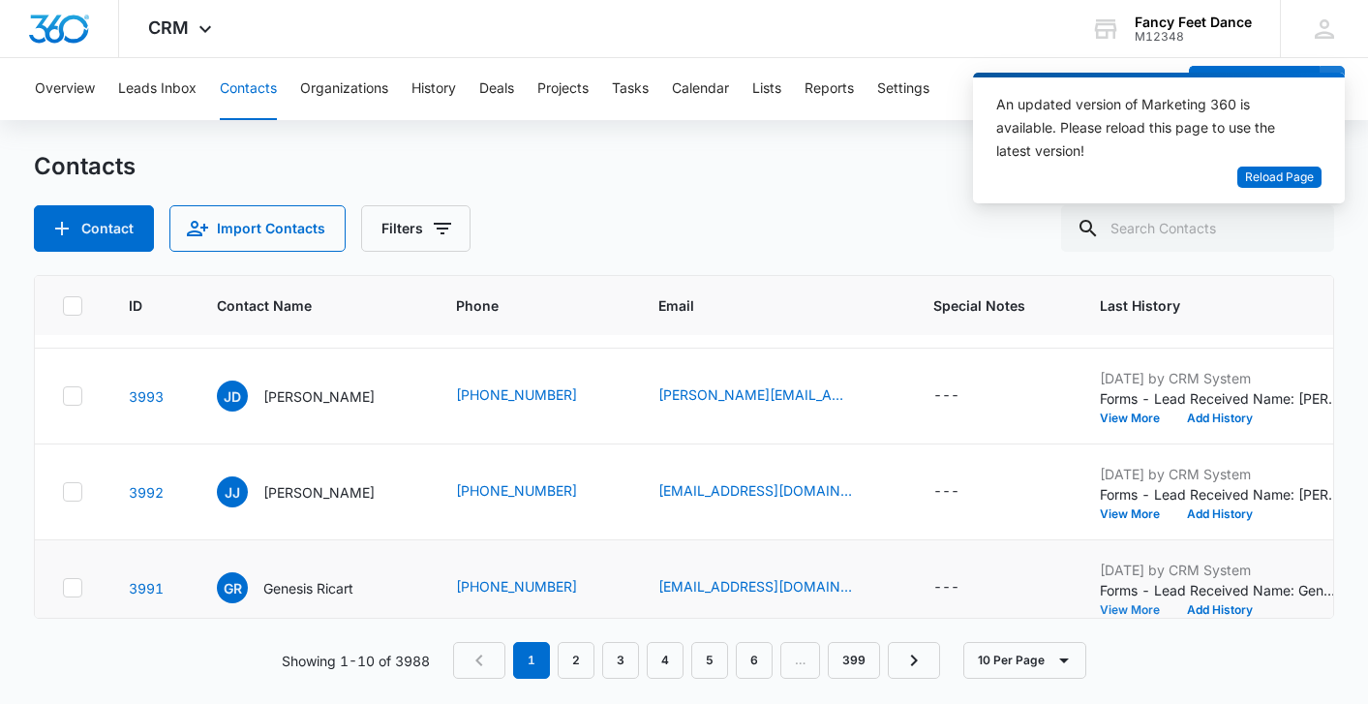
click at [1112, 610] on button "View More" at bounding box center [1137, 610] width 74 height 12
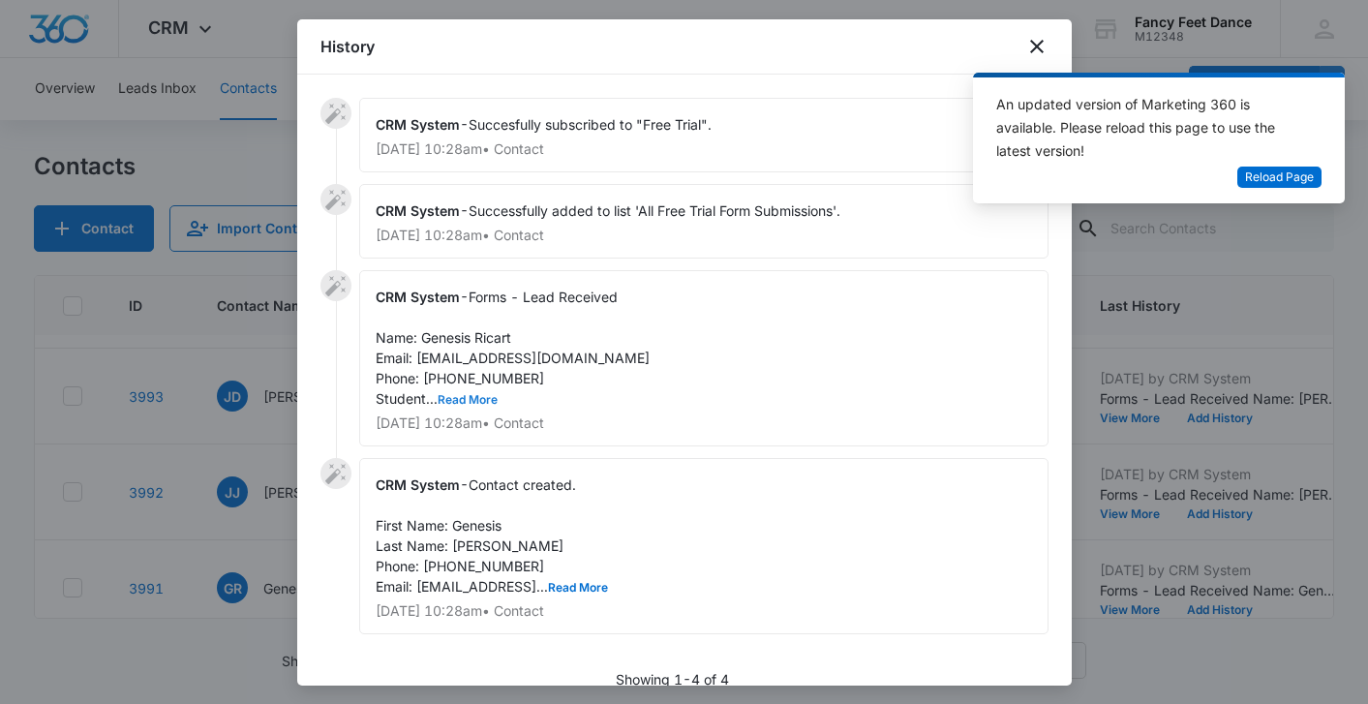
click at [482, 399] on button "Read More" at bounding box center [467, 400] width 60 height 12
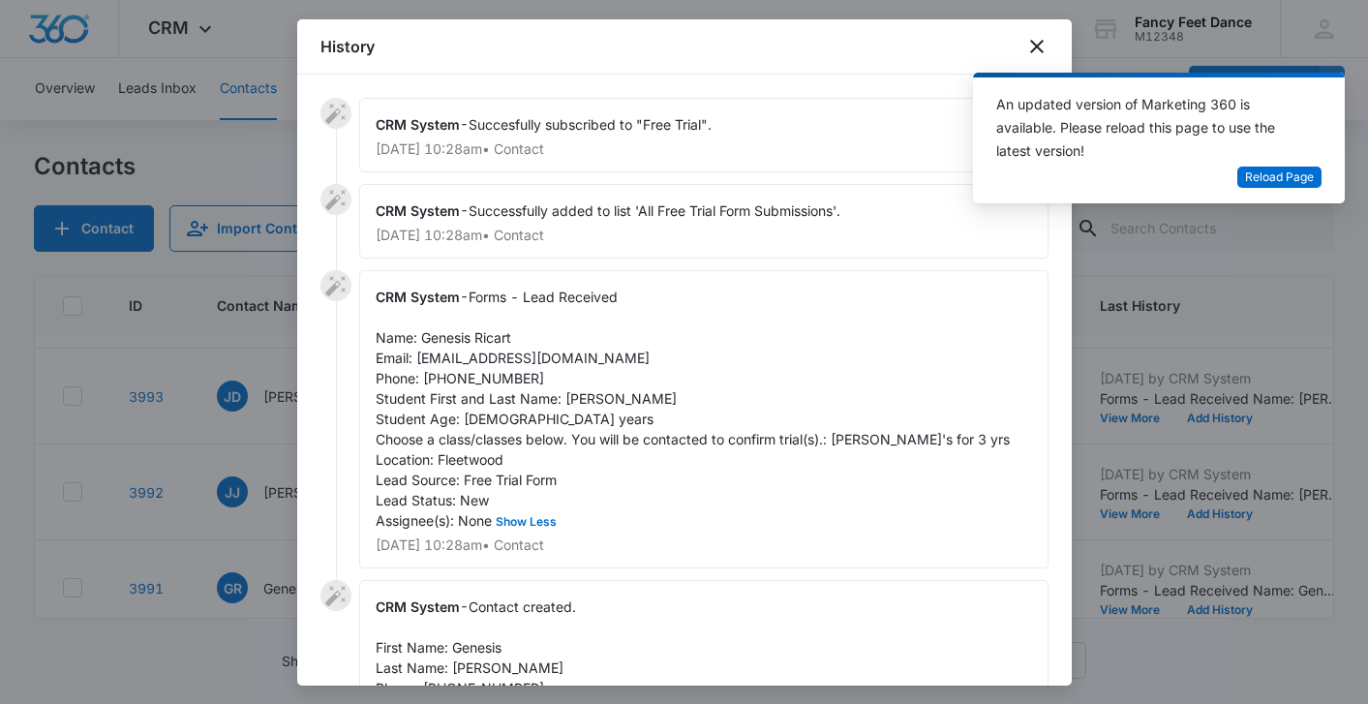
click at [441, 339] on span "Forms - Lead Received Name: Genesis Ricart Email: [EMAIL_ADDRESS][DOMAIN_NAME] …" at bounding box center [693, 408] width 634 height 240
click at [582, 402] on span "Forms - Lead Received Name: Genesis Ricart Email: [EMAIL_ADDRESS][DOMAIN_NAME] …" at bounding box center [693, 408] width 634 height 240
click at [470, 381] on span "Forms - Lead Received Name: Genesis Ricart Email: [EMAIL_ADDRESS][DOMAIN_NAME] …" at bounding box center [693, 408] width 634 height 240
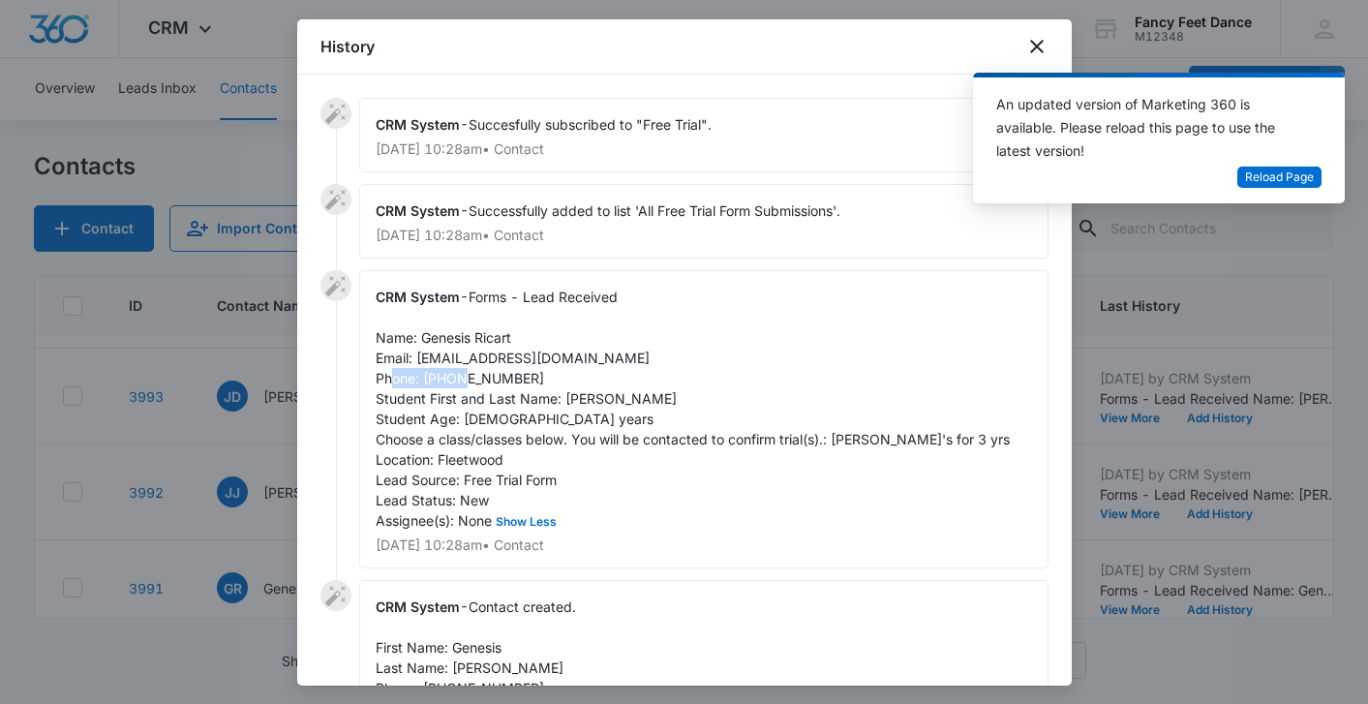
click at [470, 381] on span "Forms - Lead Received Name: Genesis Ricart Email: [EMAIL_ADDRESS][DOMAIN_NAME] …" at bounding box center [693, 408] width 634 height 240
click at [193, 418] on div at bounding box center [684, 352] width 1368 height 704
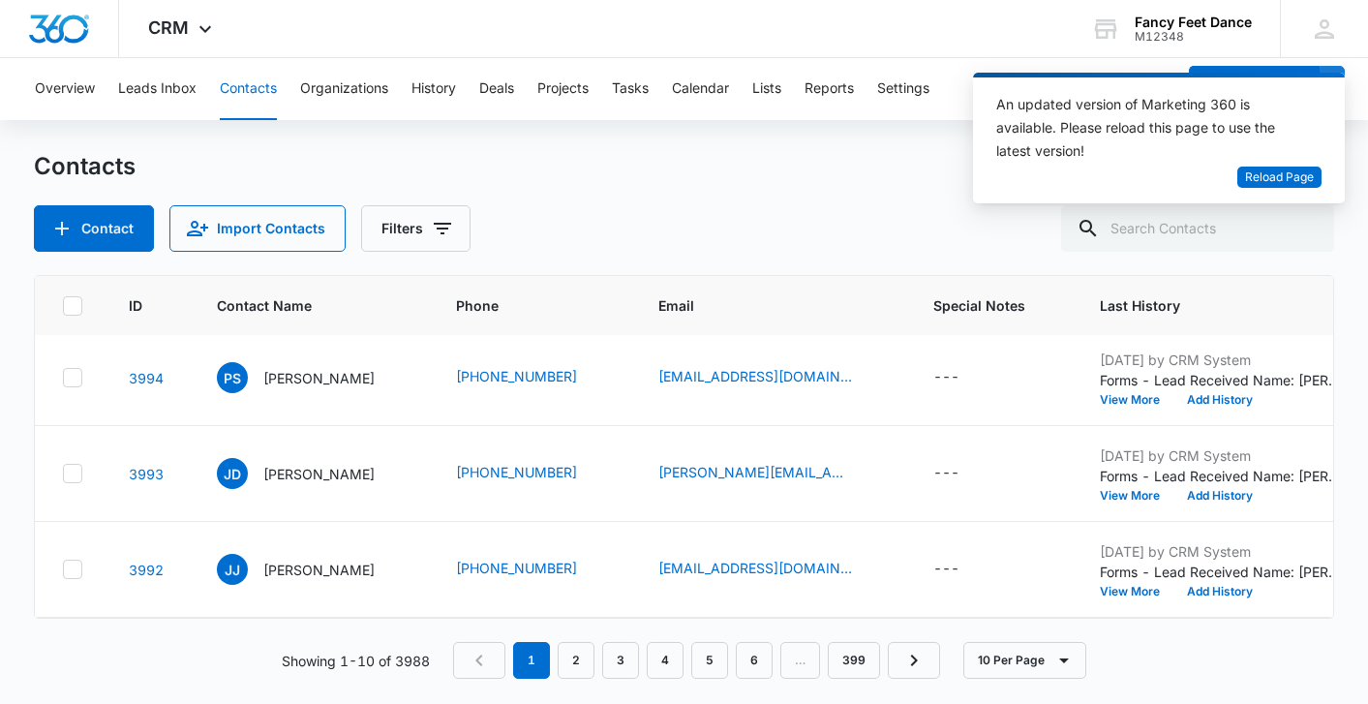
scroll to position [292, 4]
